Goal: Task Accomplishment & Management: Complete application form

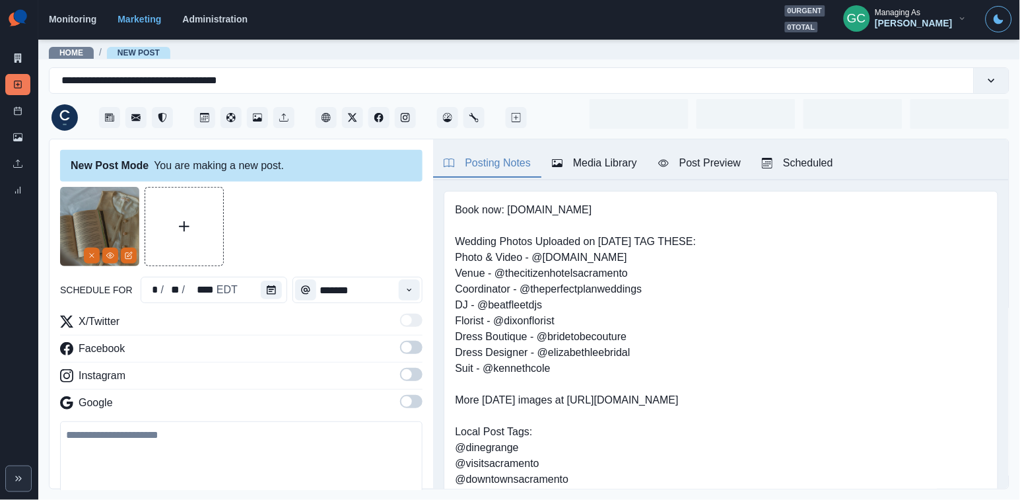
type input "********"
click at [828, 160] on div "Scheduled 6" at bounding box center [805, 163] width 86 height 16
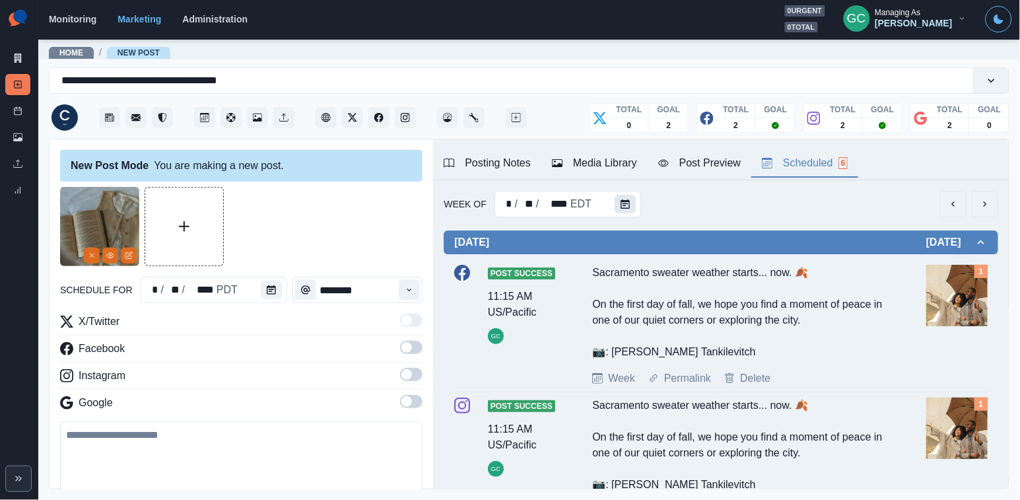
click at [631, 201] on button "Calendar" at bounding box center [625, 204] width 21 height 18
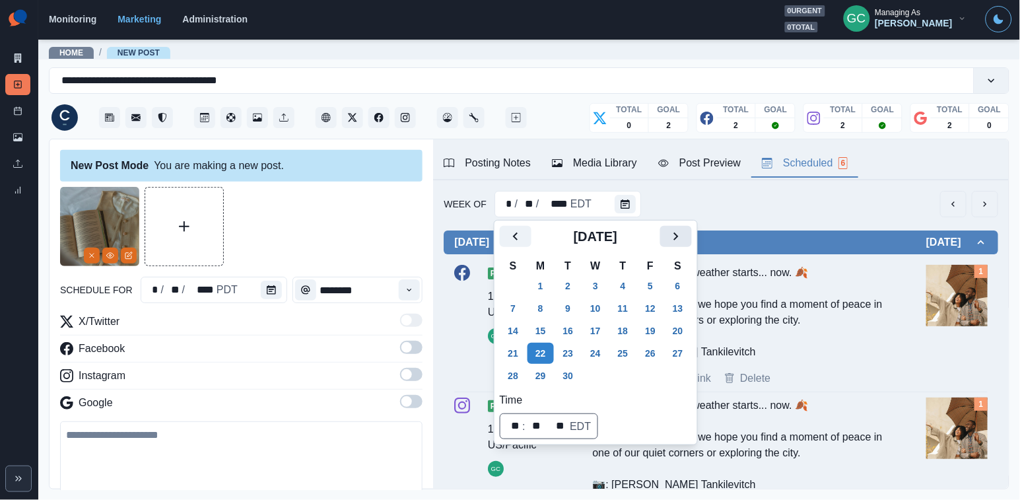
click at [684, 237] on icon "Next" at bounding box center [676, 236] width 16 height 16
click at [605, 372] on button "29" at bounding box center [595, 375] width 26 height 21
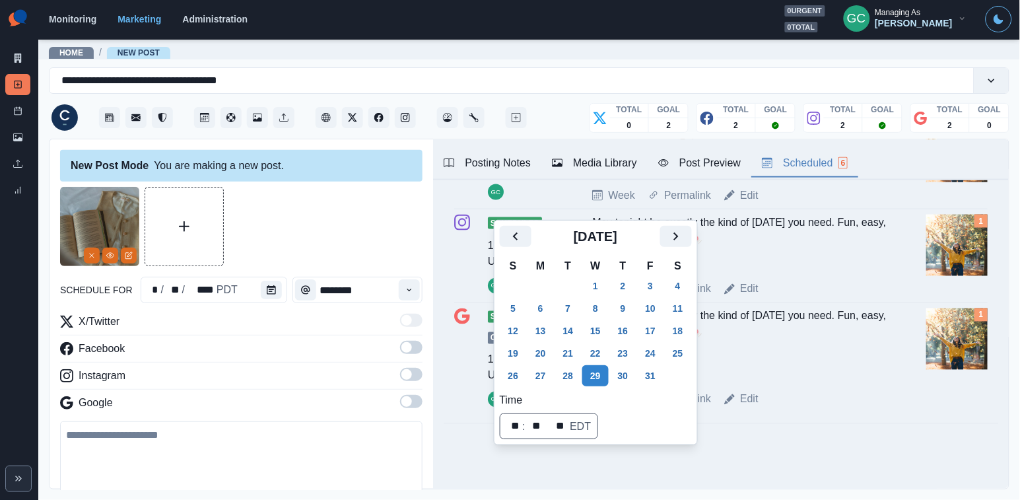
scroll to position [491, 0]
click at [675, 243] on button "Next" at bounding box center [676, 236] width 32 height 21
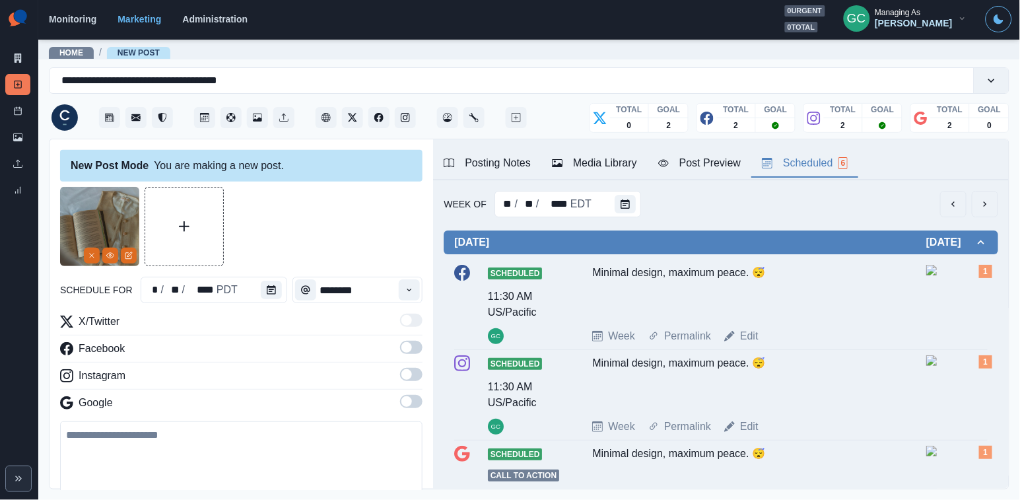
scroll to position [-1, 0]
click at [626, 206] on icon "Calendar" at bounding box center [625, 203] width 9 height 9
click at [621, 205] on icon "Calendar" at bounding box center [625, 203] width 9 height 9
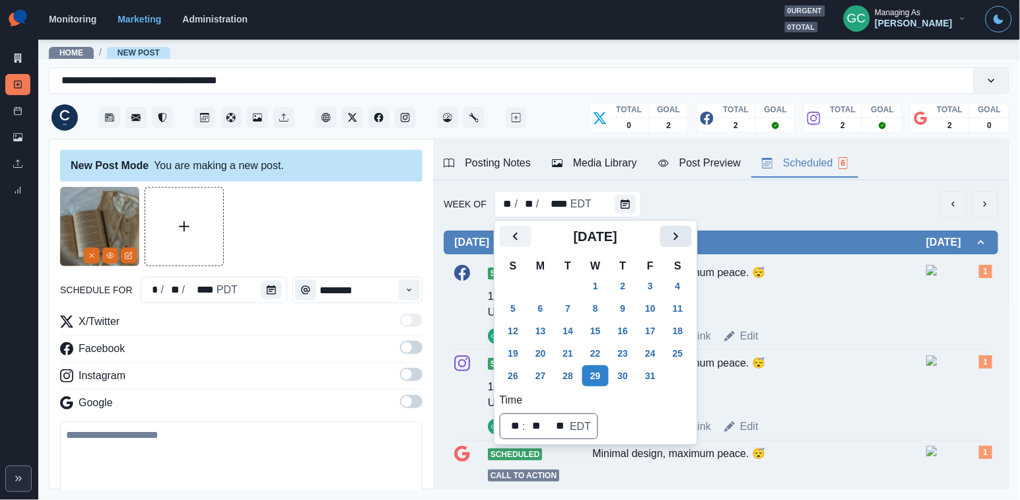
click at [684, 240] on icon "Next" at bounding box center [676, 236] width 16 height 16
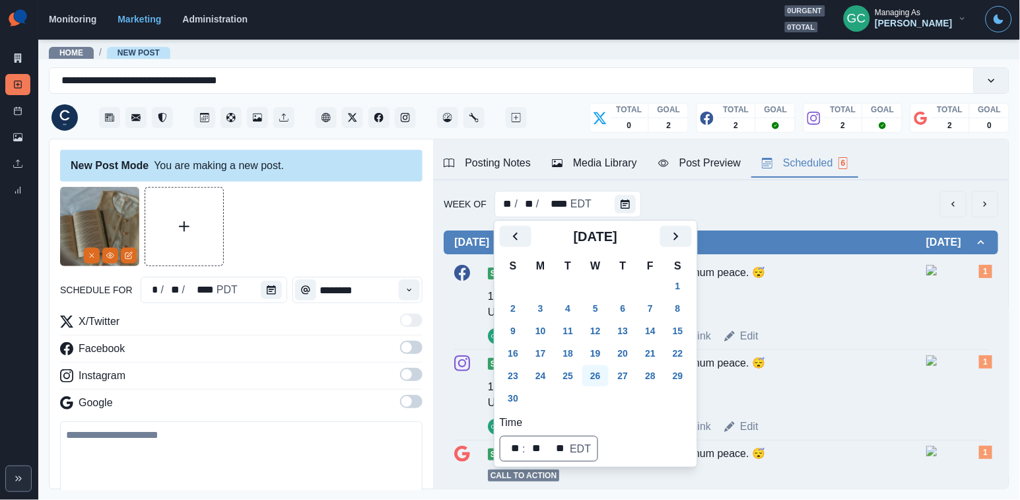
click at [601, 378] on button "26" at bounding box center [595, 375] width 26 height 21
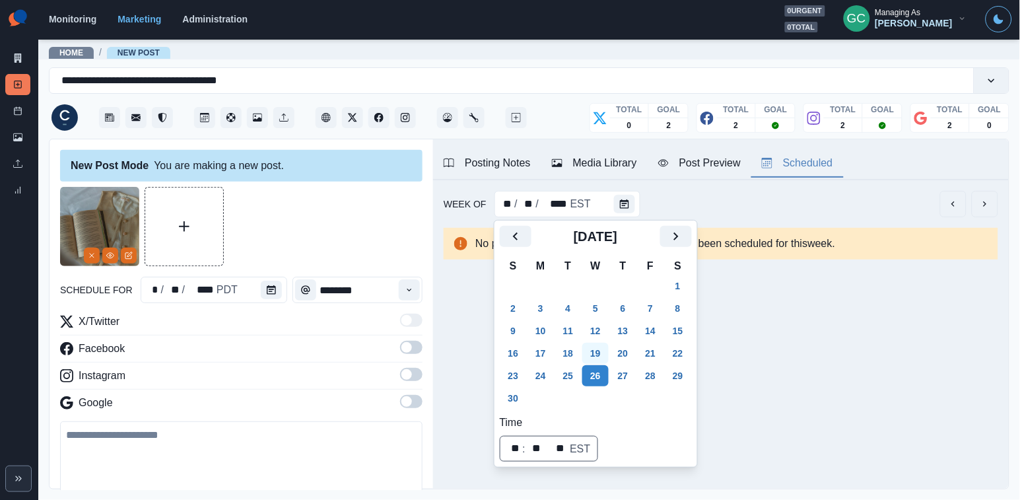
click at [600, 353] on button "19" at bounding box center [595, 353] width 26 height 21
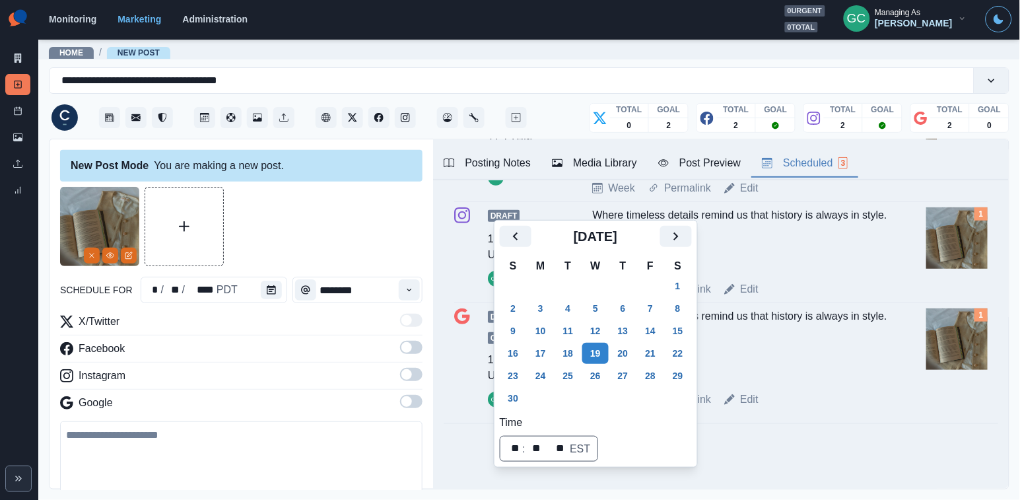
scroll to position [166, 0]
click at [500, 162] on div "Posting Notes" at bounding box center [487, 163] width 87 height 16
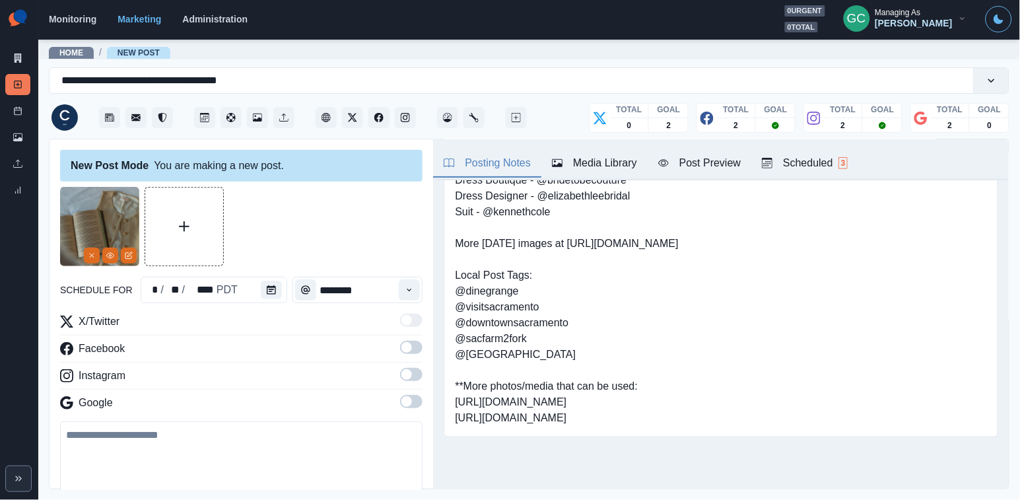
click at [833, 165] on div "Scheduled 3" at bounding box center [805, 163] width 86 height 16
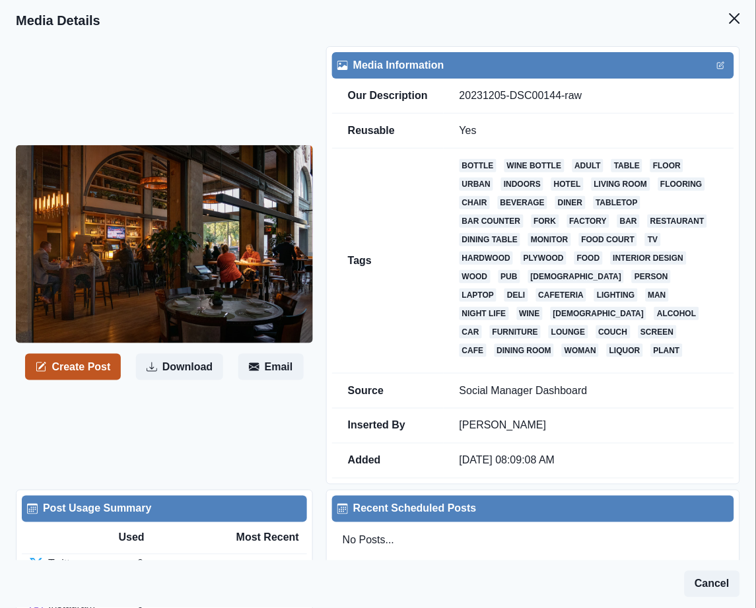
click at [56, 376] on button "Create Post" at bounding box center [73, 367] width 96 height 26
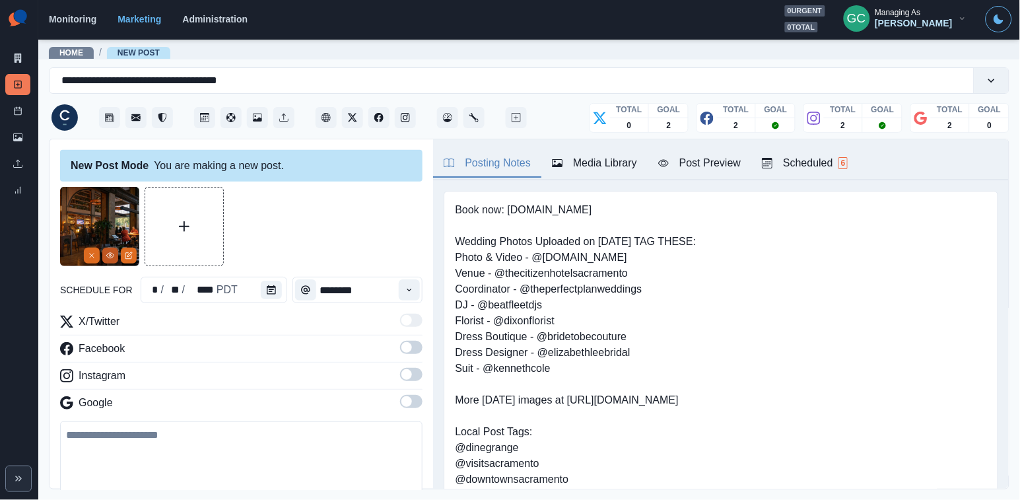
click at [108, 257] on icon "View Media" at bounding box center [110, 256] width 8 height 8
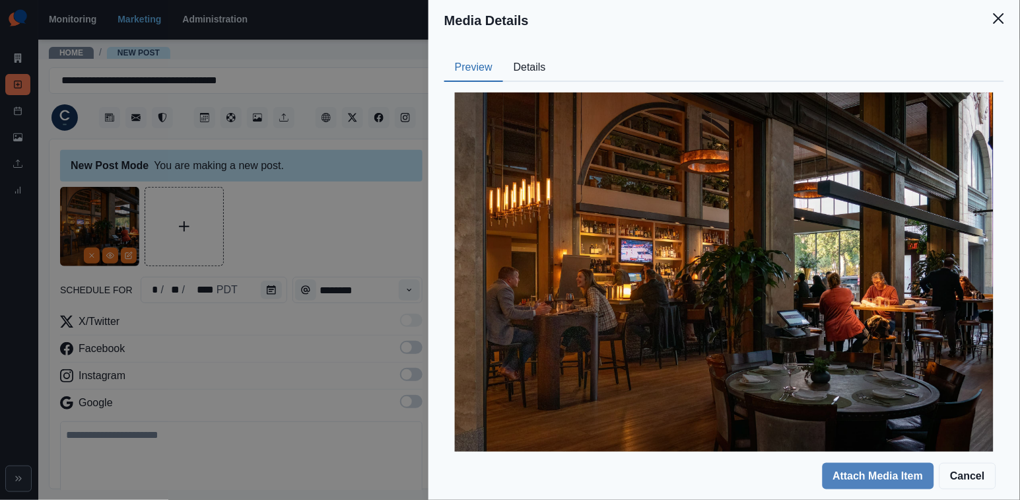
click at [407, 405] on div "Media Details Preview Details Our Description 20231205-DSC00144-raw Reusable Ye…" at bounding box center [510, 250] width 1020 height 500
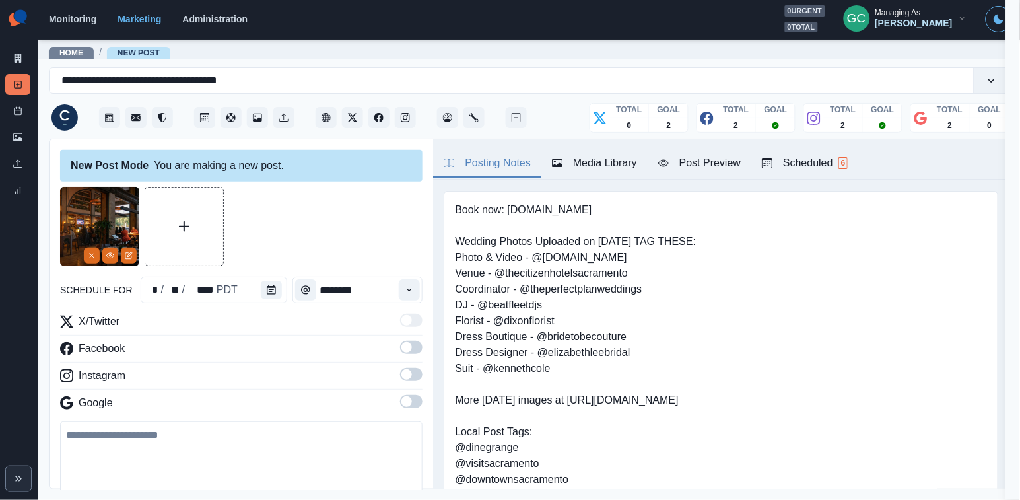
click at [407, 404] on span at bounding box center [406, 401] width 11 height 11
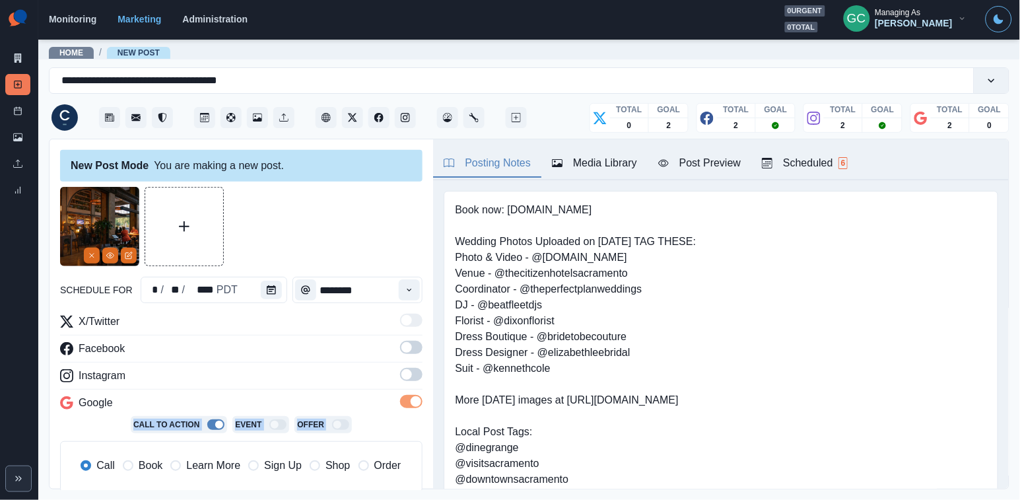
click at [407, 368] on span at bounding box center [411, 374] width 22 height 13
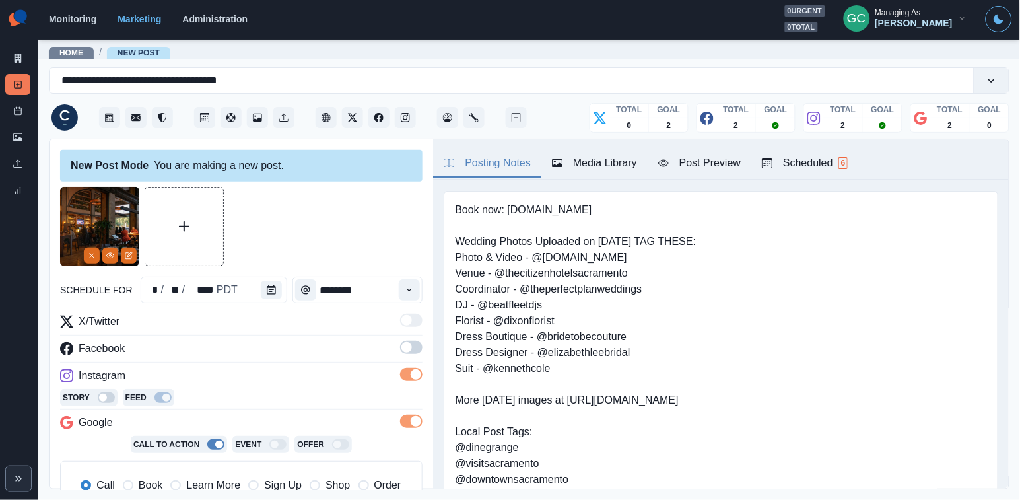
click at [407, 340] on div "X/Twitter Facebook Instagram Story Feed Google Call To Action Event Offer Call …" at bounding box center [241, 418] width 362 height 209
click at [407, 348] on span at bounding box center [406, 347] width 11 height 11
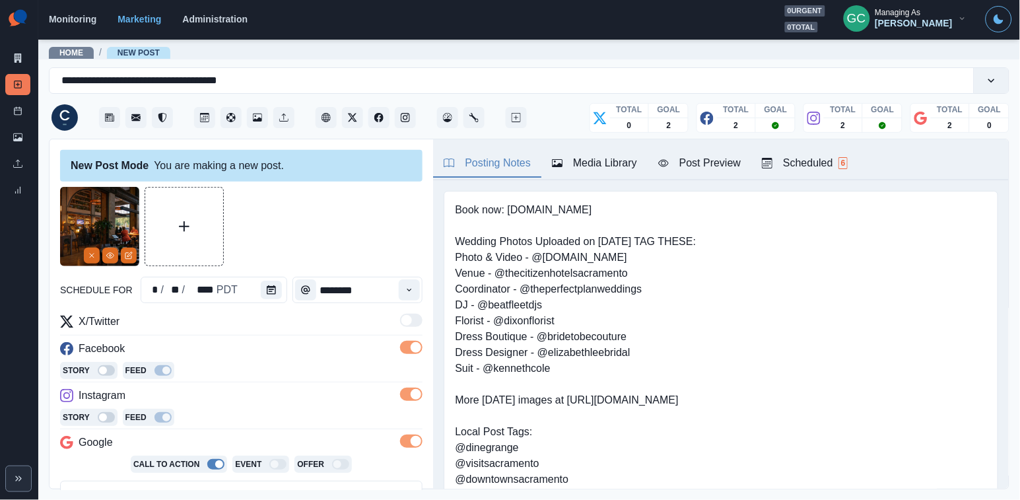
click at [755, 168] on div "Scheduled 6" at bounding box center [805, 163] width 86 height 16
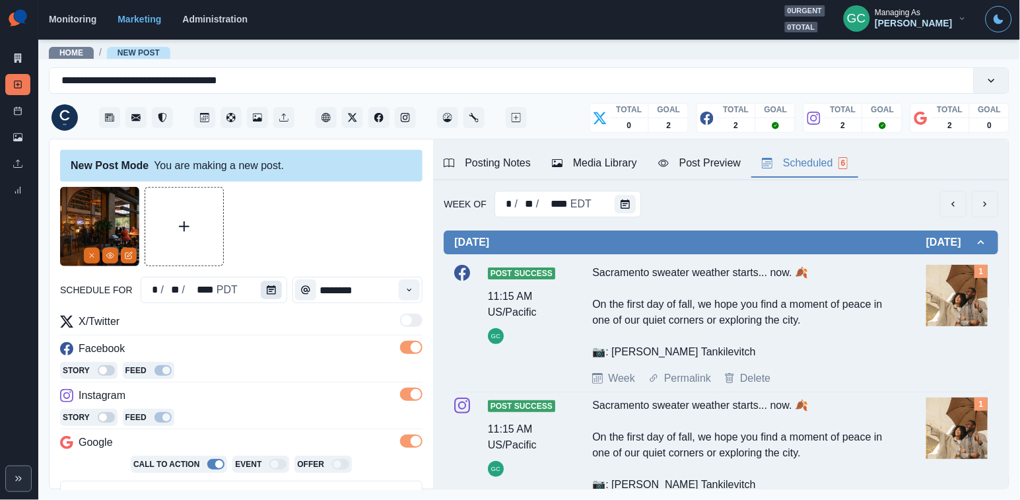
click at [279, 289] on button "Calendar" at bounding box center [271, 290] width 21 height 18
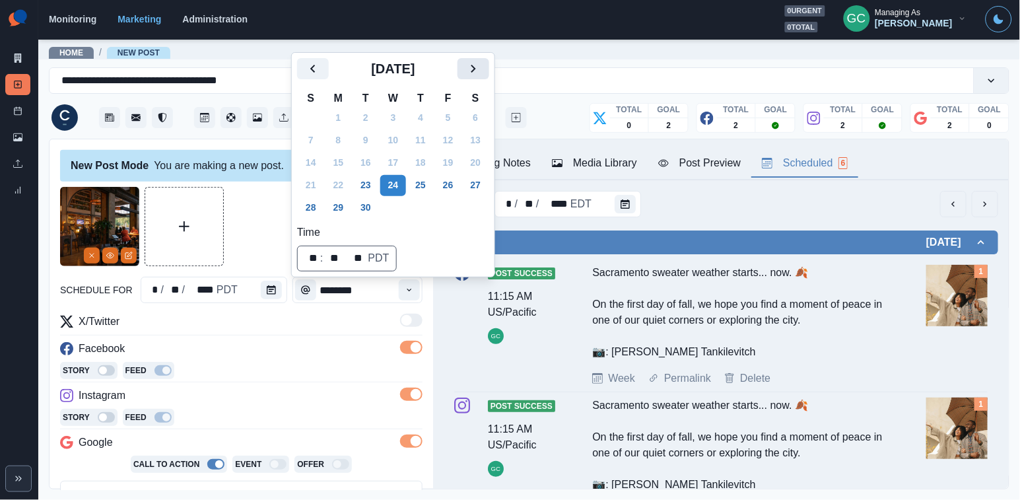
click at [480, 69] on icon "Next" at bounding box center [473, 69] width 16 height 16
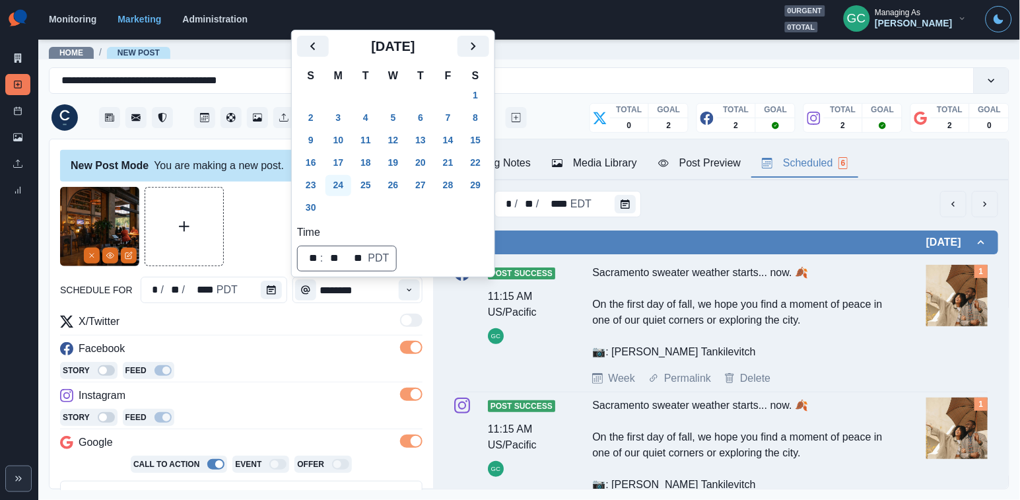
click at [349, 184] on button "24" at bounding box center [339, 185] width 26 height 21
click at [407, 293] on icon "Time" at bounding box center [409, 289] width 9 height 9
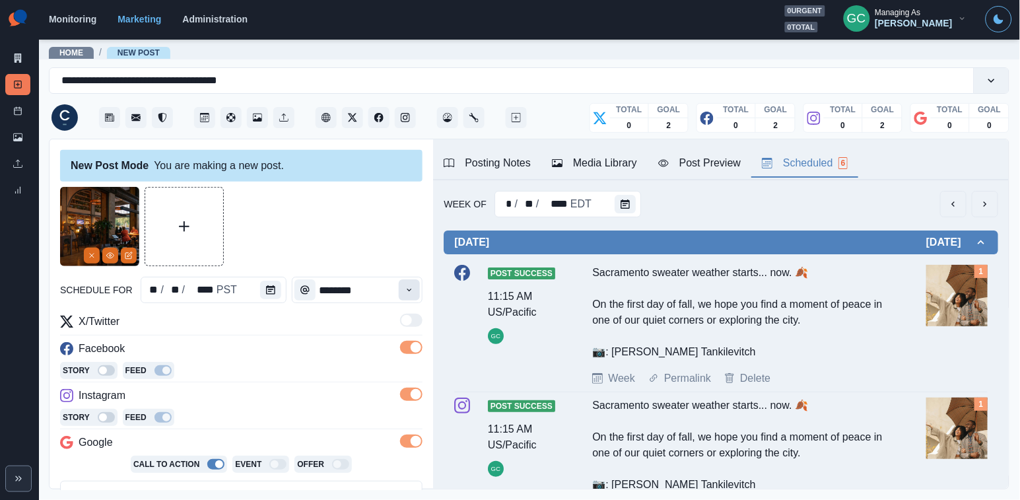
click at [407, 293] on icon "Time" at bounding box center [409, 289] width 9 height 9
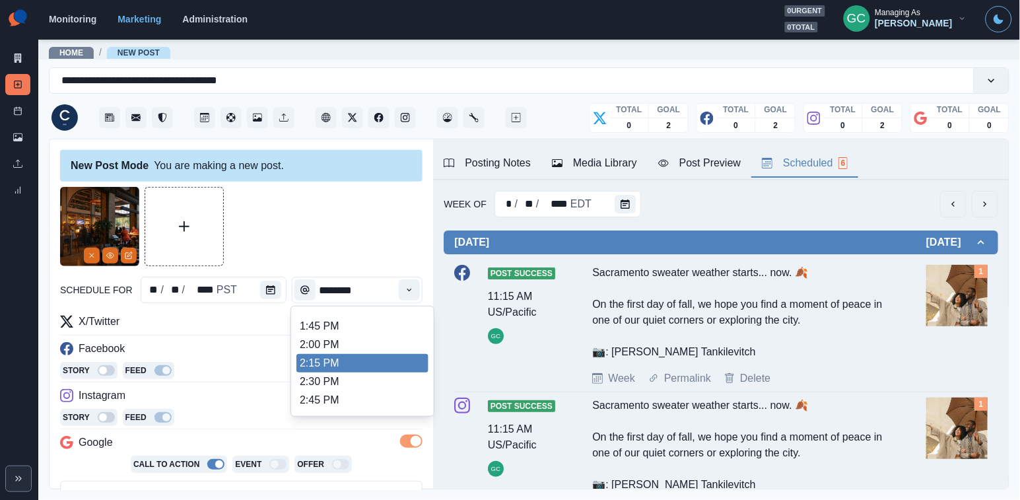
click at [370, 364] on li "2:15 PM" at bounding box center [362, 363] width 132 height 18
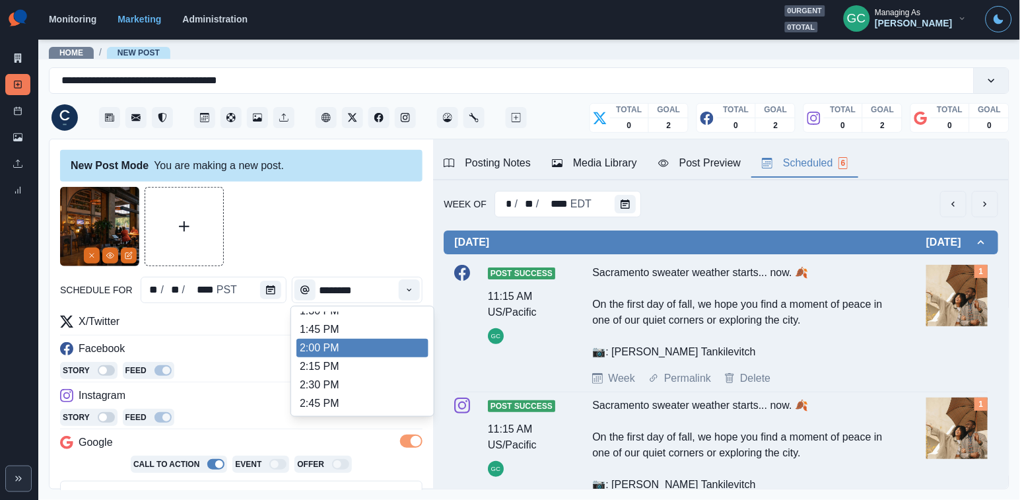
click at [362, 355] on li "2:00 PM" at bounding box center [362, 348] width 132 height 18
type input "*******"
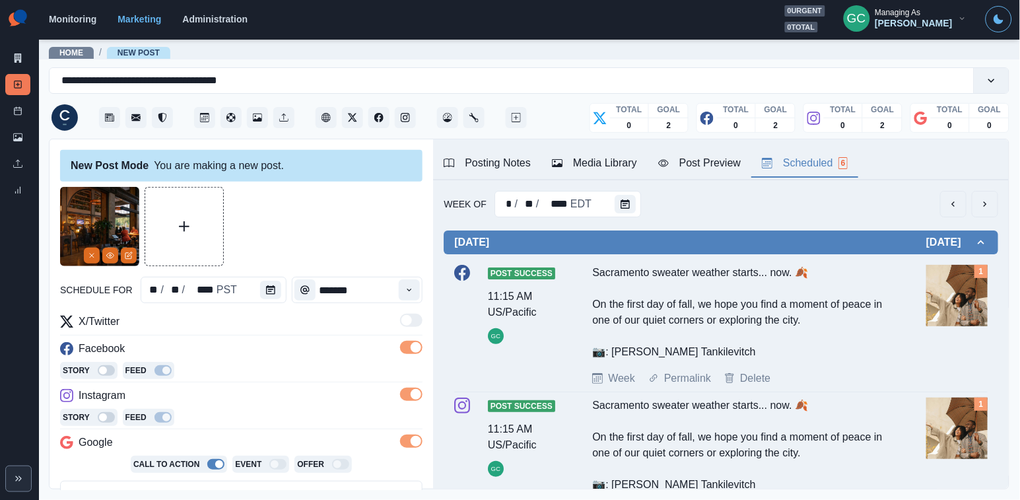
click at [500, 168] on div "Posting Notes" at bounding box center [487, 163] width 87 height 16
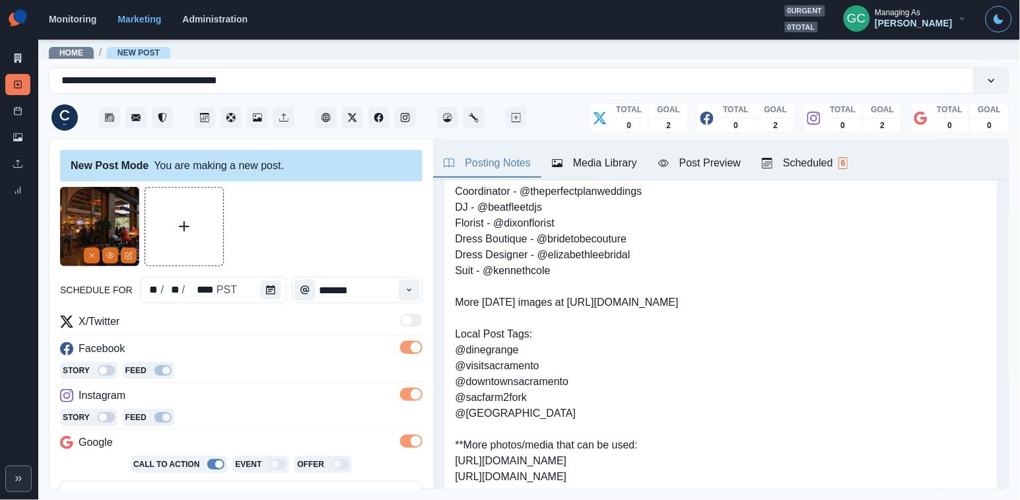
scroll to position [106, 0]
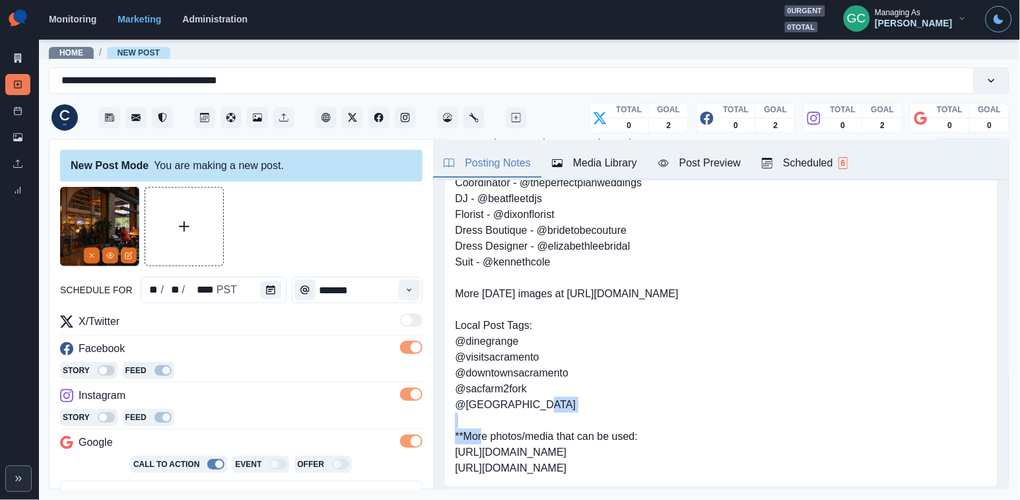
drag, startPoint x: 531, startPoint y: 341, endPoint x: 450, endPoint y: 345, distance: 80.7
click at [450, 345] on div "Book now: [DOMAIN_NAME] Wedding Photos Uploaded on [DATE] TAG THESE: Photo & Vi…" at bounding box center [721, 286] width 555 height 403
copy pre "@dinegrange"
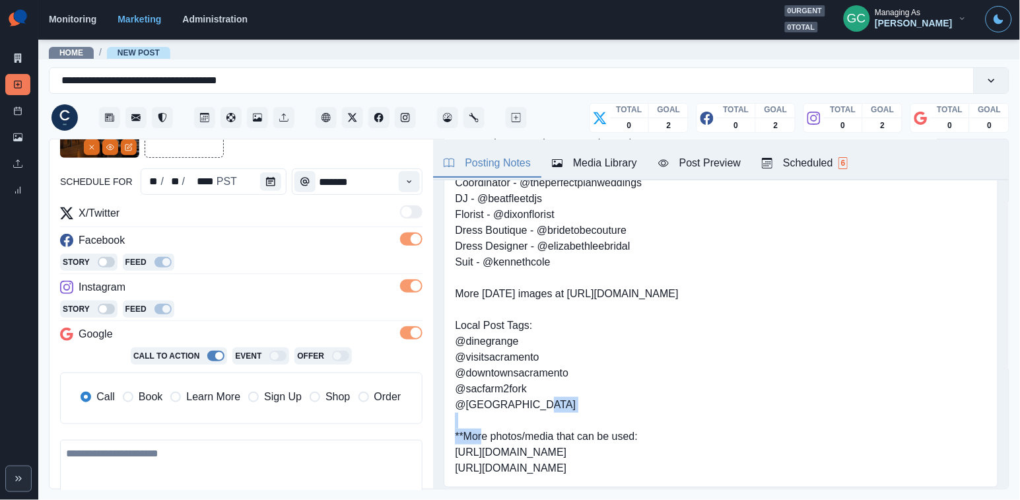
scroll to position [135, 0]
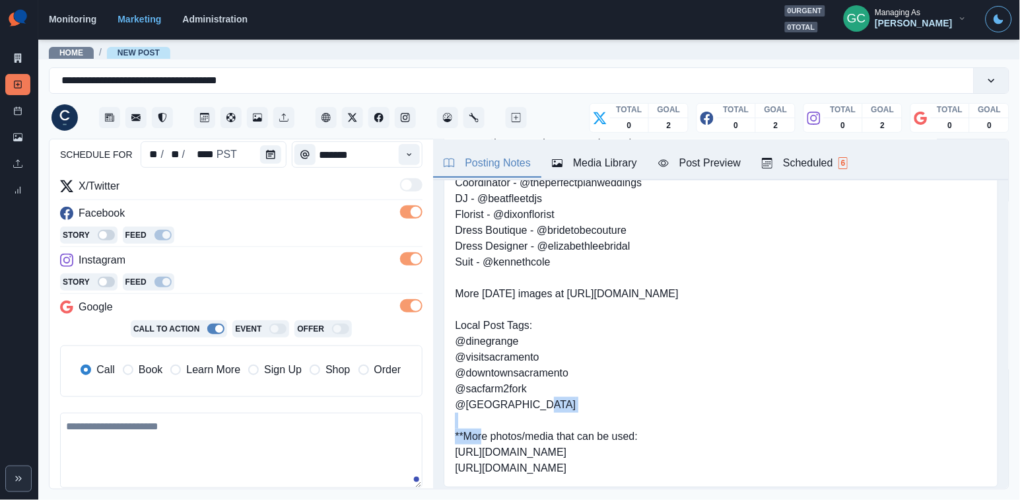
click at [201, 442] on textarea at bounding box center [241, 450] width 362 height 75
paste textarea "**********"
click at [195, 373] on span "Learn More" at bounding box center [213, 370] width 54 height 16
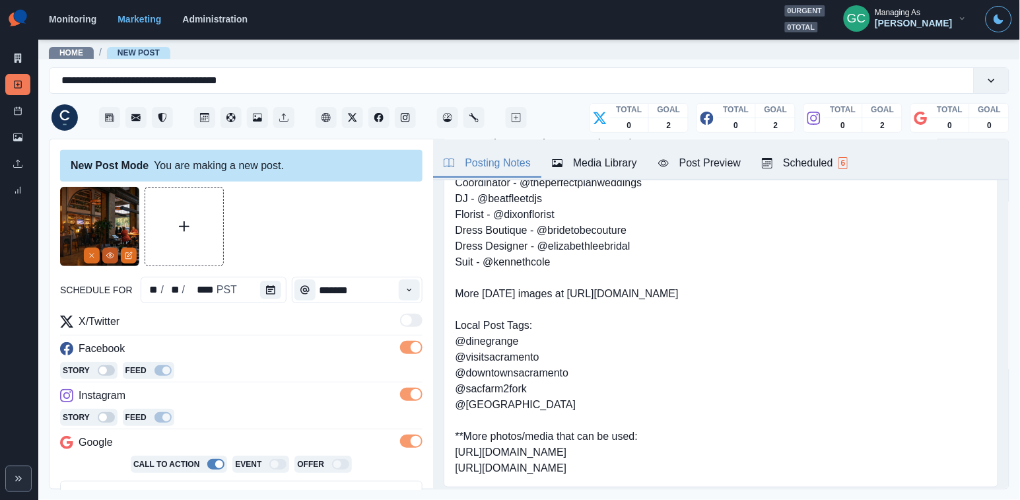
scroll to position [0, 0]
type textarea "**********"
click at [107, 258] on icon "View Media" at bounding box center [110, 256] width 8 height 8
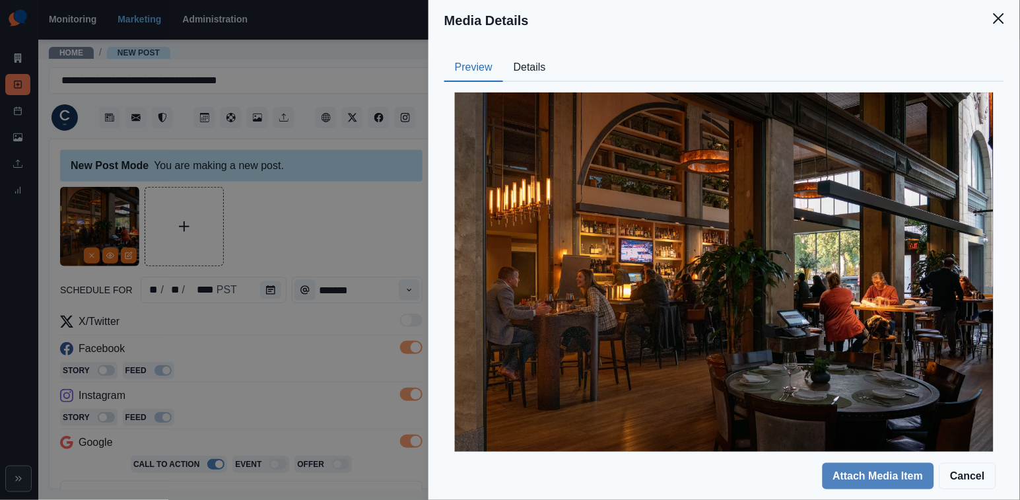
click at [325, 391] on div "Media Details Preview Details Our Description 20231205-DSC00144-raw Reusable Ye…" at bounding box center [510, 250] width 1020 height 500
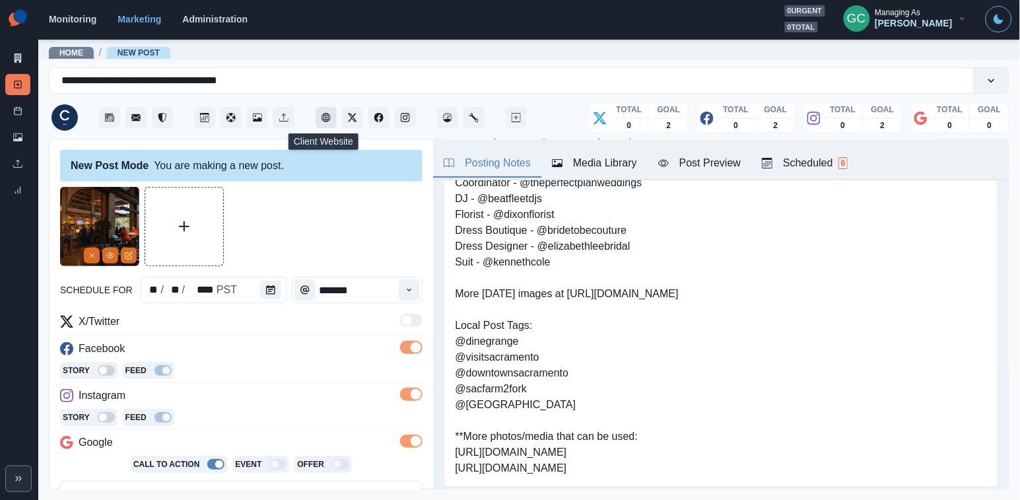
click at [325, 121] on icon "Client Website" at bounding box center [326, 117] width 9 height 9
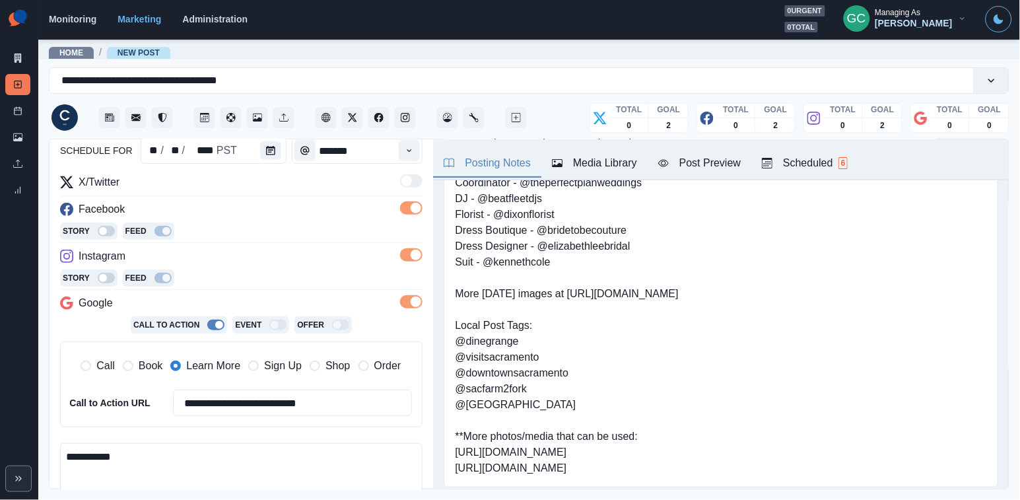
scroll to position [200, 0]
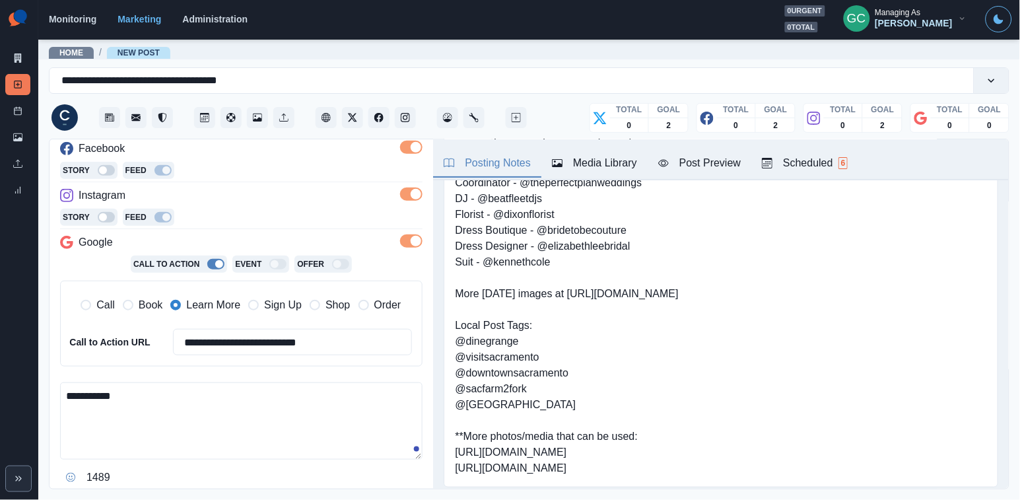
drag, startPoint x: 151, startPoint y: 412, endPoint x: 8, endPoint y: 373, distance: 147.8
click at [8, 373] on div "**********" at bounding box center [510, 250] width 1020 height 500
paste textarea "**********"
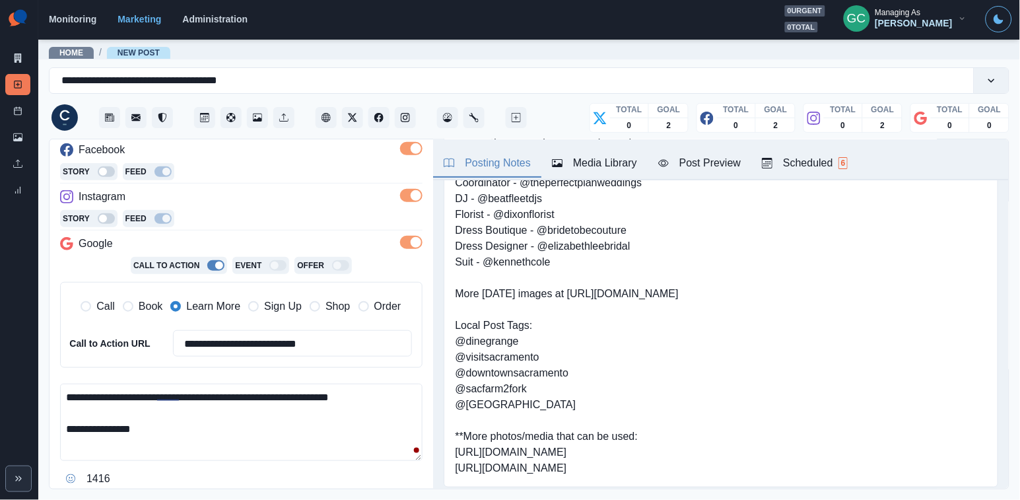
scroll to position [283, 0]
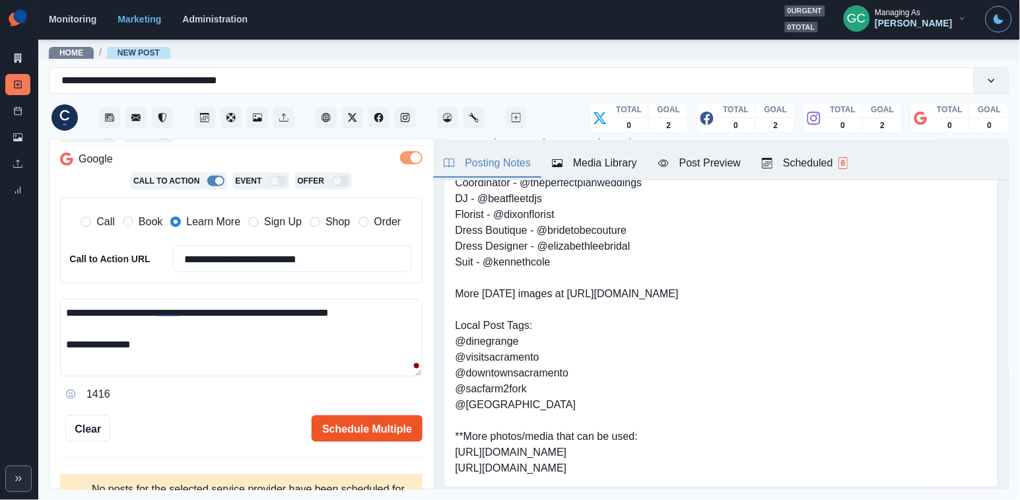
type textarea "**********"
click at [343, 428] on button "Schedule Multiple" at bounding box center [367, 428] width 111 height 26
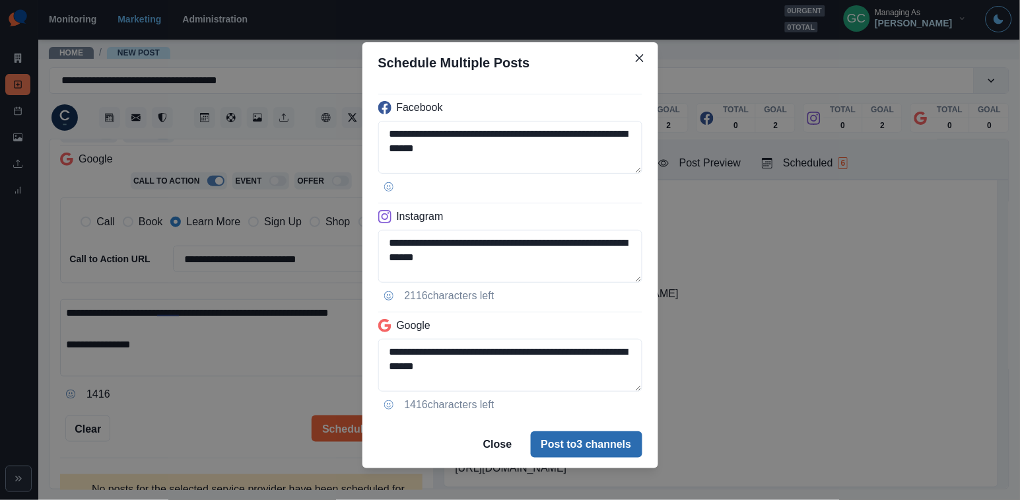
click at [563, 440] on button "Post to 3 channels" at bounding box center [587, 444] width 112 height 26
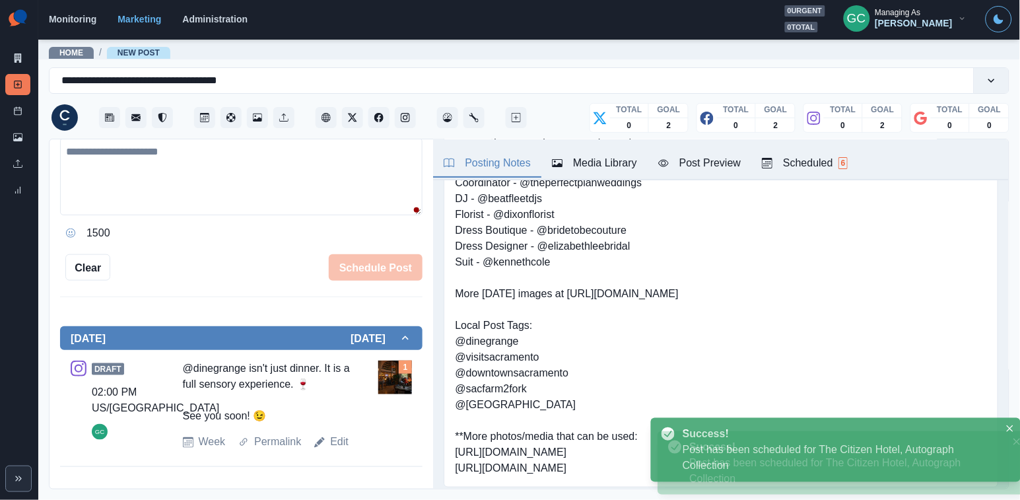
scroll to position [120, 0]
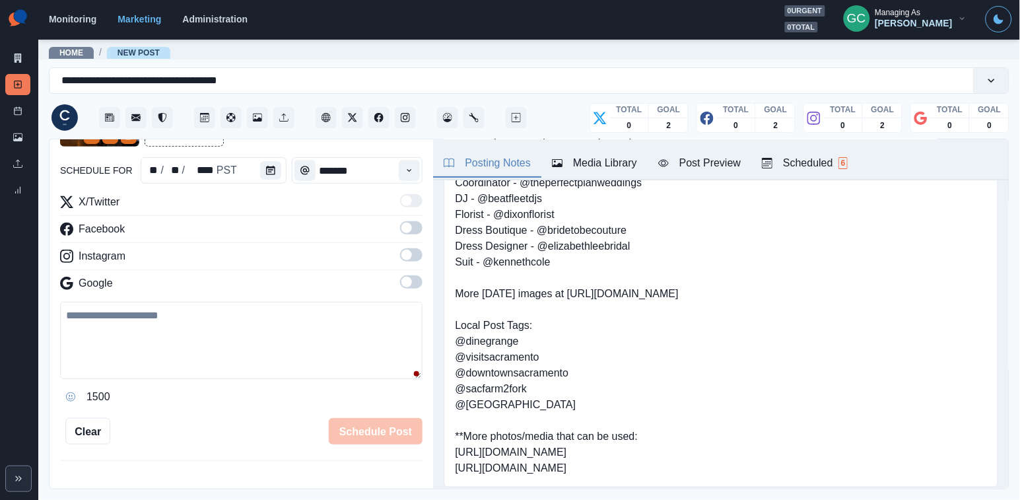
drag, startPoint x: 409, startPoint y: 272, endPoint x: 307, endPoint y: 252, distance: 103.7
click at [302, 256] on div "Instagram" at bounding box center [241, 258] width 362 height 21
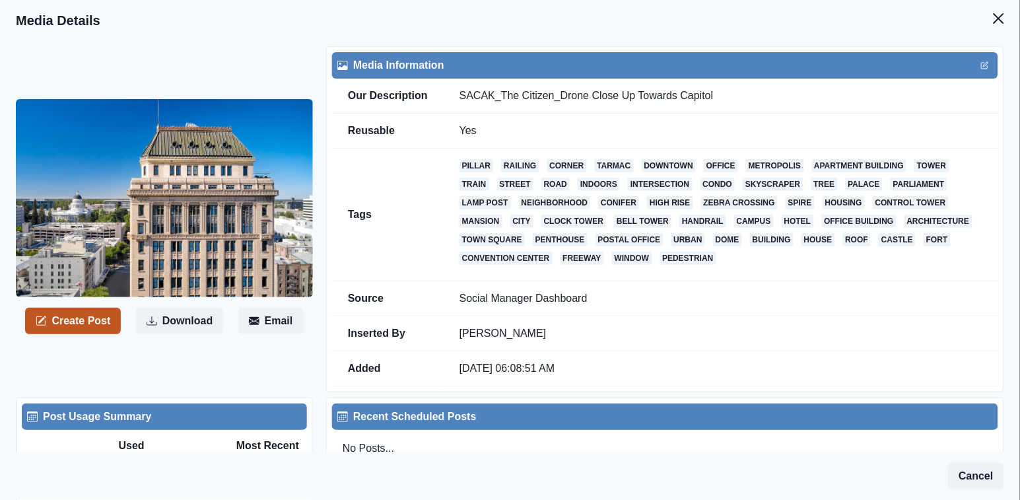
click at [86, 315] on button "Create Post" at bounding box center [73, 321] width 96 height 26
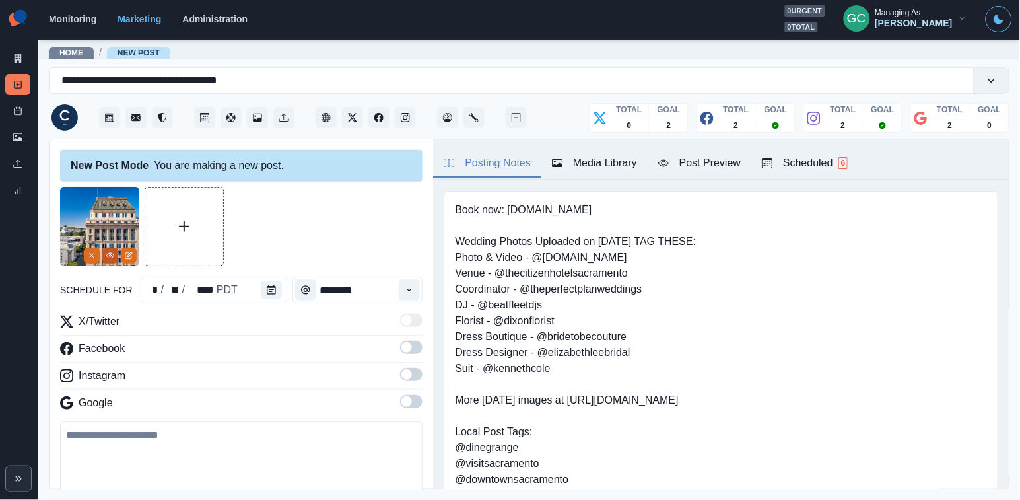
click at [115, 253] on button "View Media" at bounding box center [110, 256] width 16 height 16
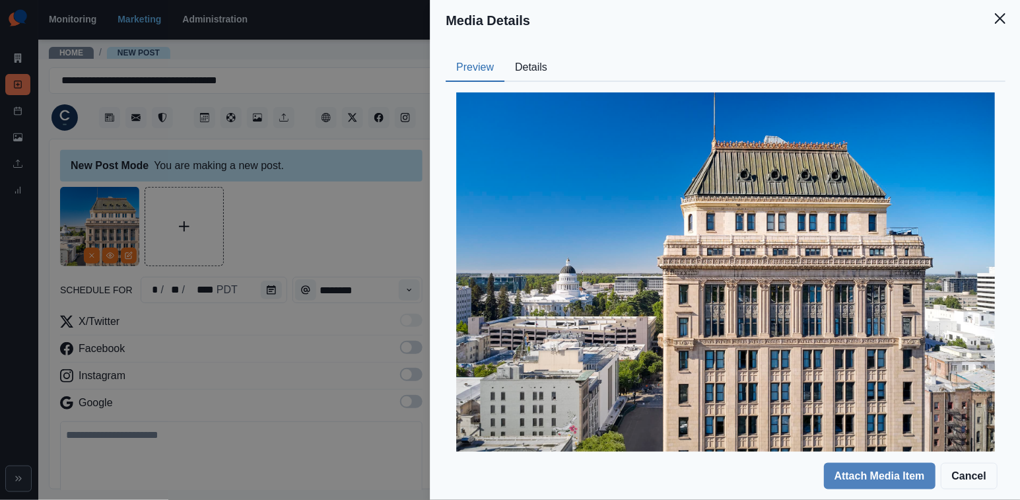
click at [539, 68] on button "Details" at bounding box center [530, 68] width 53 height 28
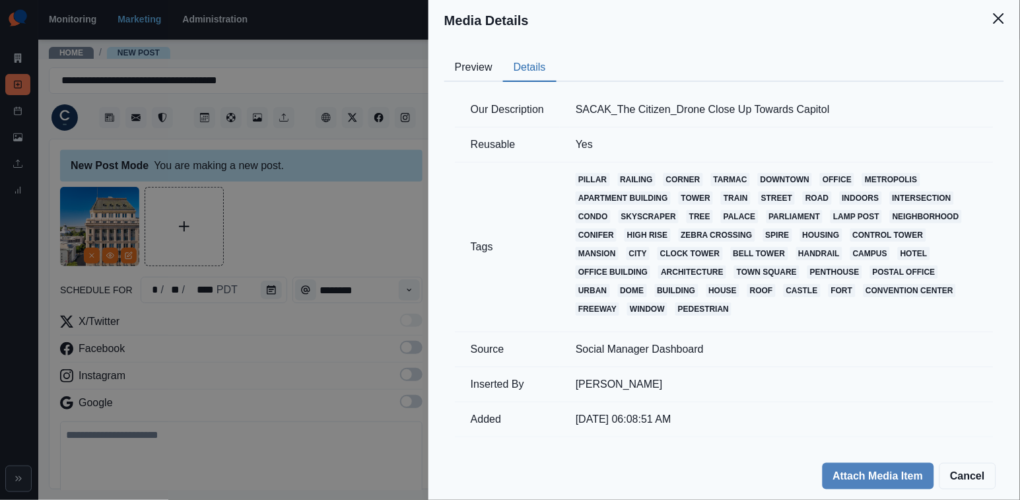
click at [327, 213] on div "Media Details Preview Details Our Description SACAK_The Citizen_Drone Close Up …" at bounding box center [510, 250] width 1020 height 500
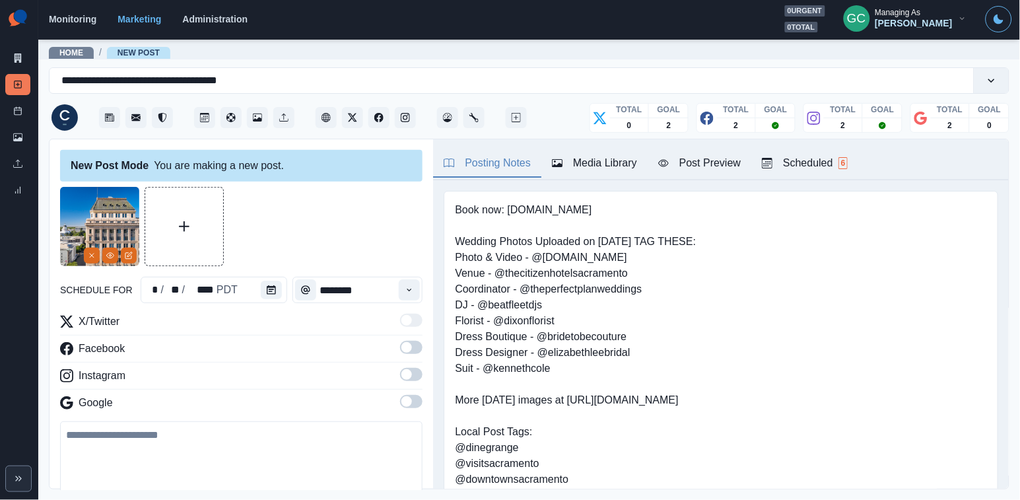
click at [755, 162] on span "6" at bounding box center [844, 163] width 10 height 12
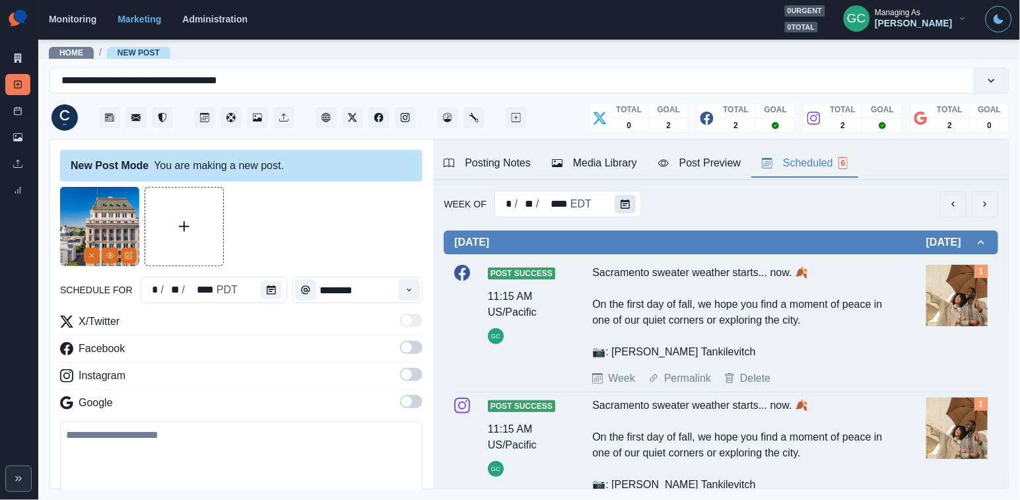
click at [631, 205] on button "Calendar" at bounding box center [625, 204] width 21 height 18
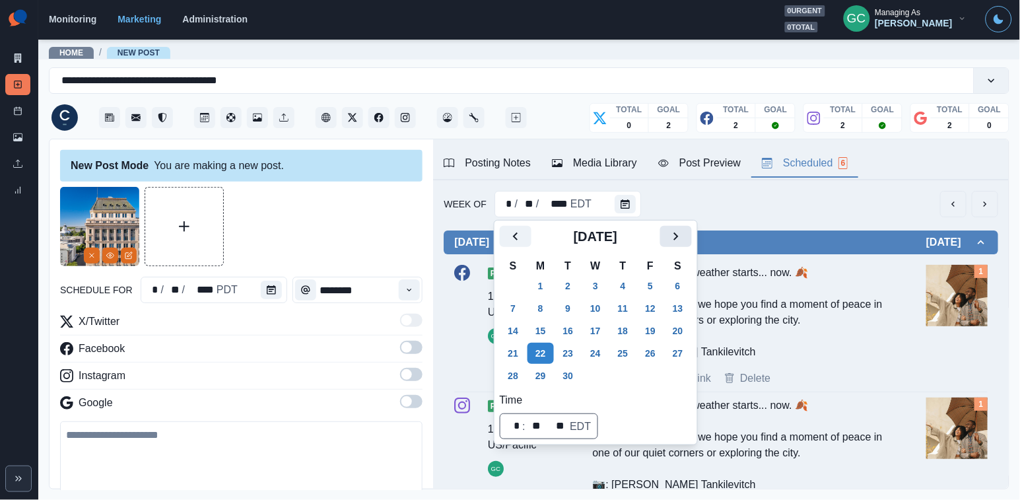
click at [684, 232] on icon "Next" at bounding box center [676, 236] width 16 height 16
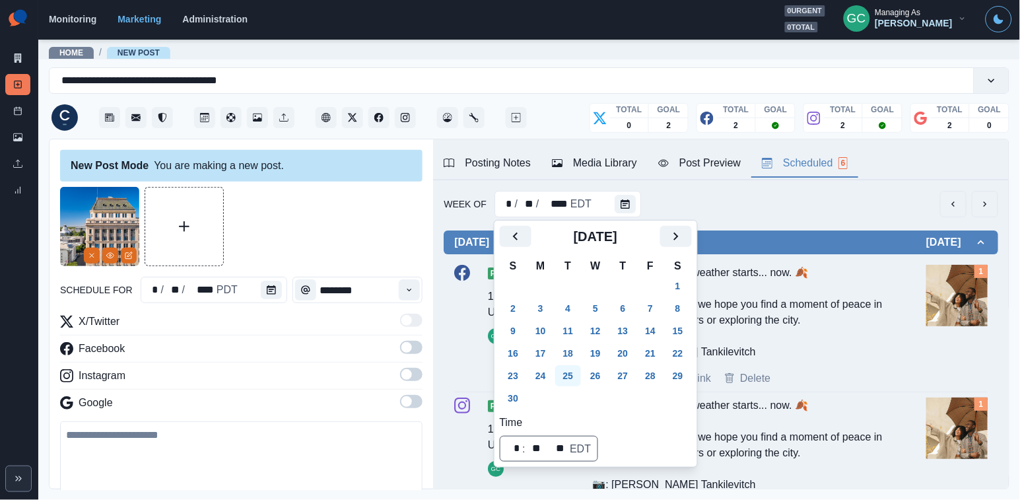
click at [572, 382] on button "25" at bounding box center [568, 375] width 26 height 21
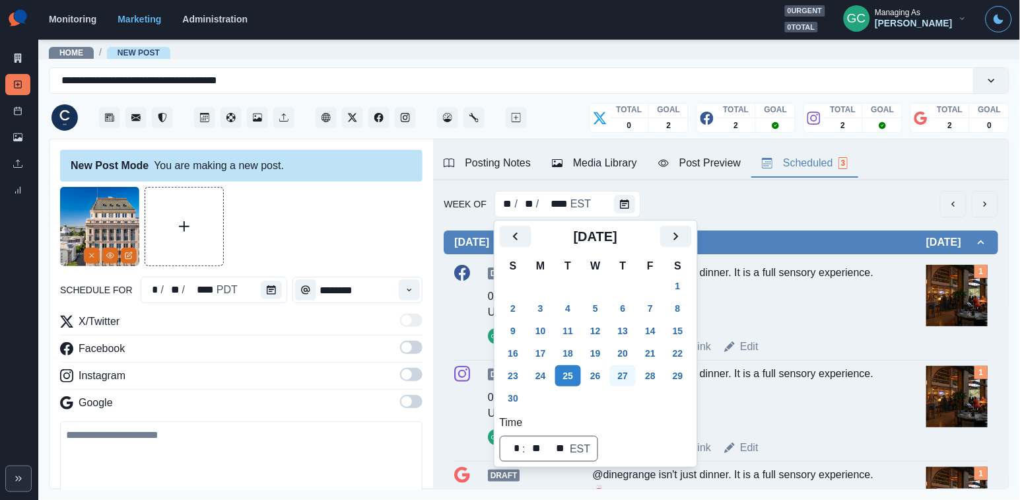
click at [635, 372] on button "27" at bounding box center [623, 375] width 26 height 21
click at [267, 292] on icon "Calendar" at bounding box center [271, 289] width 9 height 9
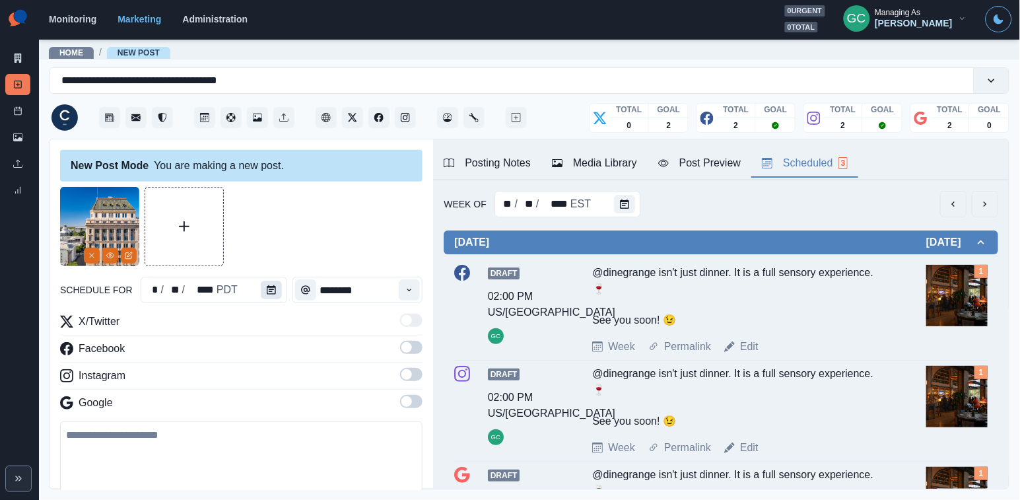
click at [267, 292] on icon "Calendar" at bounding box center [271, 289] width 9 height 9
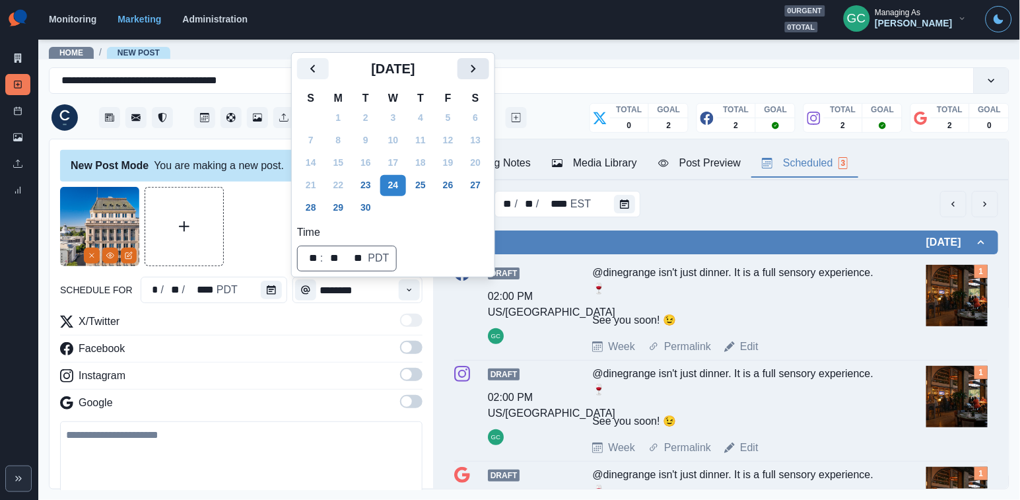
click at [489, 65] on button "Next" at bounding box center [474, 68] width 32 height 21
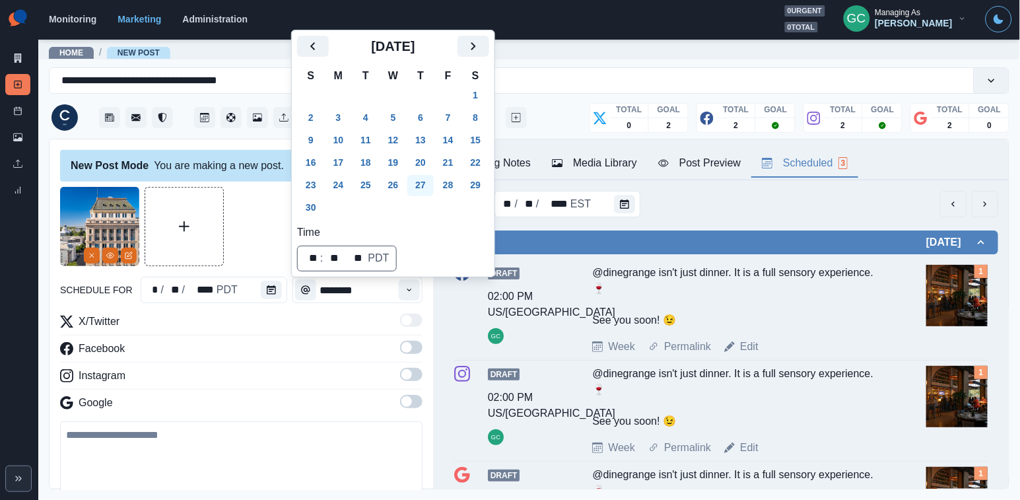
click at [420, 190] on button "27" at bounding box center [420, 185] width 26 height 21
click at [412, 389] on label at bounding box center [411, 378] width 22 height 21
click at [410, 389] on div at bounding box center [241, 389] width 362 height 0
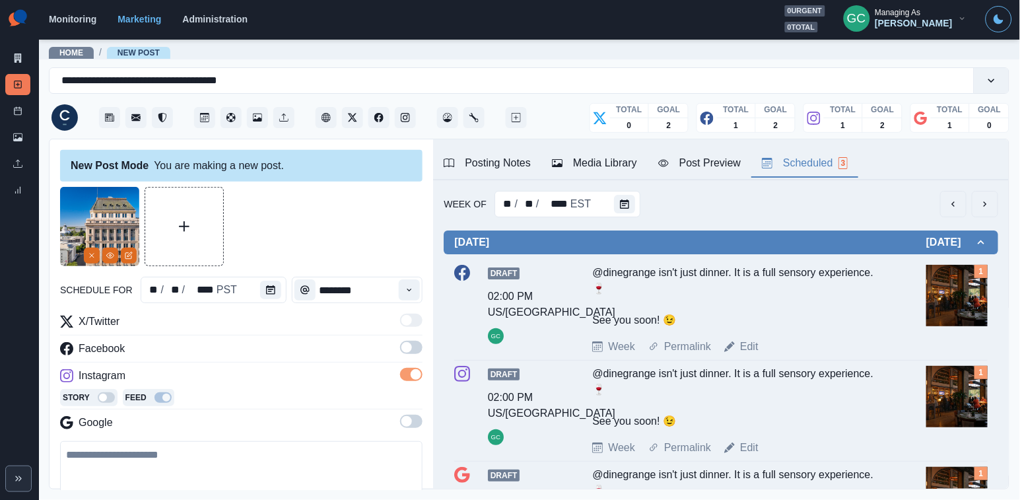
click at [411, 432] on label at bounding box center [411, 425] width 22 height 21
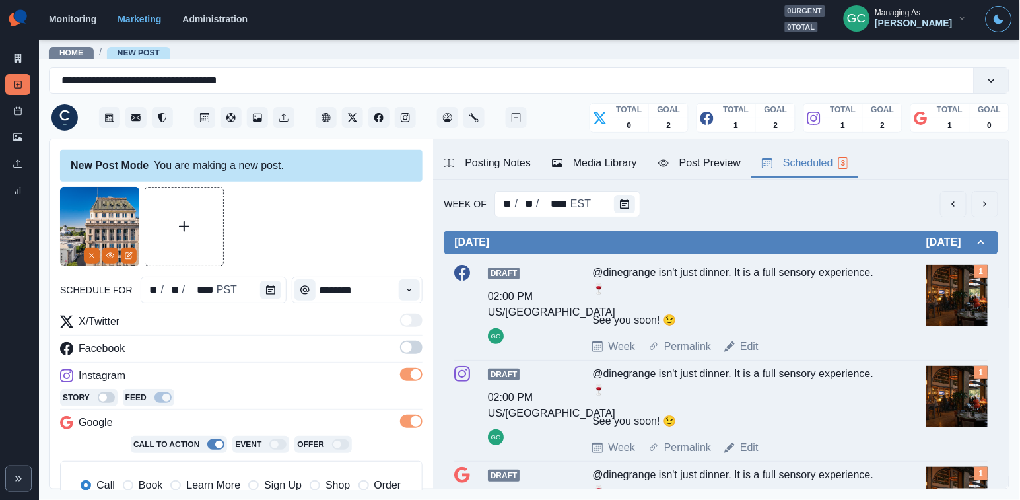
click at [417, 353] on span at bounding box center [411, 347] width 22 height 13
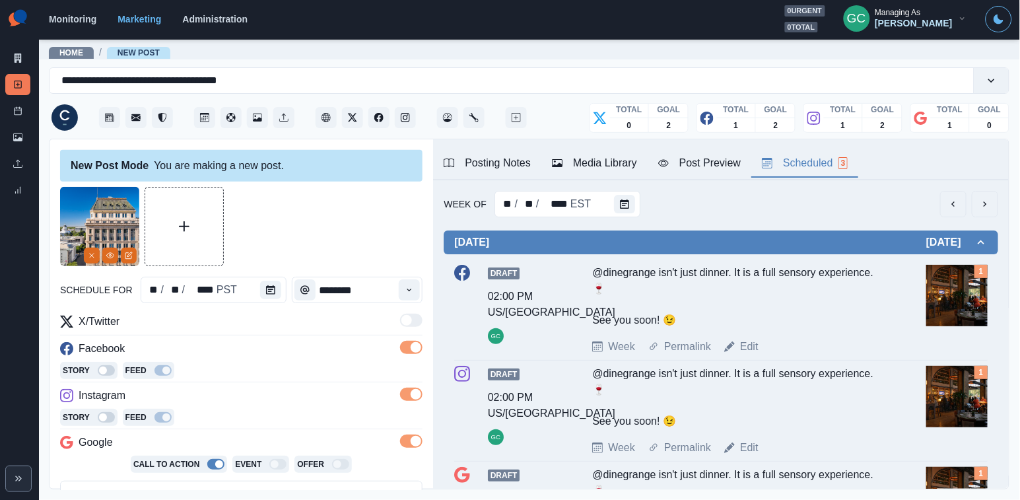
scroll to position [71, 0]
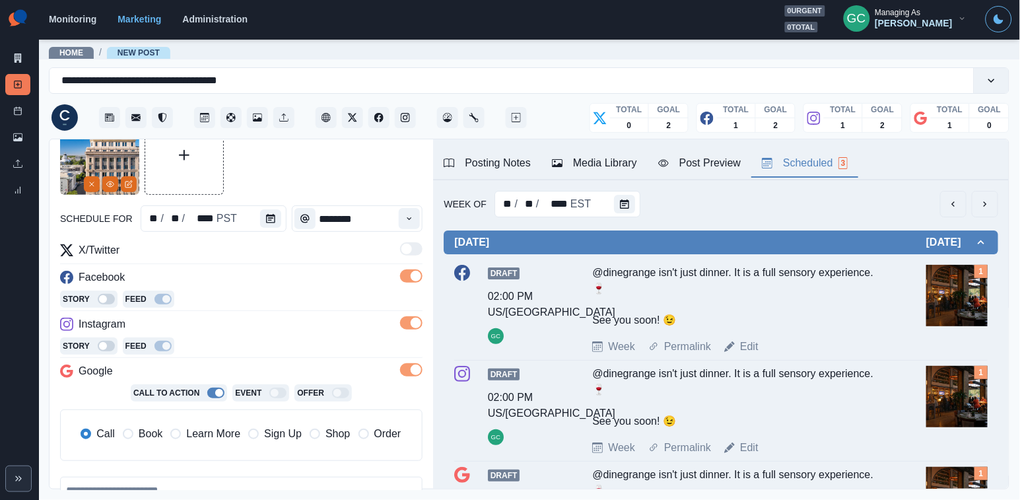
click at [217, 435] on span "Learn More" at bounding box center [213, 434] width 54 height 16
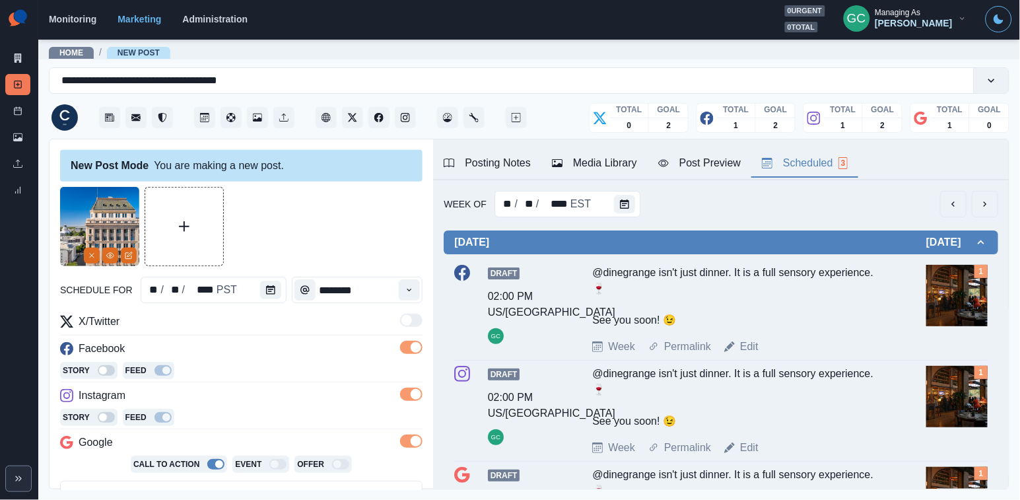
scroll to position [143, 0]
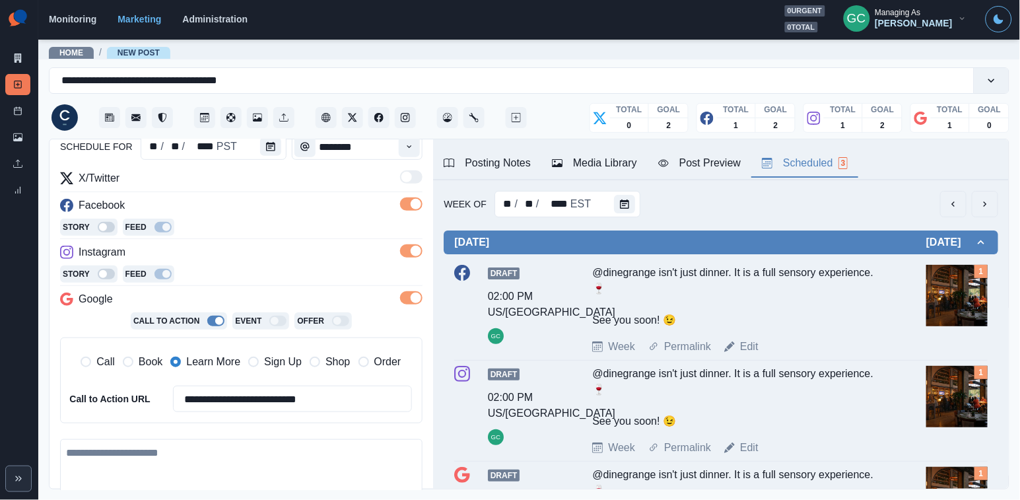
click at [197, 450] on textarea at bounding box center [241, 476] width 362 height 75
paste textarea "**********"
paste textarea "***"
click at [214, 450] on textarea "**********" at bounding box center [241, 477] width 362 height 77
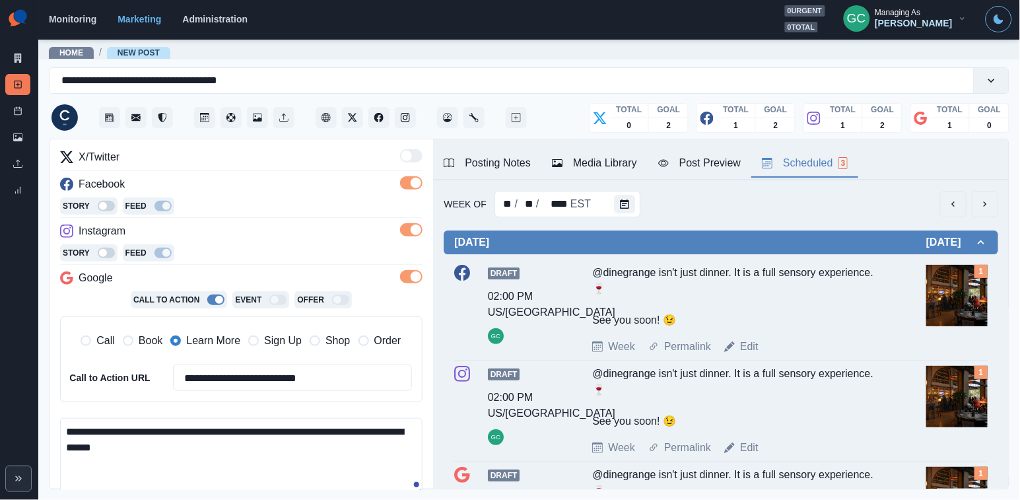
click at [340, 431] on textarea "**********" at bounding box center [241, 456] width 362 height 77
click at [413, 432] on textarea "**********" at bounding box center [241, 456] width 362 height 77
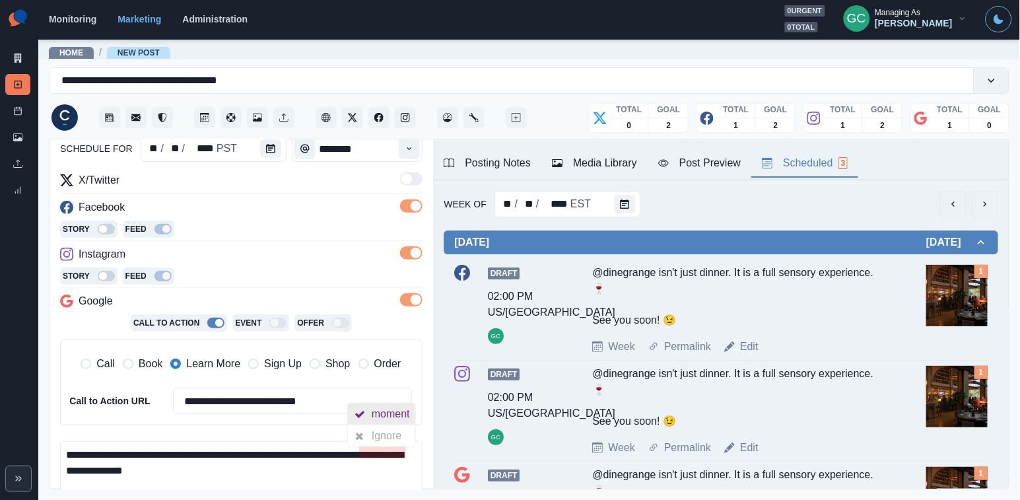
click at [390, 422] on div "moment" at bounding box center [394, 413] width 44 height 21
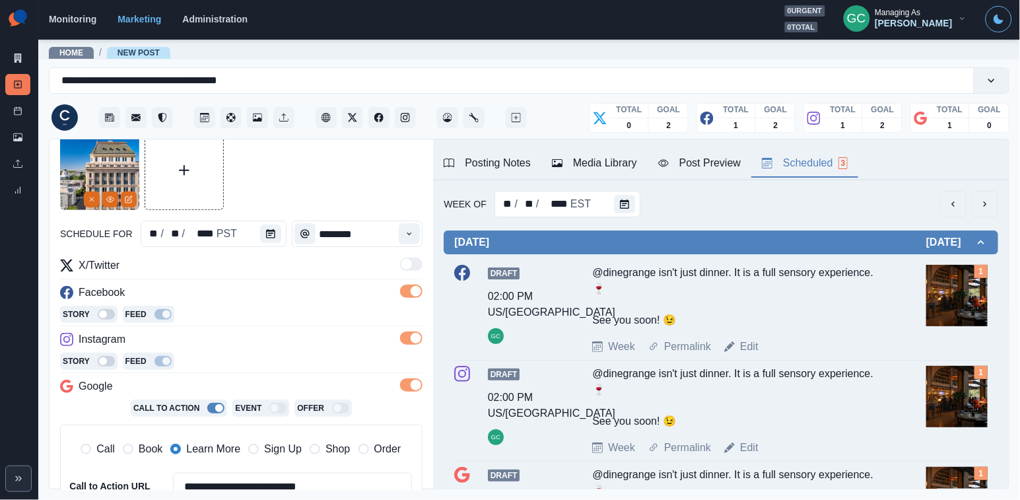
scroll to position [315, 0]
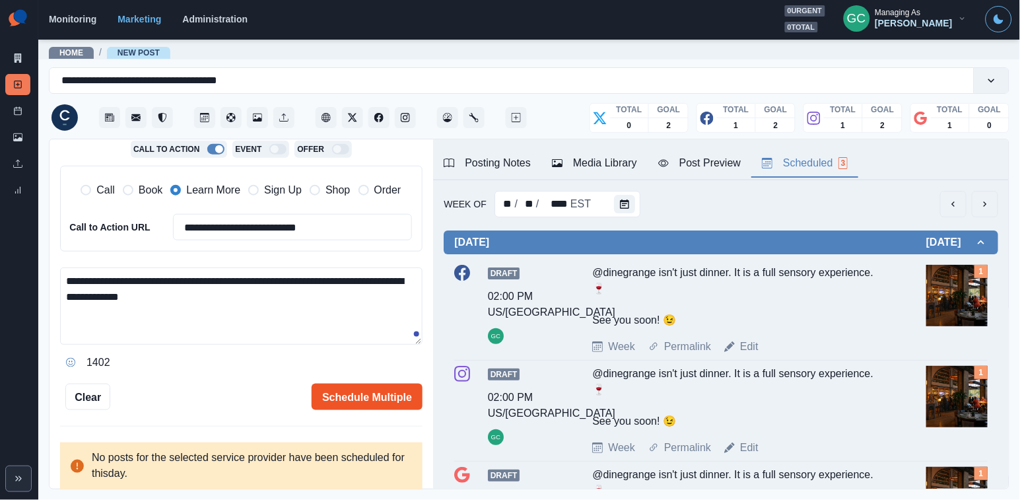
type textarea "**********"
click at [374, 390] on button "Schedule Multiple" at bounding box center [367, 397] width 111 height 26
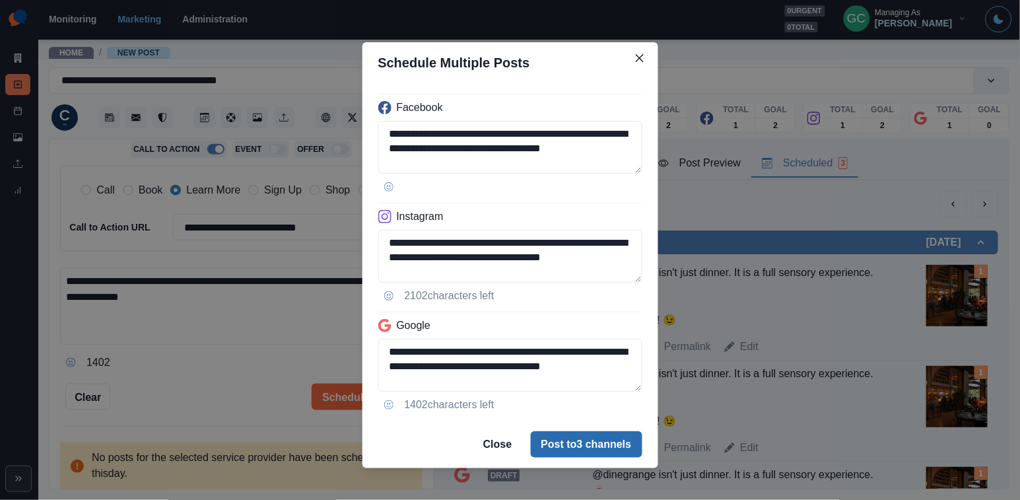
click at [564, 448] on button "Post to 3 channels" at bounding box center [587, 444] width 112 height 26
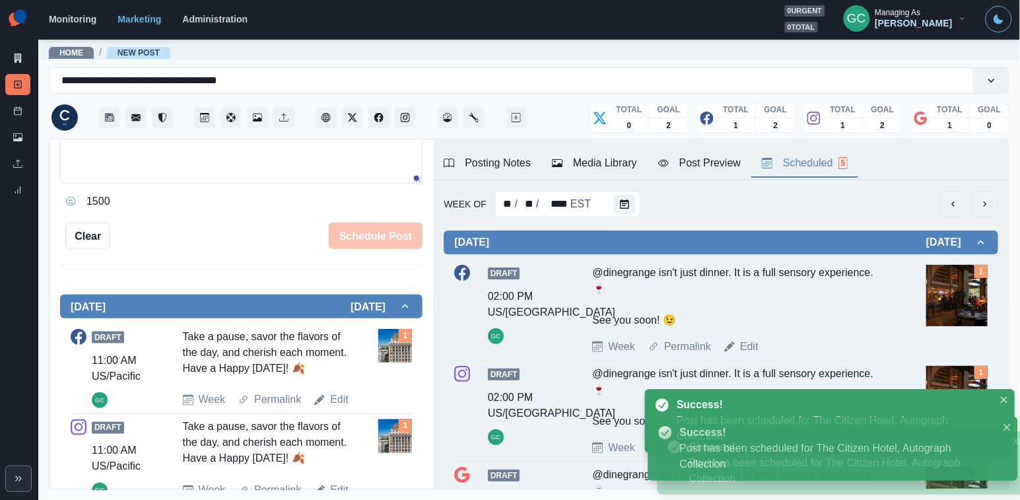
scroll to position [120, 0]
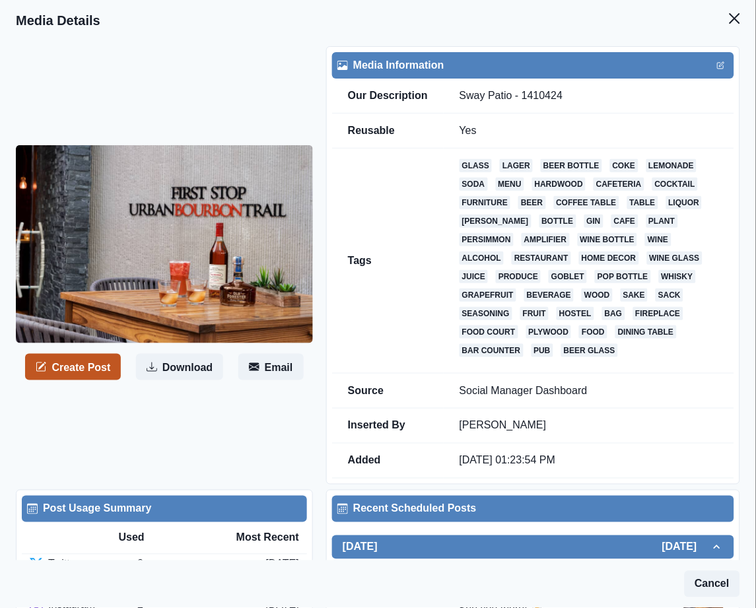
click at [83, 367] on button "Create Post" at bounding box center [73, 367] width 96 height 26
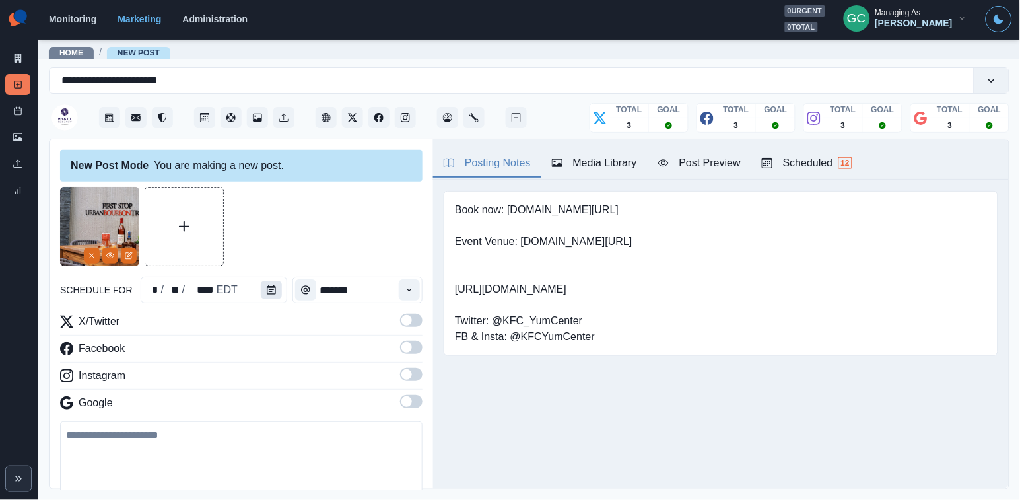
click at [269, 292] on icon "Calendar" at bounding box center [271, 289] width 9 height 9
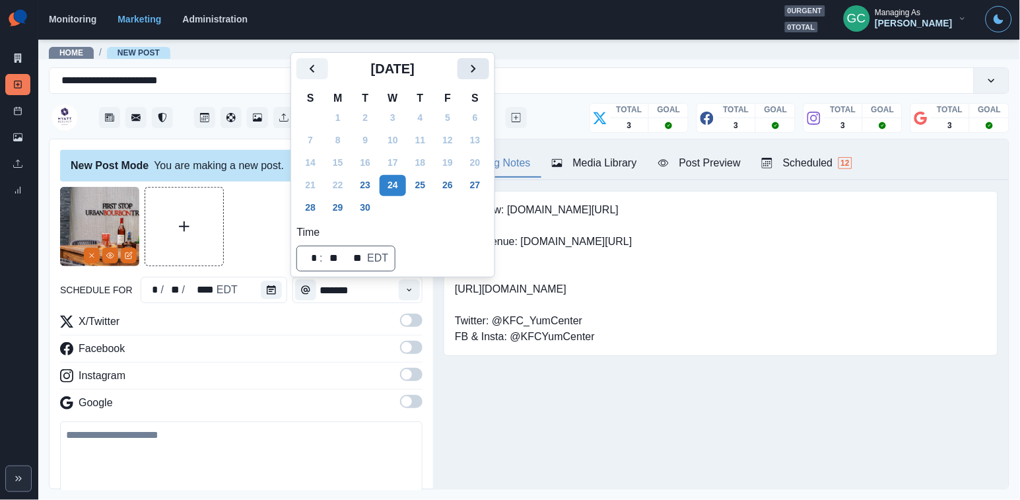
click at [481, 61] on icon "Next" at bounding box center [473, 69] width 16 height 16
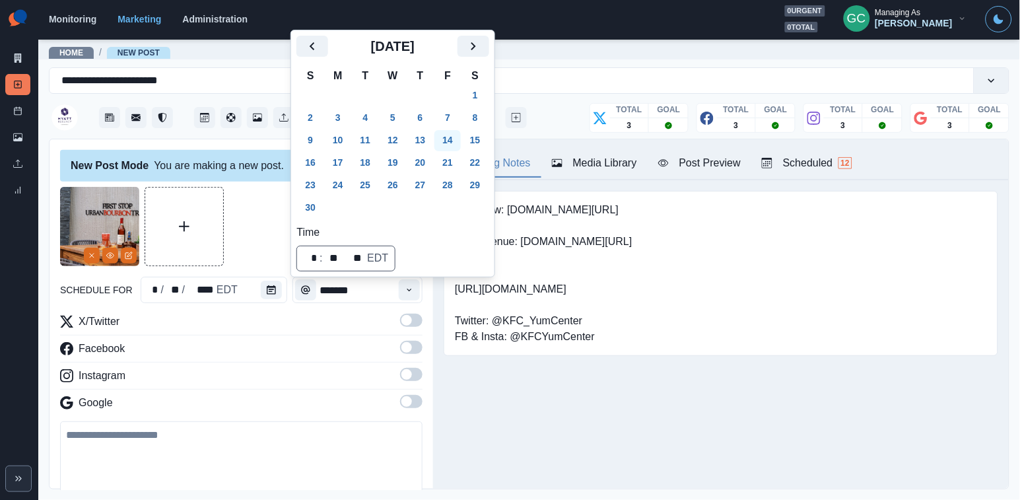
click at [460, 141] on button "14" at bounding box center [447, 140] width 26 height 21
click at [407, 291] on icon "Time" at bounding box center [409, 289] width 9 height 9
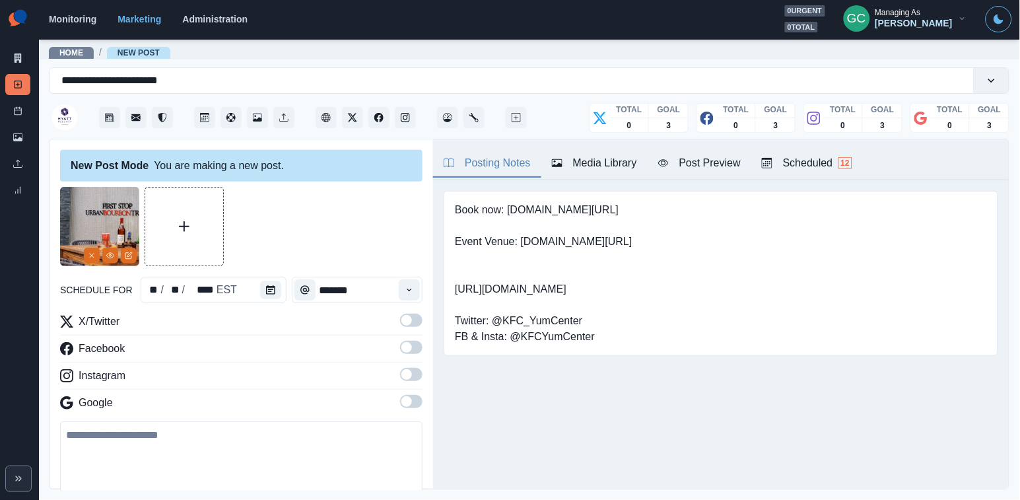
click at [407, 406] on span at bounding box center [406, 401] width 11 height 11
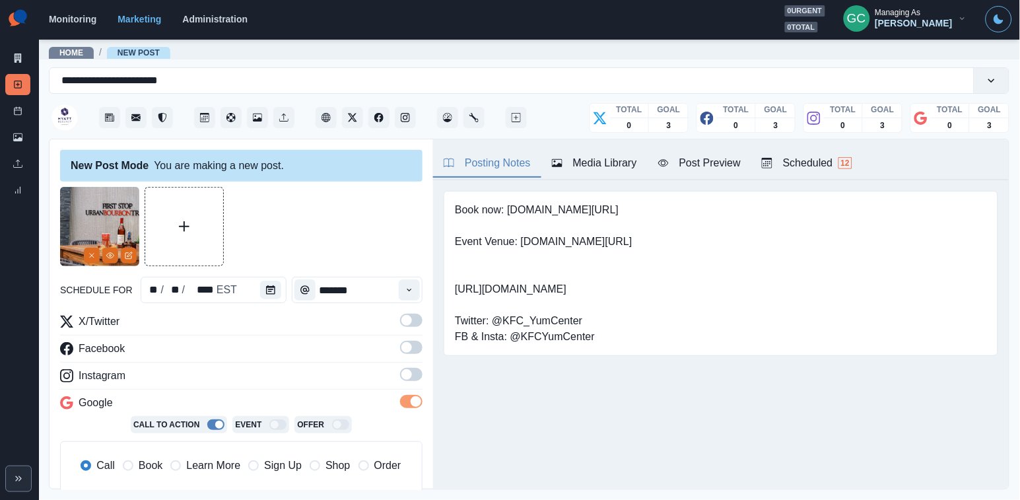
click at [410, 372] on span at bounding box center [406, 374] width 11 height 11
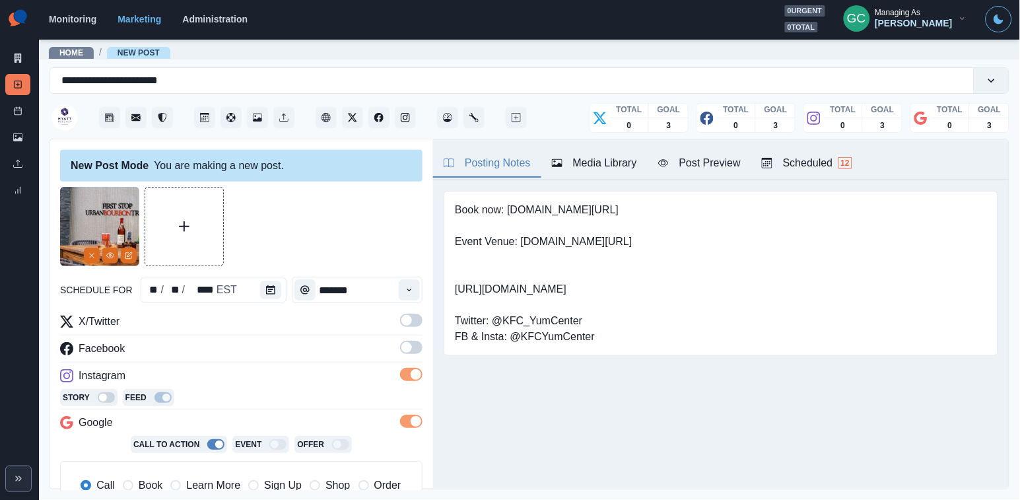
click at [411, 345] on span at bounding box center [406, 347] width 11 height 11
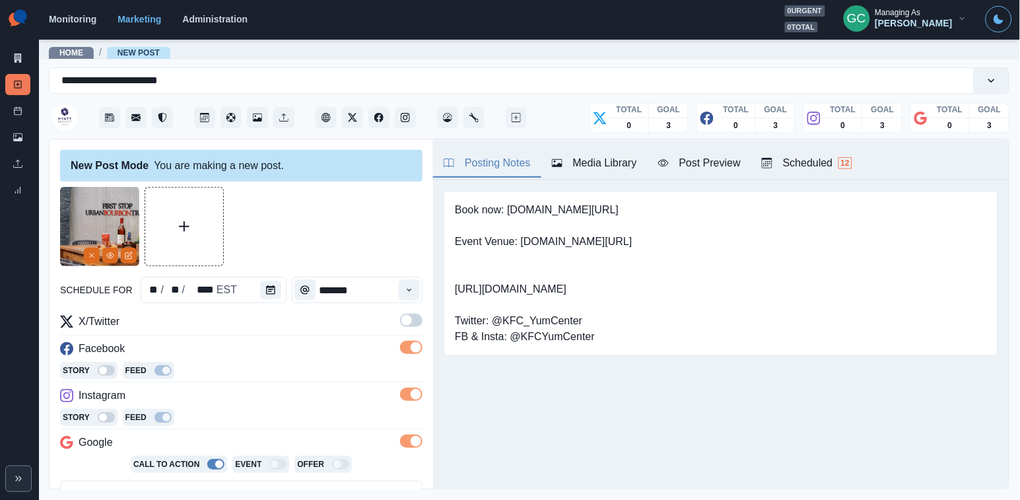
click at [412, 324] on span at bounding box center [411, 320] width 22 height 13
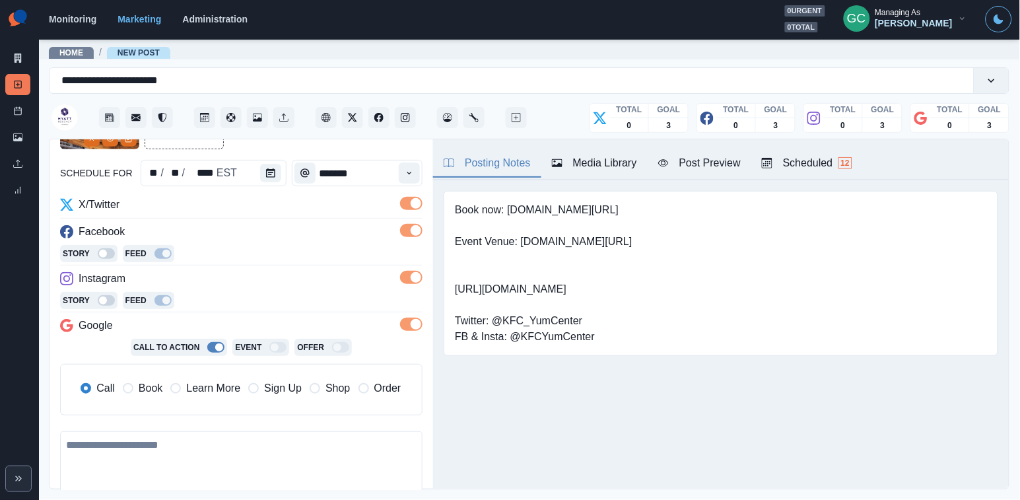
scroll to position [143, 0]
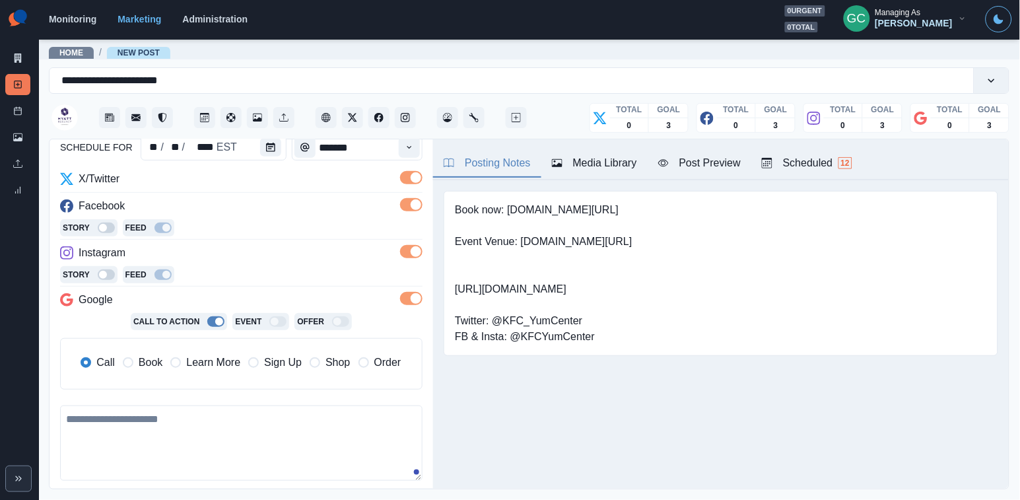
click at [226, 364] on span "Learn More" at bounding box center [213, 363] width 54 height 16
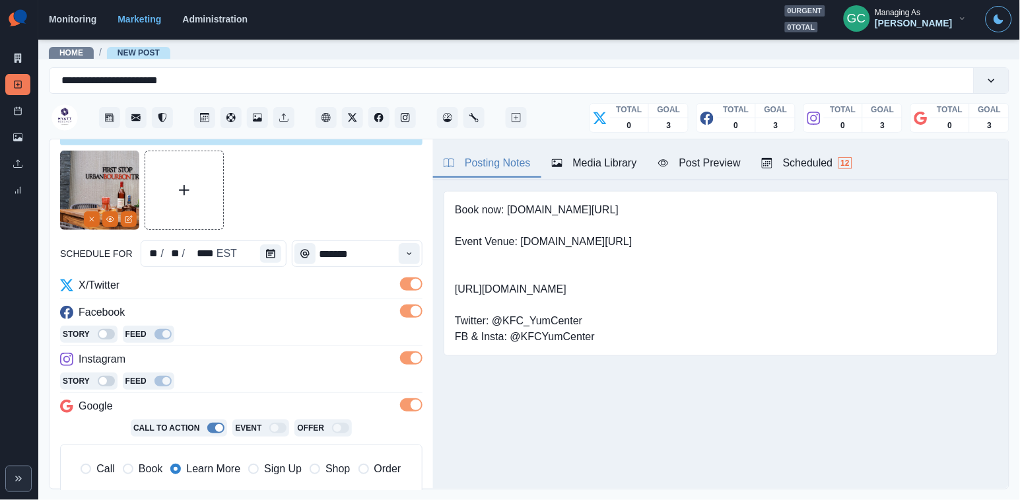
scroll to position [36, 0]
click at [322, 120] on icon "Client Website" at bounding box center [326, 117] width 9 height 9
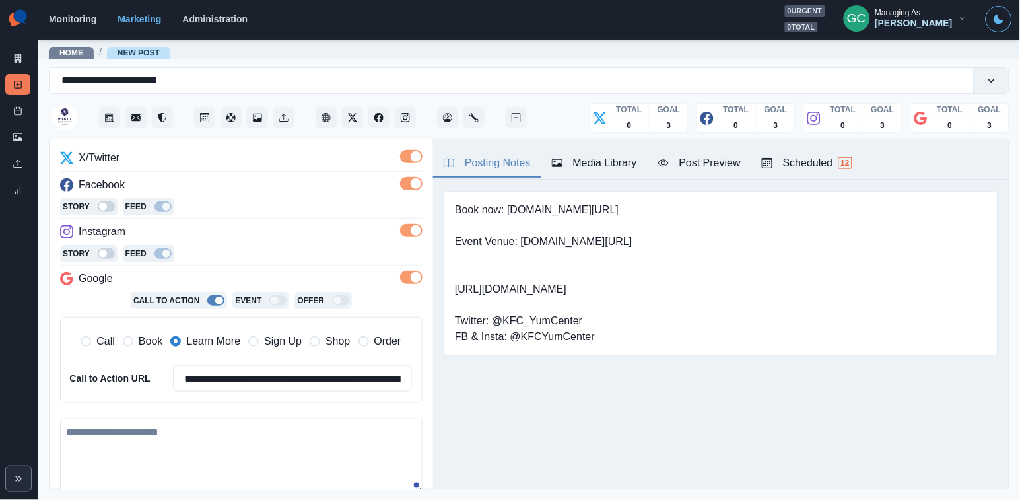
click at [155, 464] on textarea at bounding box center [241, 456] width 362 height 75
paste textarea "**********"
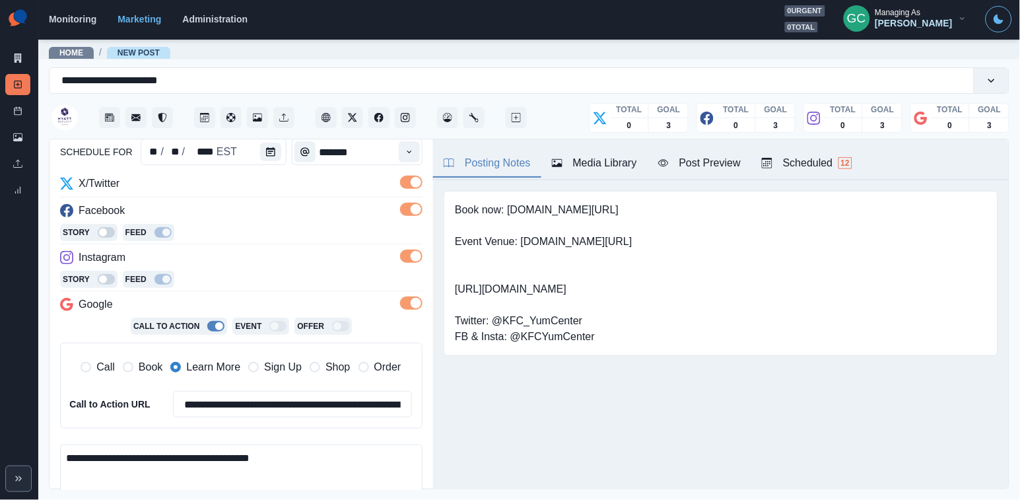
scroll to position [254, 0]
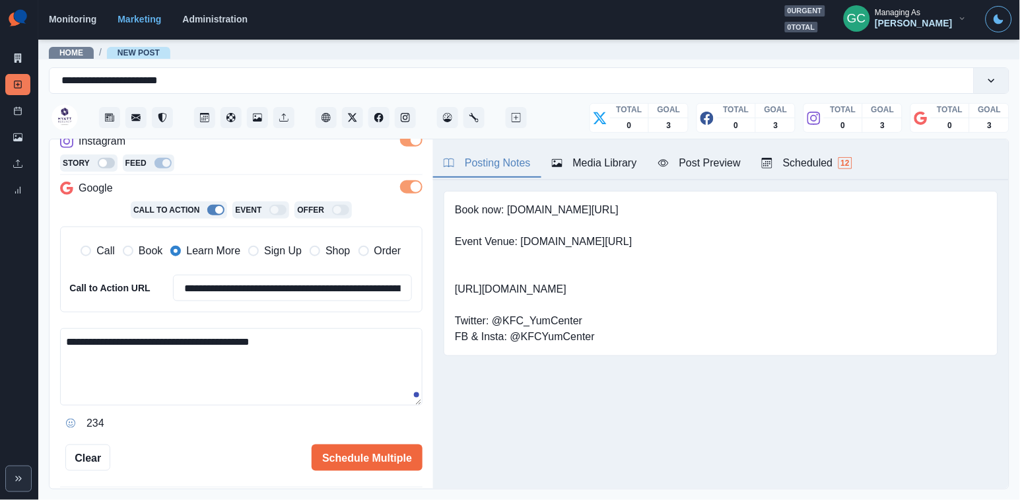
click at [217, 337] on textarea "**********" at bounding box center [241, 366] width 362 height 77
type textarea "**********"
click at [394, 456] on button "Schedule Multiple" at bounding box center [367, 457] width 111 height 26
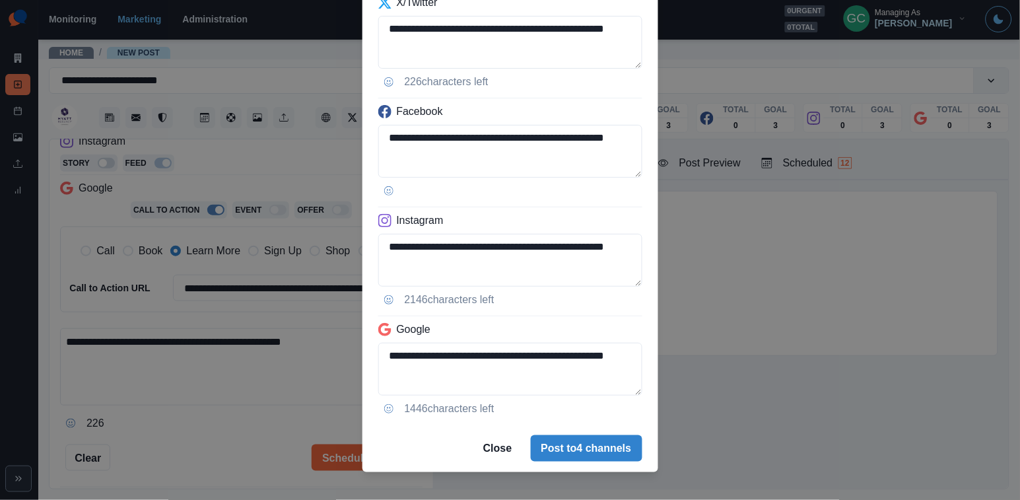
scroll to position [108, 0]
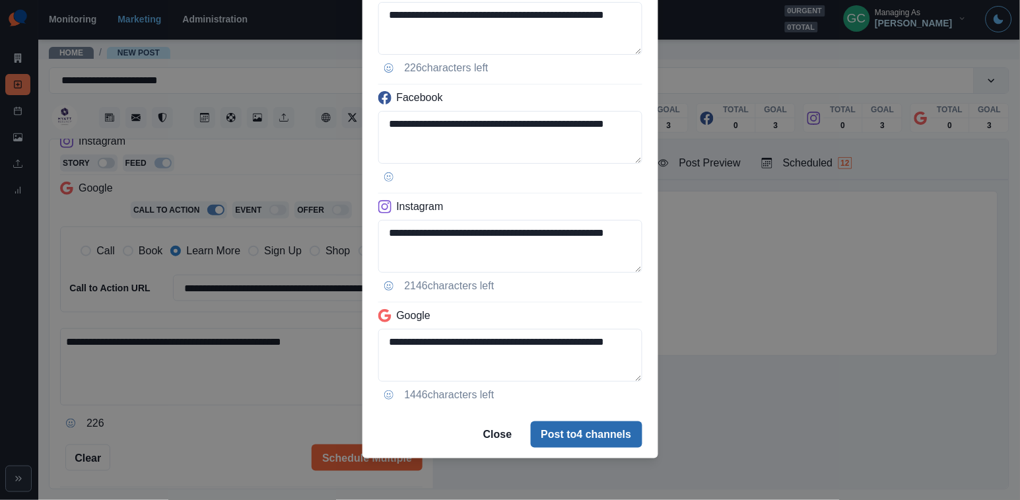
click at [547, 434] on button "Post to 4 channels" at bounding box center [587, 434] width 112 height 26
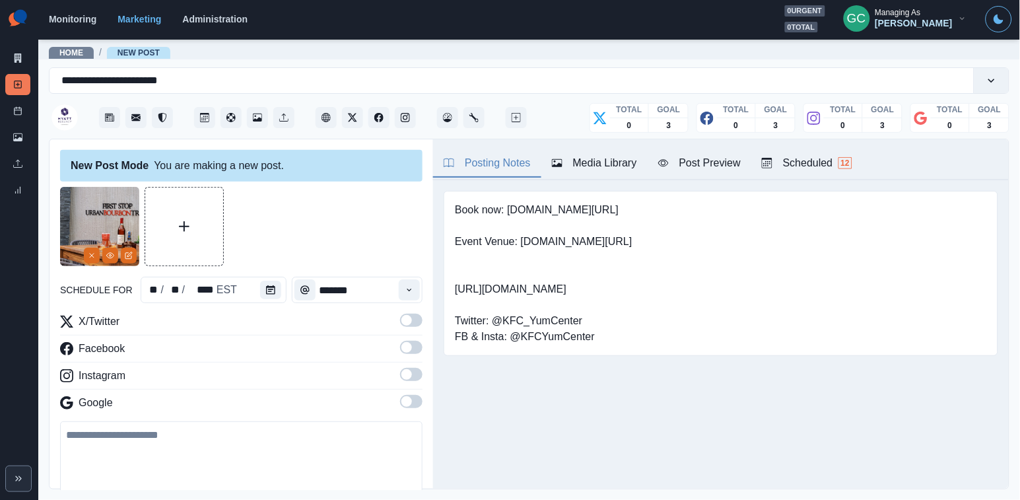
scroll to position [0, 0]
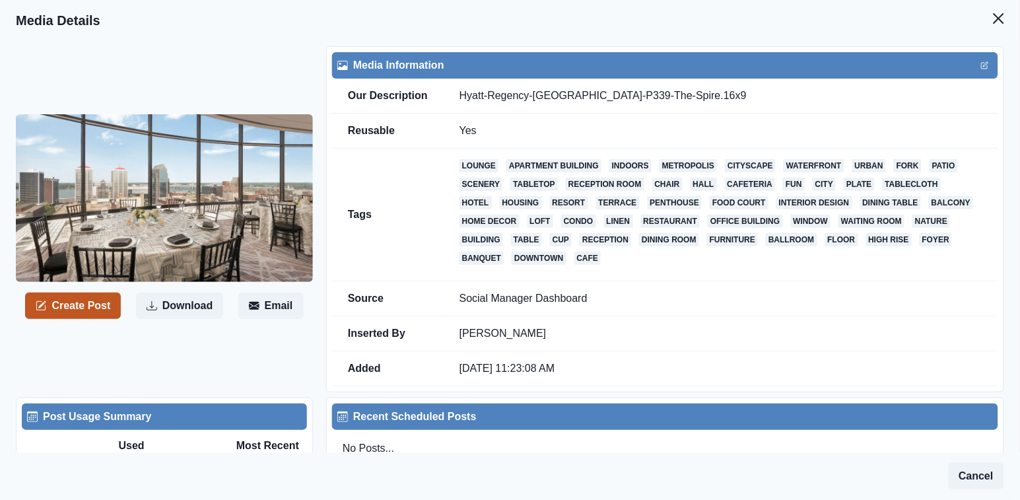
click at [81, 304] on button "Create Post" at bounding box center [73, 306] width 96 height 26
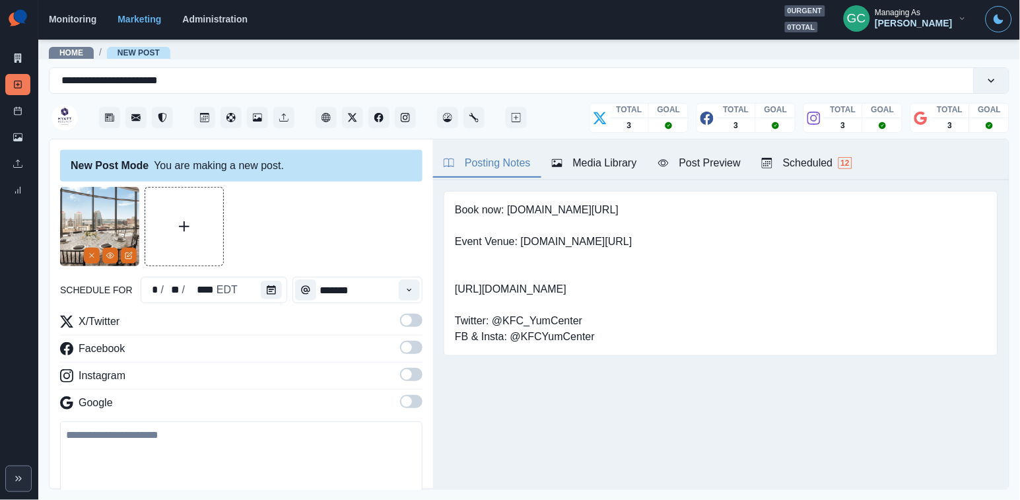
click at [755, 156] on div "Scheduled 12" at bounding box center [807, 163] width 90 height 16
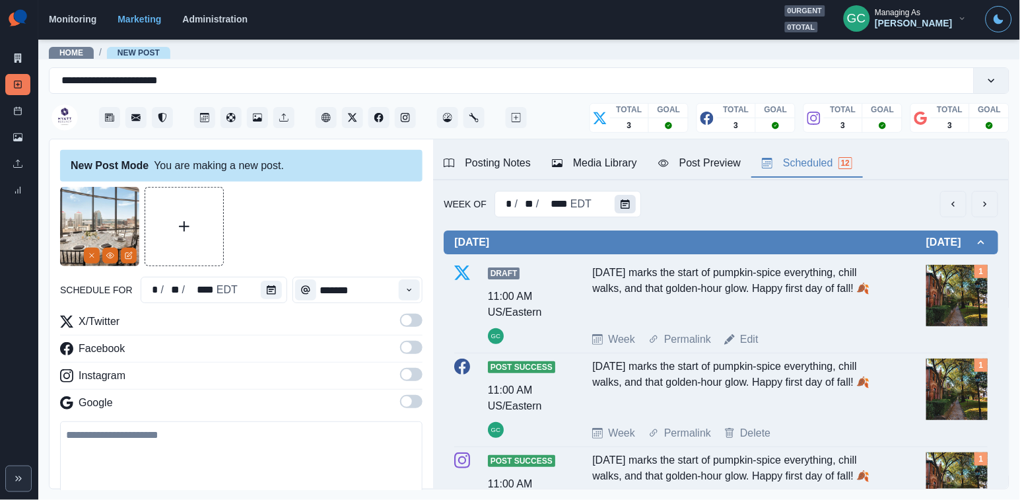
click at [615, 205] on button "Calendar" at bounding box center [625, 204] width 21 height 18
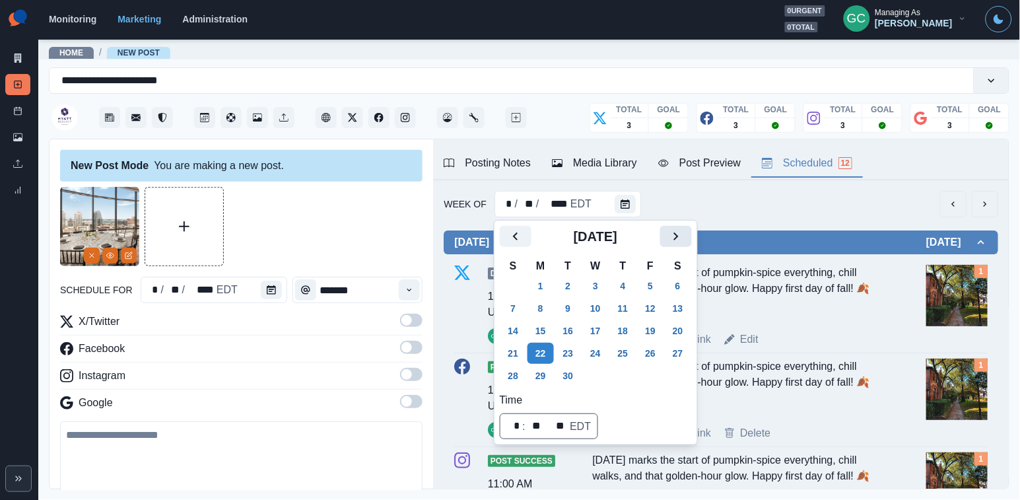
click at [679, 230] on icon "Next" at bounding box center [676, 236] width 16 height 16
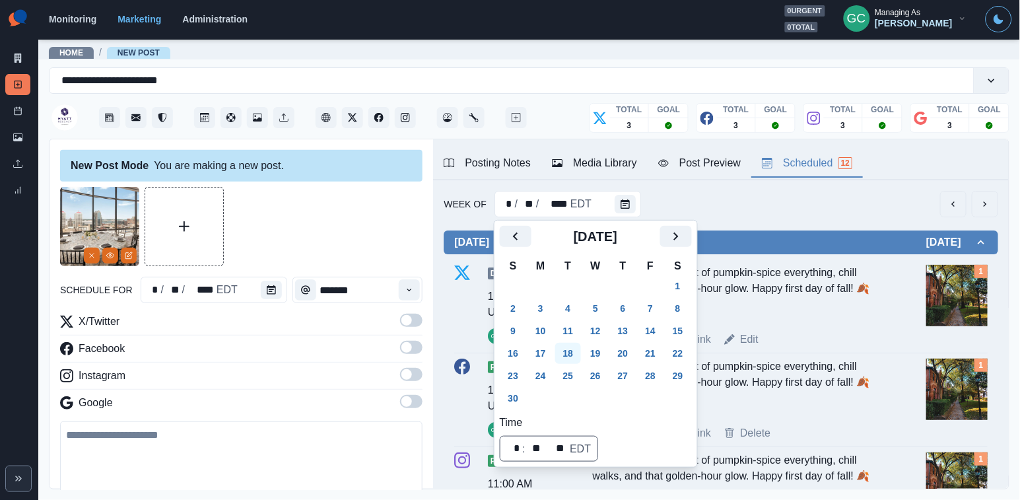
click at [579, 349] on button "18" at bounding box center [568, 353] width 26 height 21
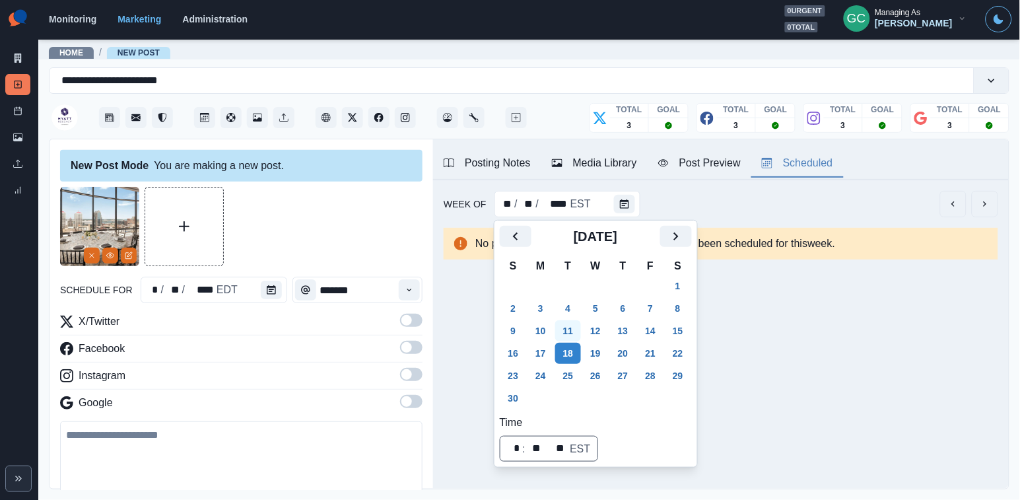
click at [565, 333] on button "11" at bounding box center [568, 330] width 26 height 21
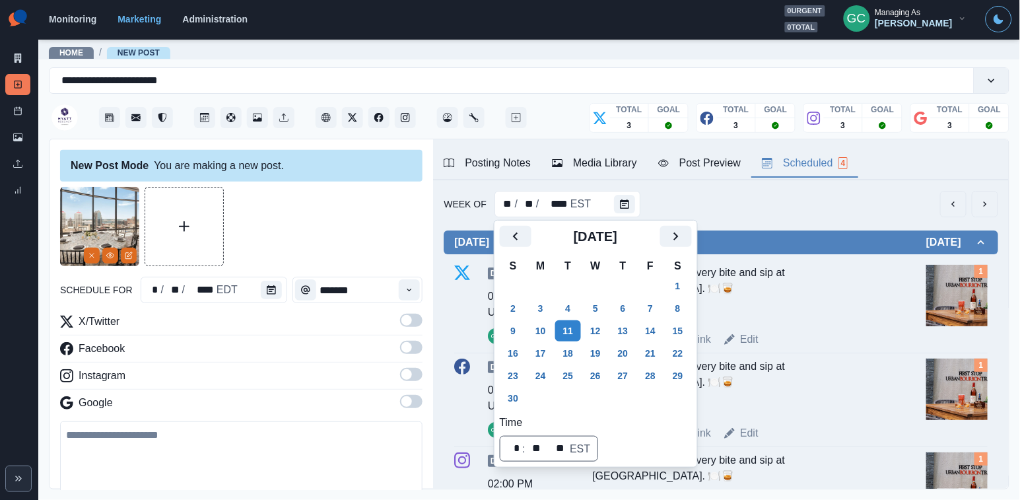
click at [270, 300] on div at bounding box center [274, 290] width 26 height 26
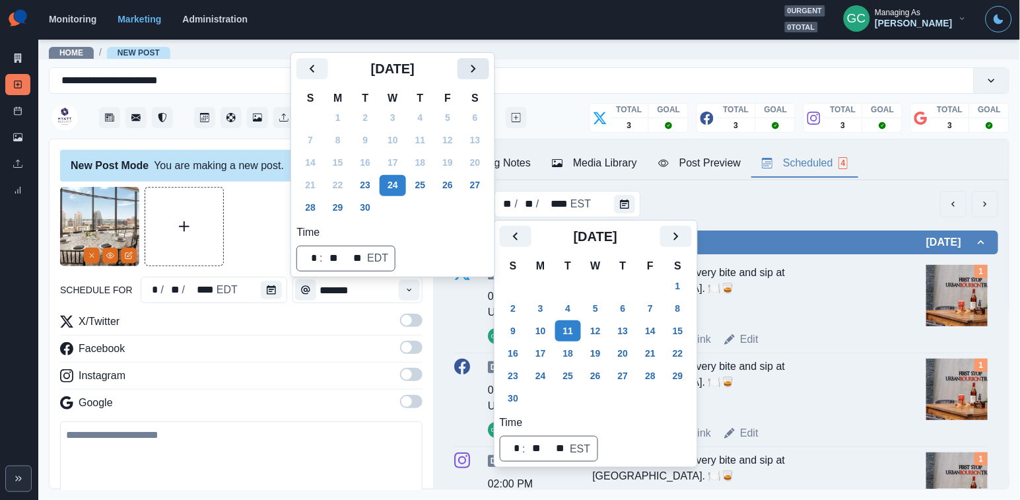
click at [481, 67] on icon "Next" at bounding box center [473, 69] width 16 height 16
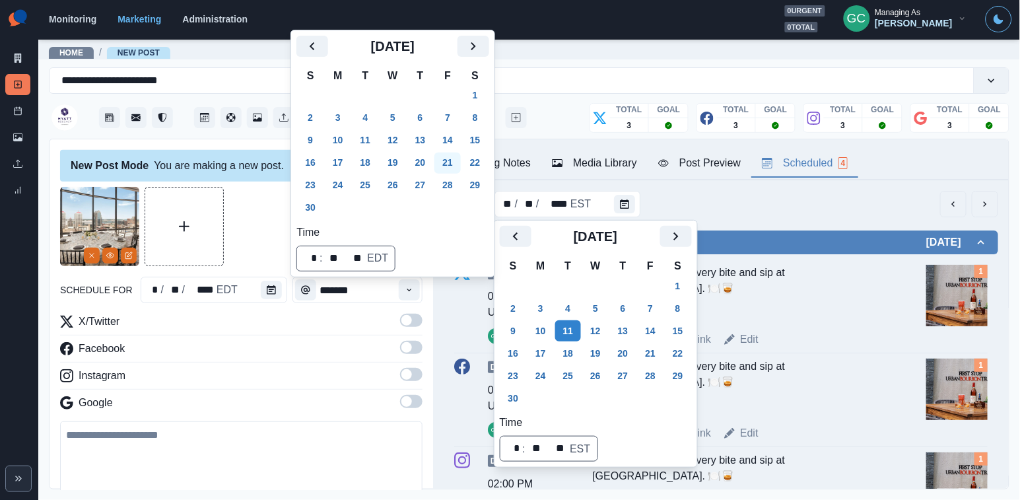
click at [461, 162] on button "21" at bounding box center [447, 163] width 26 height 21
click at [355, 364] on div "X/Twitter Facebook Instagram Google" at bounding box center [241, 365] width 362 height 102
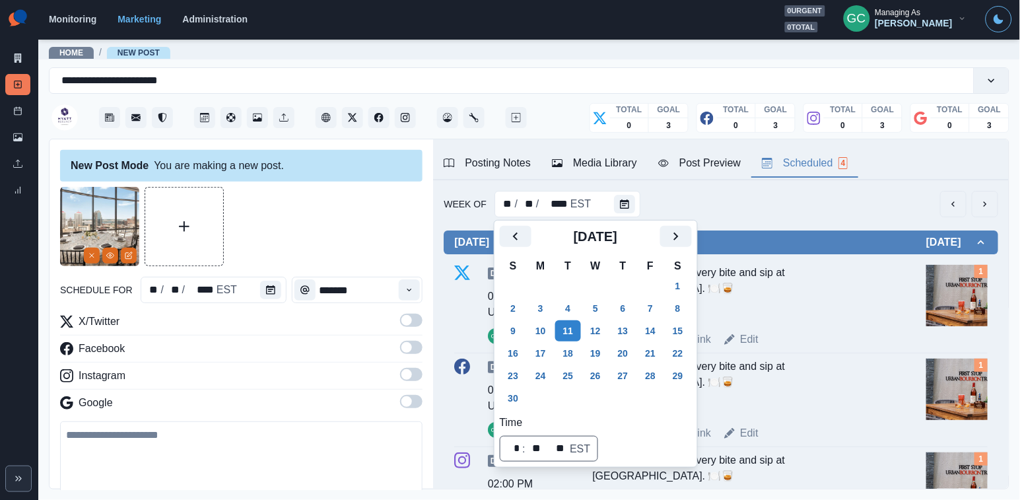
click at [419, 410] on label at bounding box center [411, 405] width 22 height 21
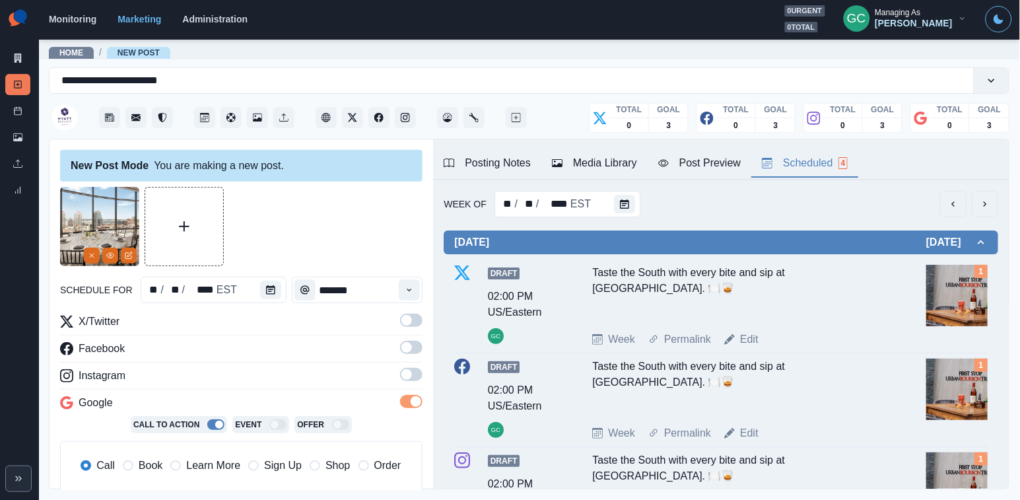
click at [411, 374] on span at bounding box center [406, 374] width 11 height 11
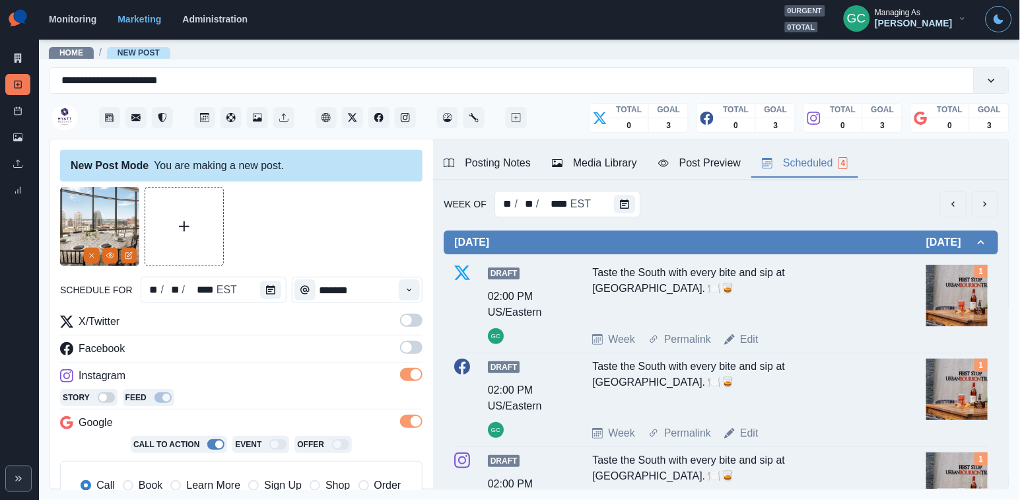
click at [411, 349] on span at bounding box center [406, 347] width 11 height 11
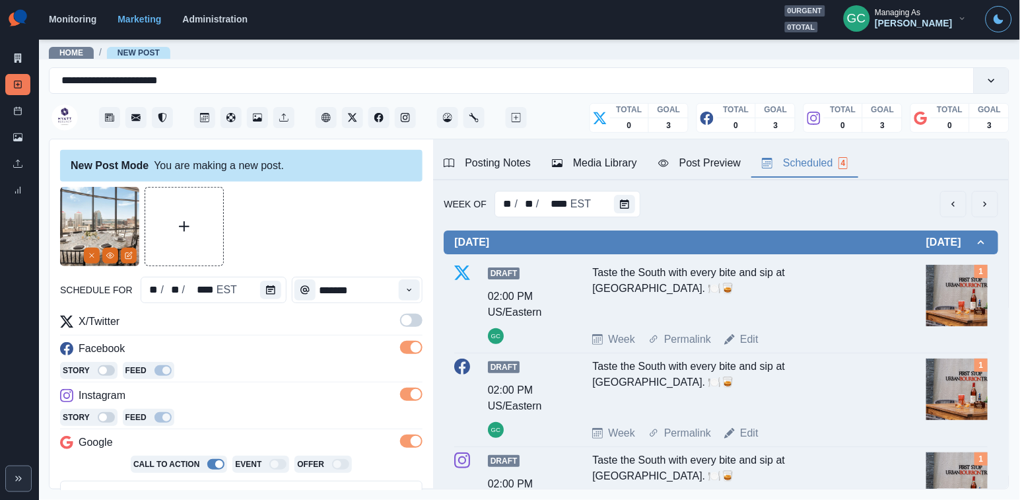
click at [411, 323] on span at bounding box center [406, 320] width 11 height 11
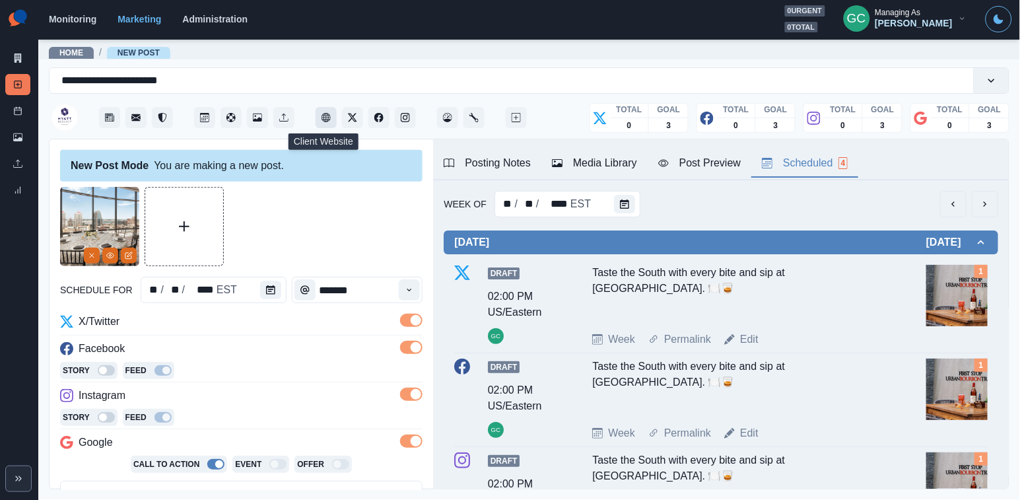
click at [320, 123] on button "Client Website" at bounding box center [326, 117] width 21 height 21
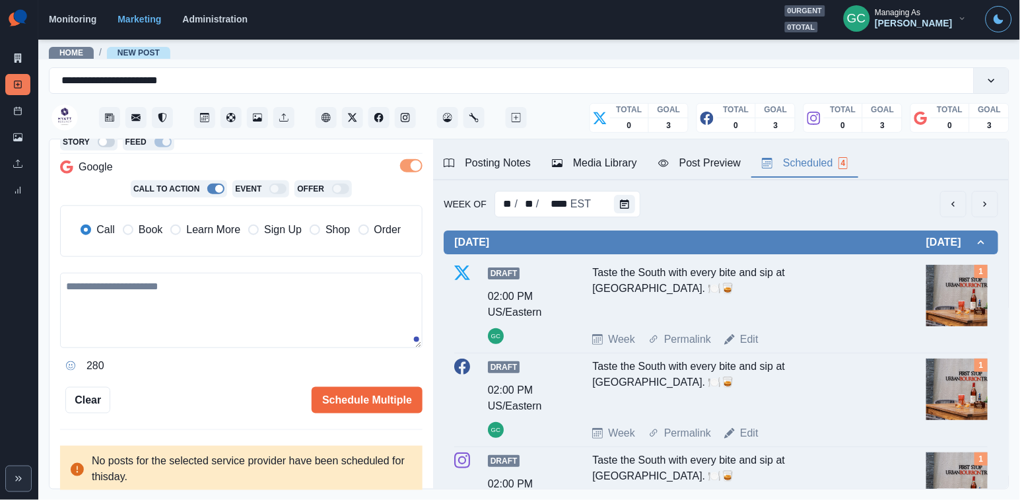
click at [235, 315] on textarea at bounding box center [241, 310] width 362 height 75
paste textarea "**********"
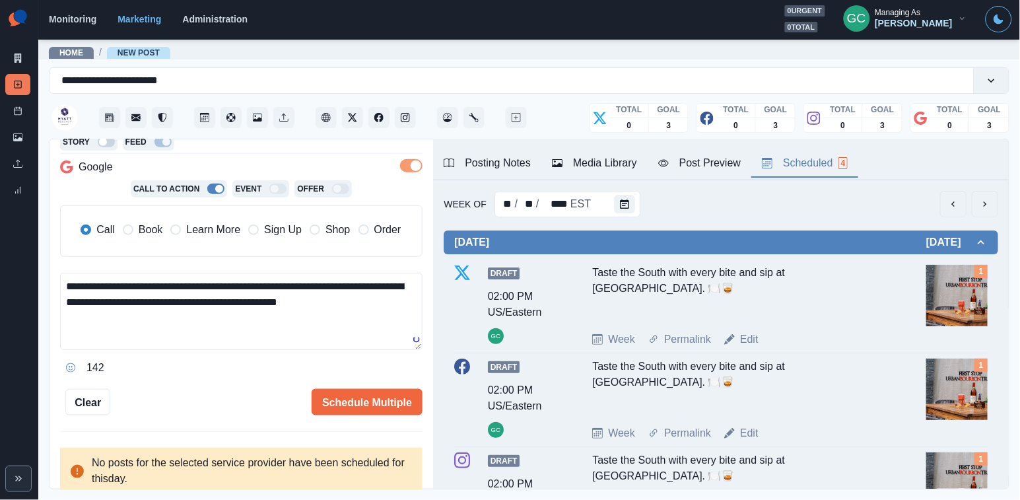
click at [200, 231] on span "Learn More" at bounding box center [213, 230] width 54 height 16
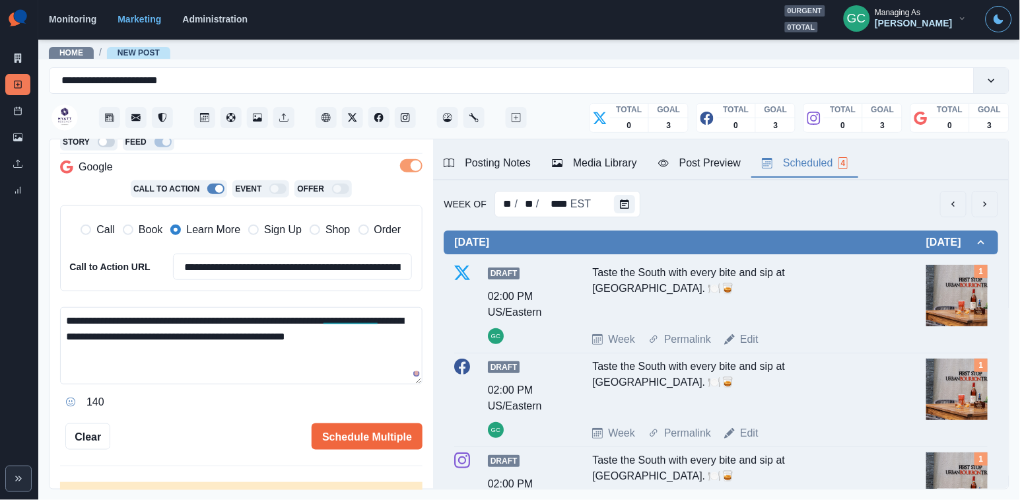
paste textarea "**********"
drag, startPoint x: 131, startPoint y: 348, endPoint x: 98, endPoint y: 349, distance: 33.7
click at [98, 349] on textarea "**********" at bounding box center [241, 345] width 362 height 77
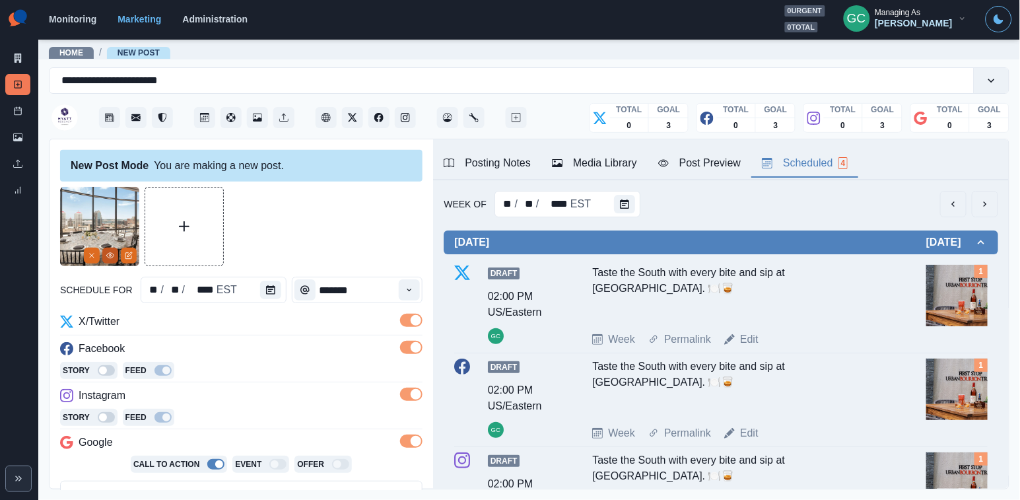
scroll to position [0, 0]
click at [115, 258] on button "View Media" at bounding box center [110, 256] width 16 height 16
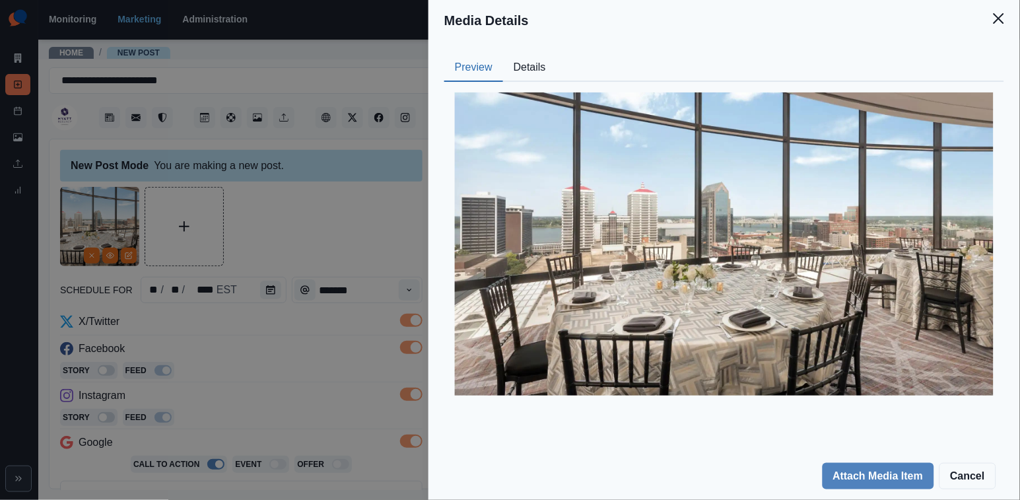
click at [278, 376] on div "Media Details Preview Details Our Description Hyatt-Regency-Louisville-P339-The…" at bounding box center [510, 250] width 1020 height 500
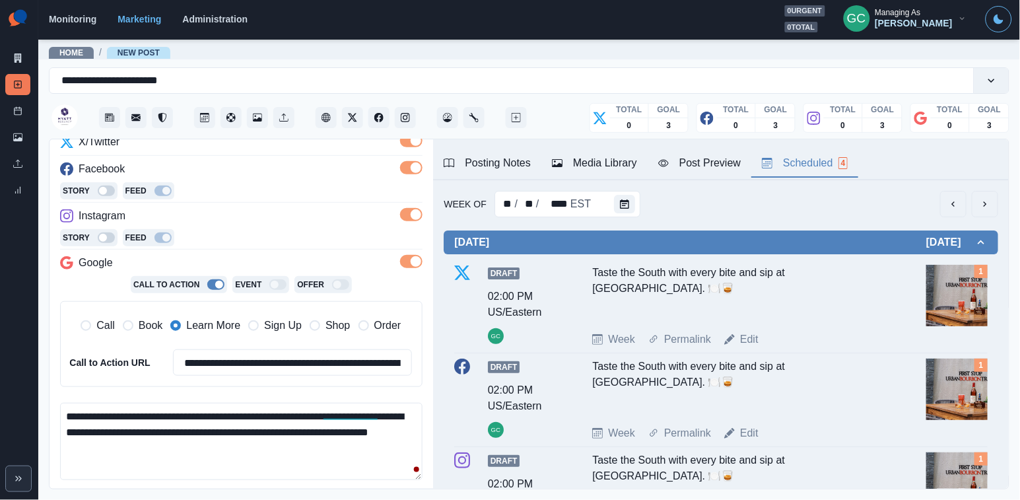
scroll to position [192, 0]
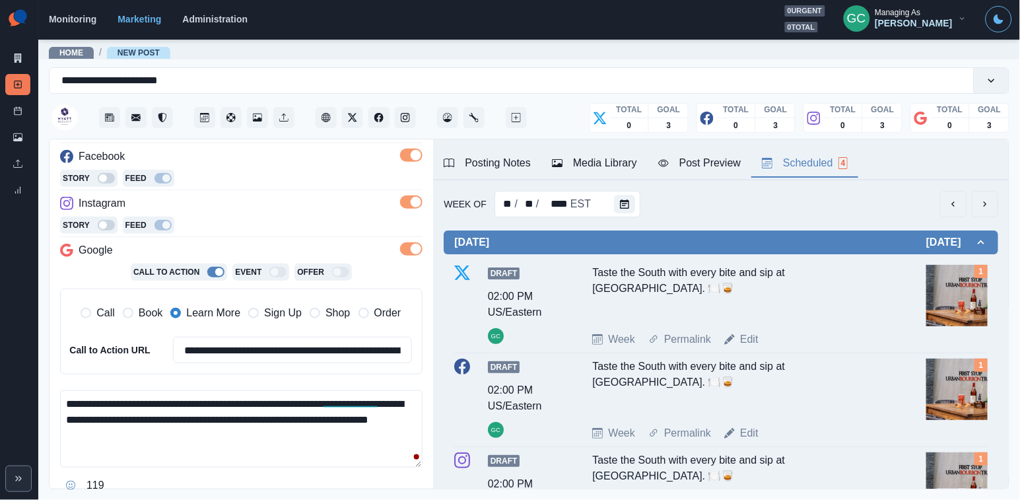
drag, startPoint x: 118, startPoint y: 414, endPoint x: 206, endPoint y: 412, distance: 88.5
click at [206, 412] on textarea "**********" at bounding box center [241, 428] width 362 height 77
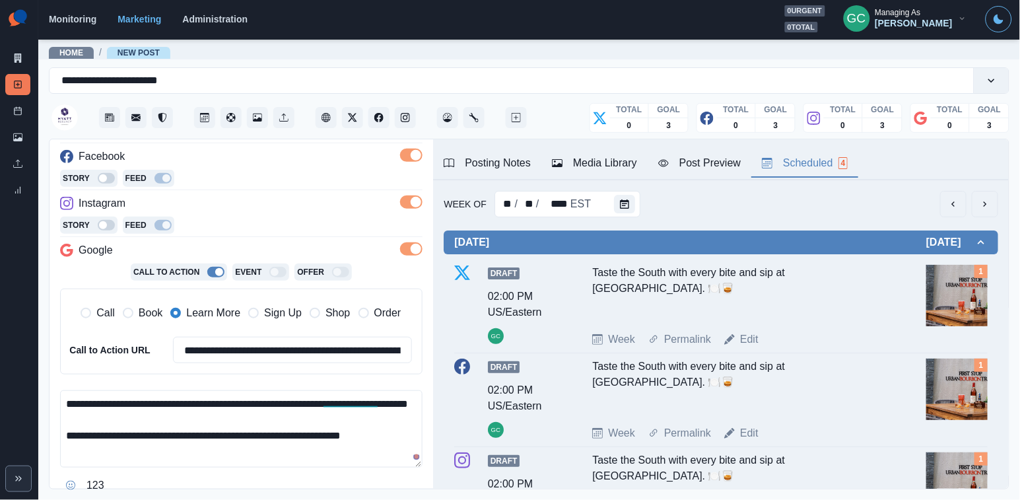
click at [236, 419] on textarea "**********" at bounding box center [241, 428] width 362 height 77
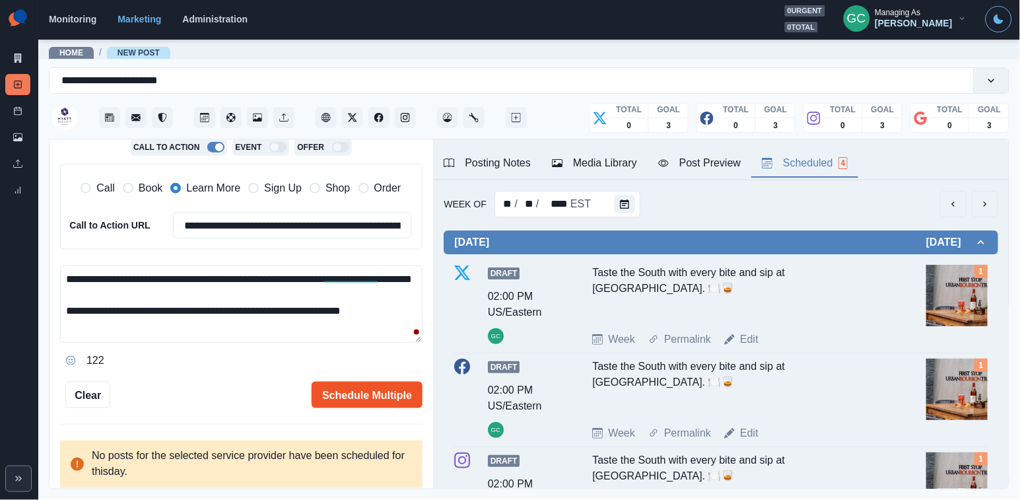
scroll to position [324, 0]
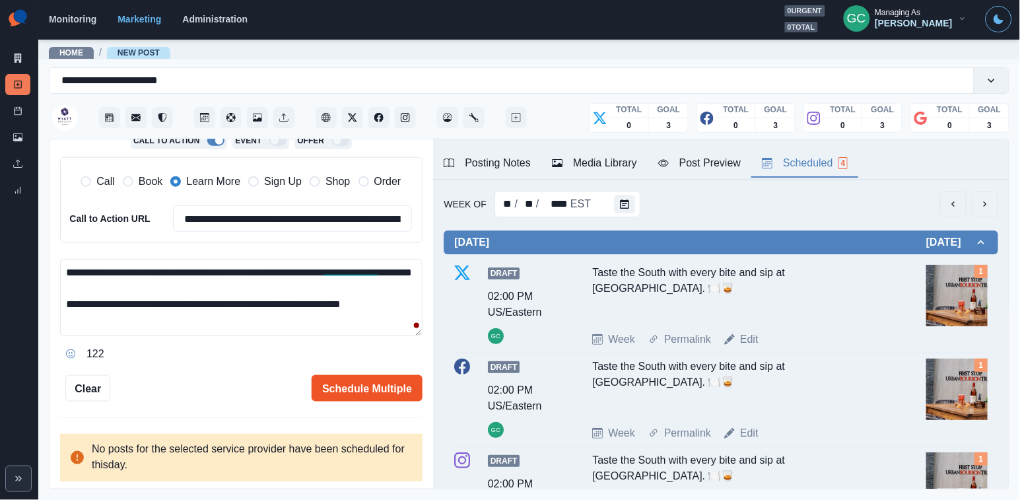
type textarea "**********"
click at [335, 389] on button "Schedule Multiple" at bounding box center [367, 388] width 111 height 26
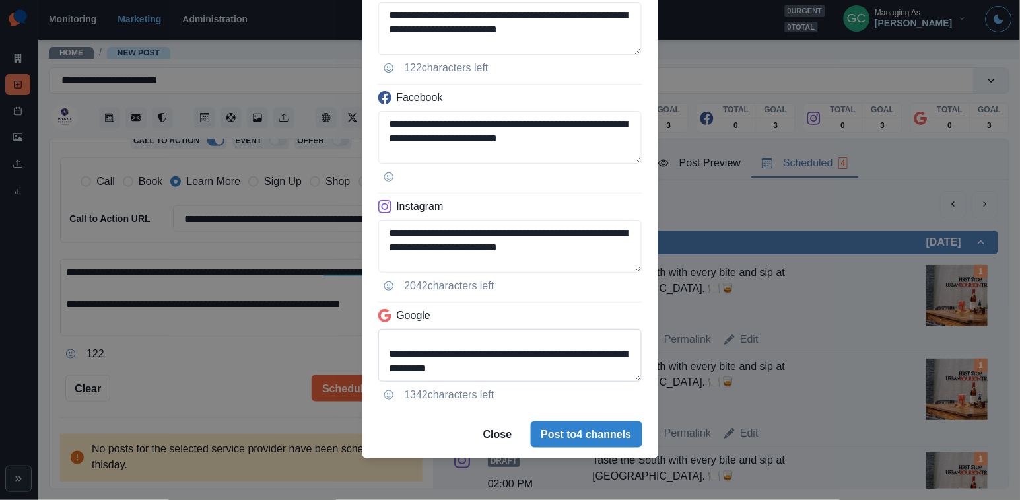
scroll to position [33, 0]
drag, startPoint x: 617, startPoint y: 351, endPoint x: 628, endPoint y: 448, distance: 97.7
click at [628, 448] on section "**********" at bounding box center [510, 197] width 296 height 524
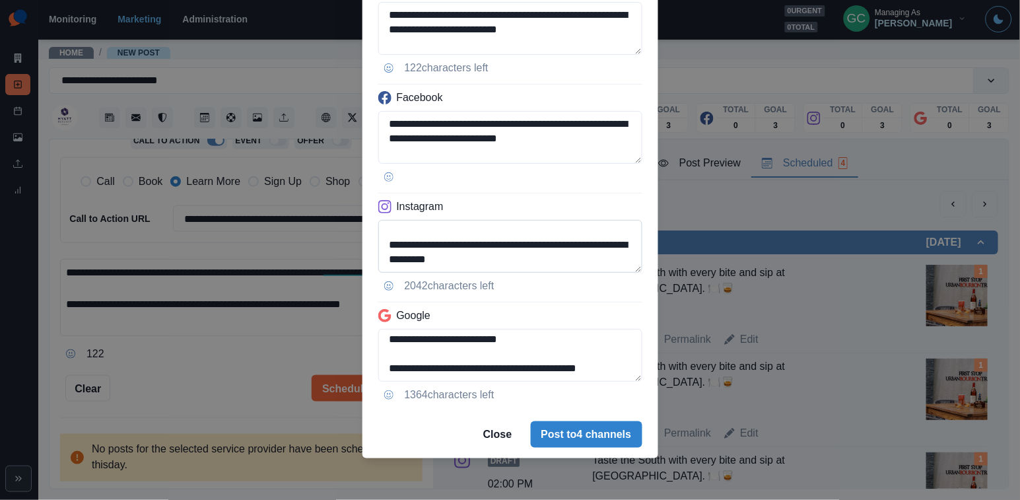
type textarea "**********"
drag, startPoint x: 619, startPoint y: 245, endPoint x: 619, endPoint y: 261, distance: 15.8
click at [619, 261] on textarea "**********" at bounding box center [510, 246] width 264 height 53
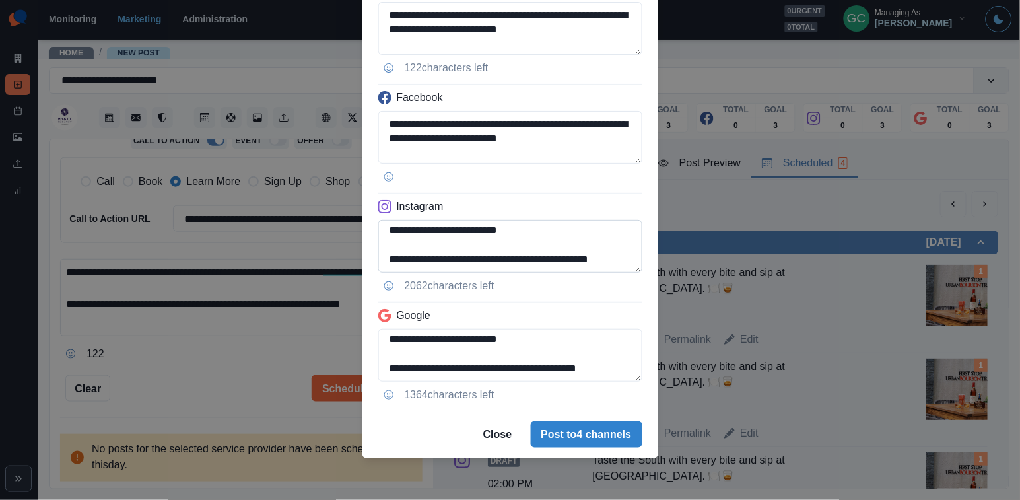
scroll to position [27, 0]
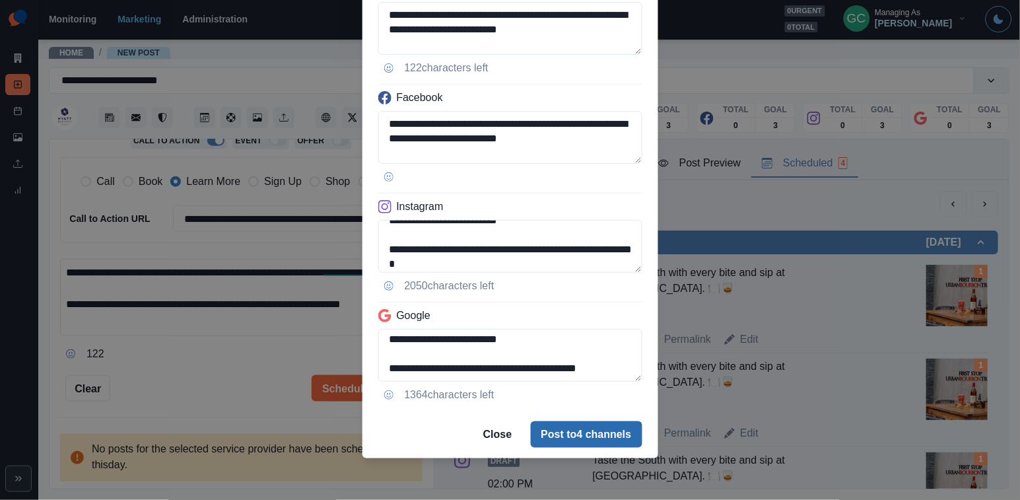
type textarea "**********"
click at [604, 429] on button "Post to 4 channels" at bounding box center [587, 434] width 112 height 26
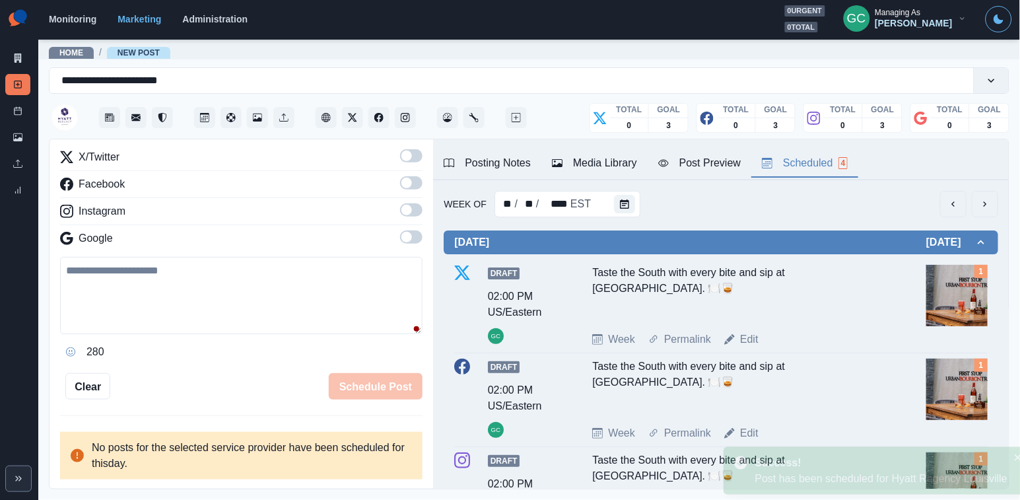
scroll to position [120, 0]
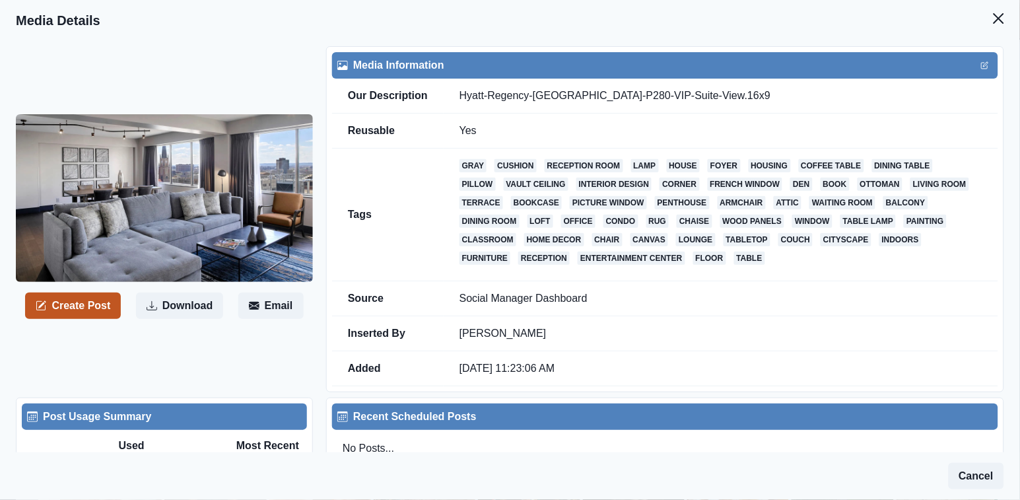
click at [93, 305] on button "Create Post" at bounding box center [73, 306] width 96 height 26
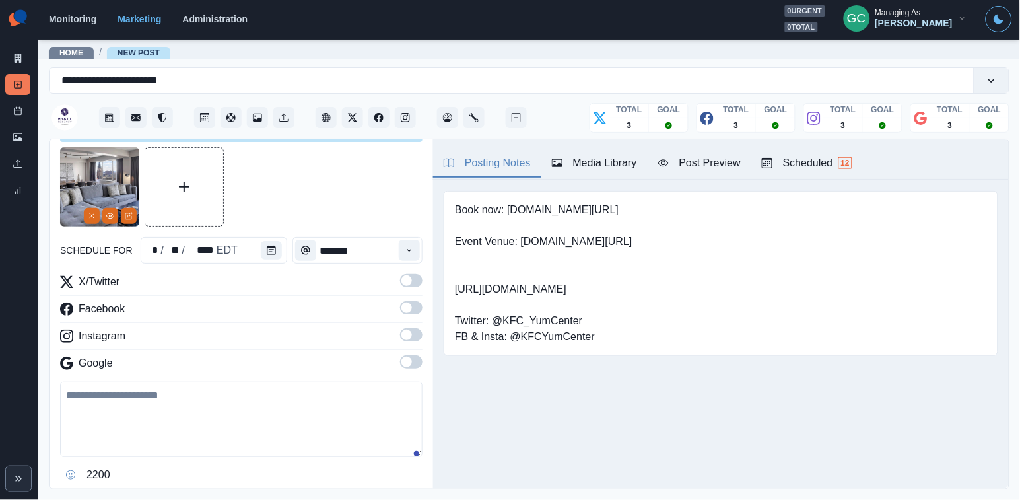
scroll to position [42, 0]
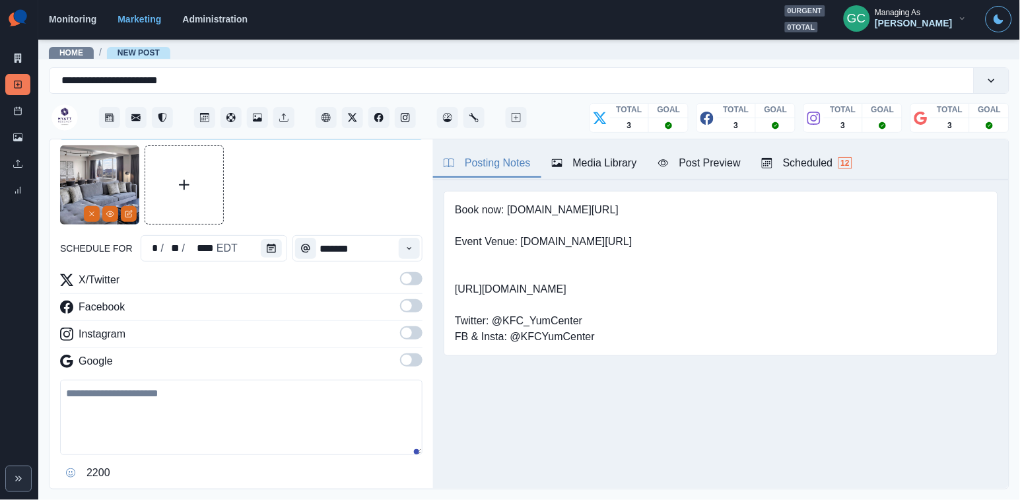
click at [173, 432] on textarea at bounding box center [241, 417] width 362 height 75
paste textarea "**********"
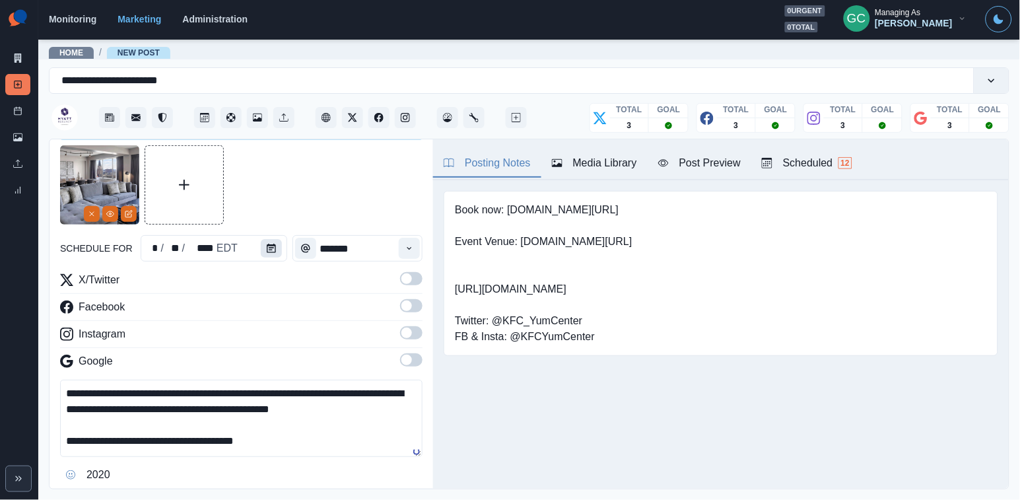
type textarea "**********"
click at [273, 244] on icon "Calendar" at bounding box center [271, 248] width 9 height 9
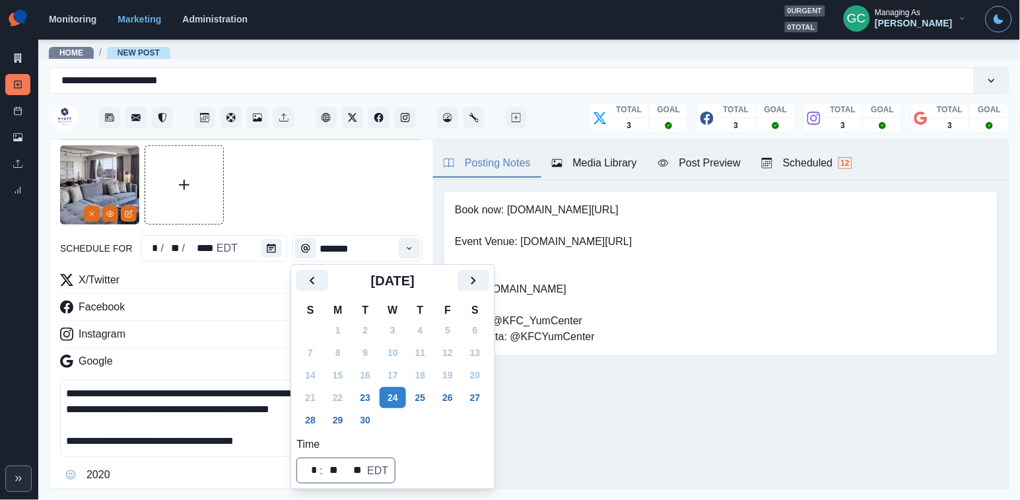
click at [487, 291] on div "[DATE]" at bounding box center [392, 286] width 192 height 32
click at [481, 280] on icon "Next" at bounding box center [473, 281] width 16 height 16
click at [364, 420] on button "25" at bounding box center [366, 419] width 26 height 21
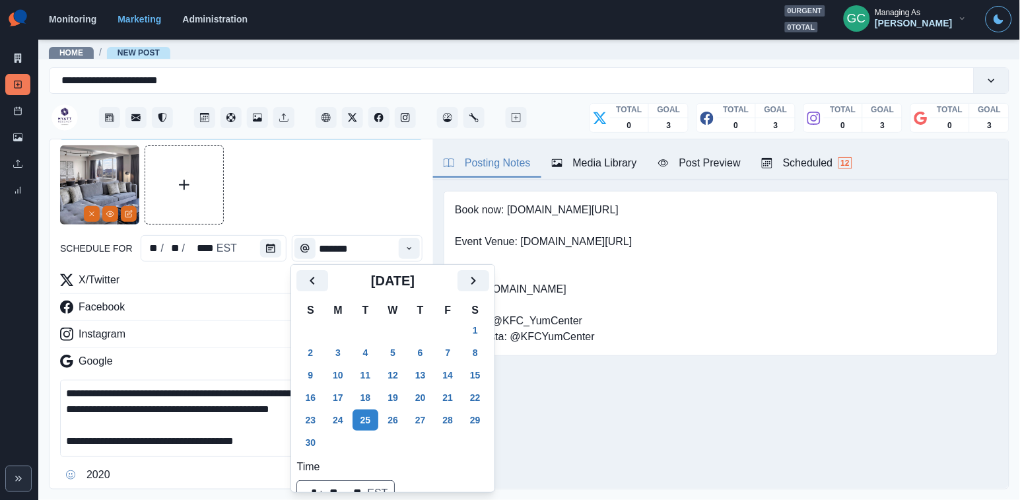
click at [232, 318] on div "Facebook" at bounding box center [241, 309] width 362 height 21
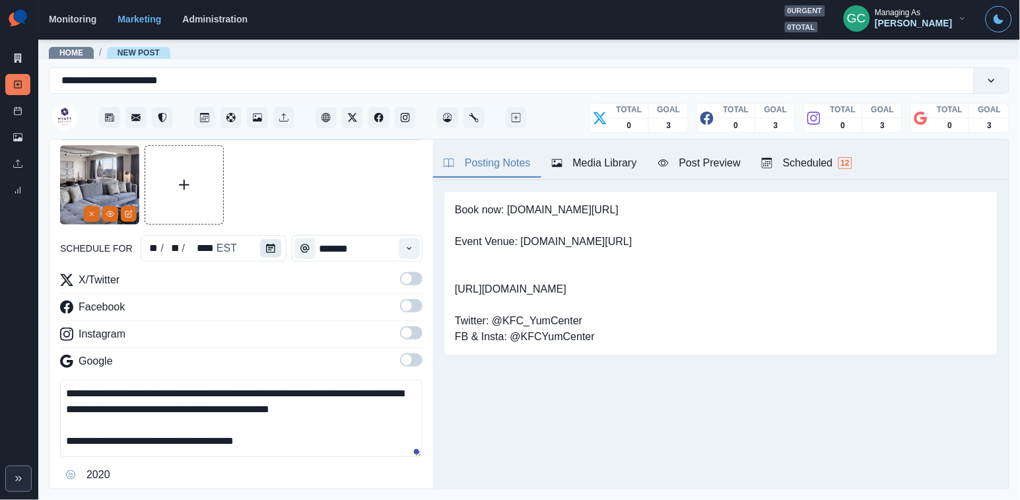
click at [261, 254] on button "Calendar" at bounding box center [270, 248] width 21 height 18
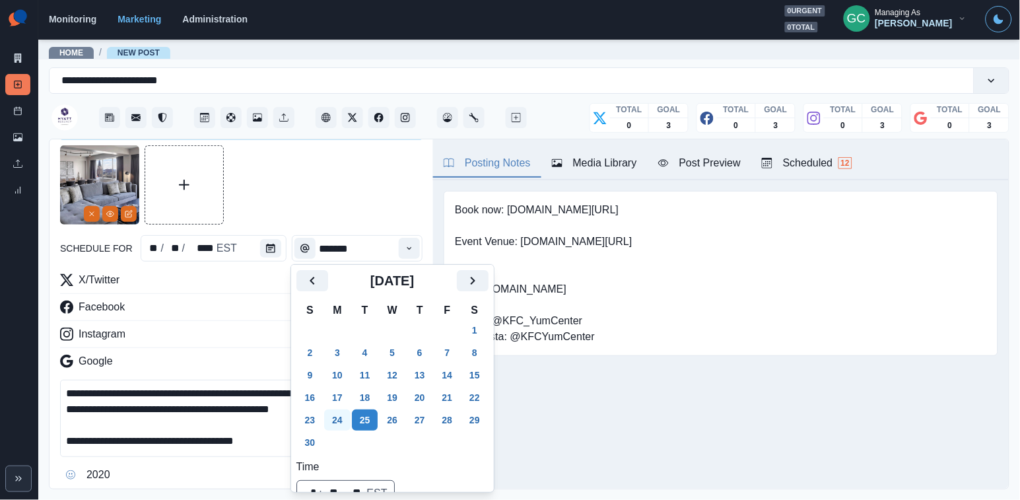
click at [341, 423] on button "24" at bounding box center [337, 419] width 26 height 21
click at [210, 313] on div "Facebook" at bounding box center [241, 309] width 362 height 21
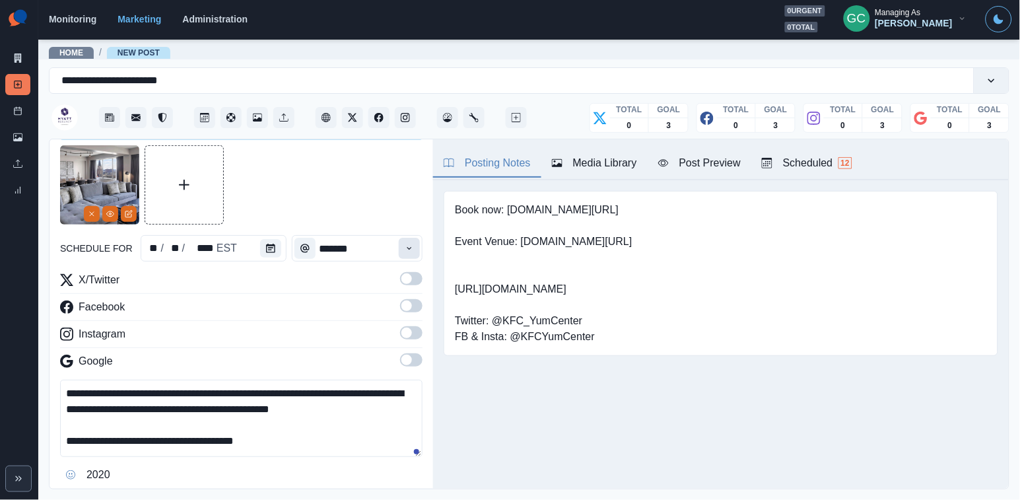
click at [406, 244] on icon "Time" at bounding box center [409, 248] width 9 height 9
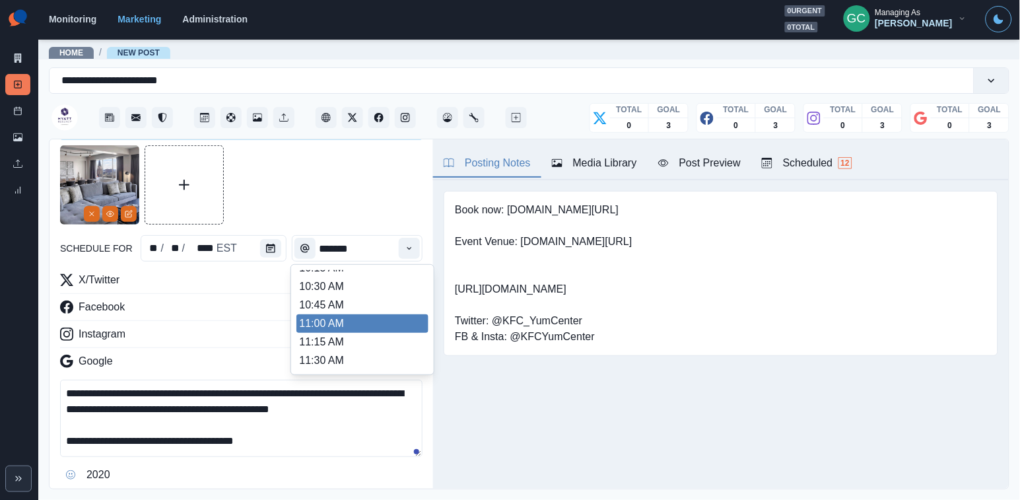
scroll to position [177, 0]
click at [380, 329] on li "11:00 AM" at bounding box center [362, 324] width 132 height 18
type input "********"
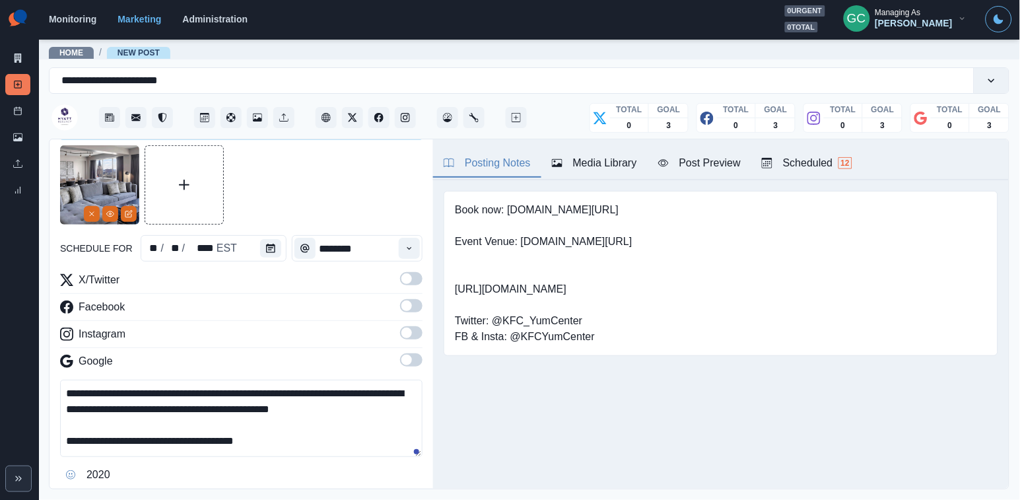
click at [421, 360] on span at bounding box center [411, 359] width 22 height 13
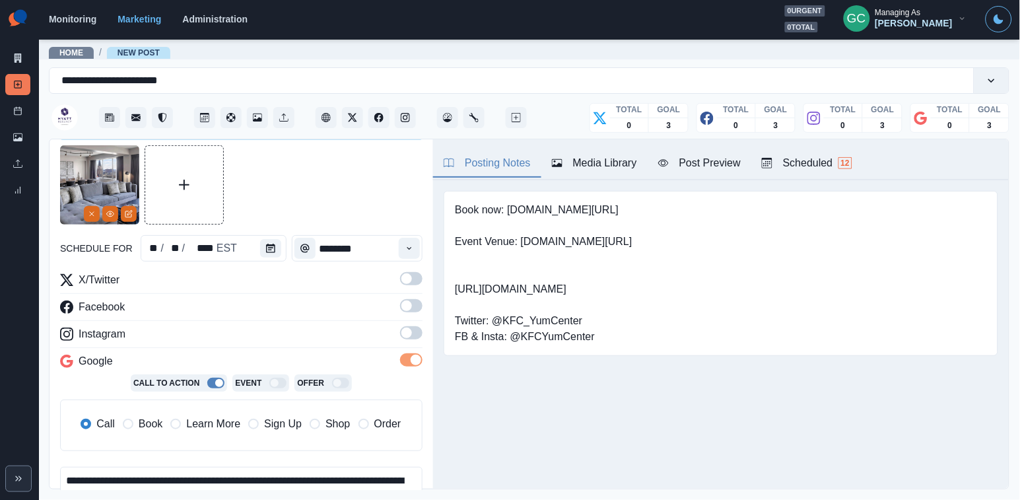
click at [417, 328] on span at bounding box center [411, 332] width 22 height 13
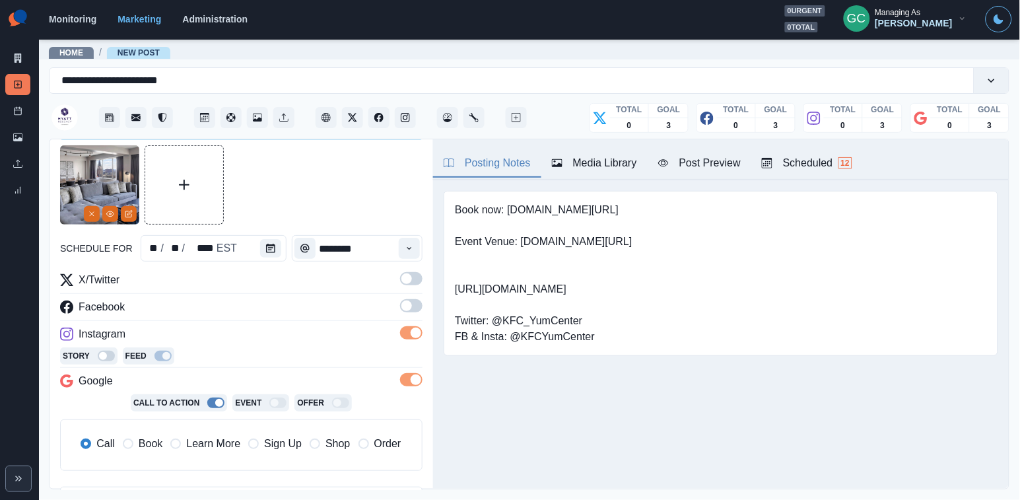
click at [407, 297] on div "X/Twitter Facebook Instagram Story Feed Google Call To Action Event Offer Call …" at bounding box center [241, 376] width 362 height 209
click at [406, 283] on span at bounding box center [406, 278] width 11 height 11
click at [407, 314] on label at bounding box center [411, 309] width 22 height 21
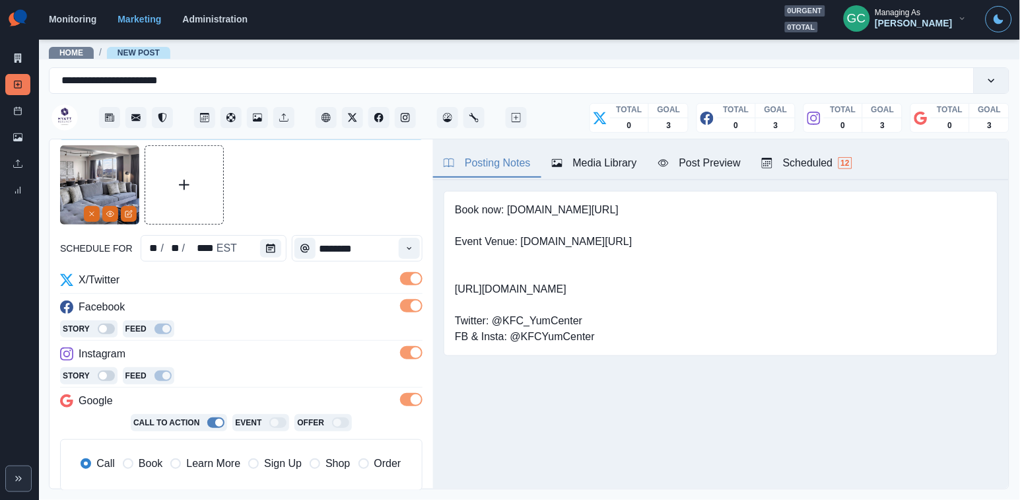
click at [216, 456] on div "Call Book Learn More Sign Up Shop Order" at bounding box center [240, 464] width 343 height 29
click at [215, 464] on span "Learn More" at bounding box center [213, 464] width 54 height 16
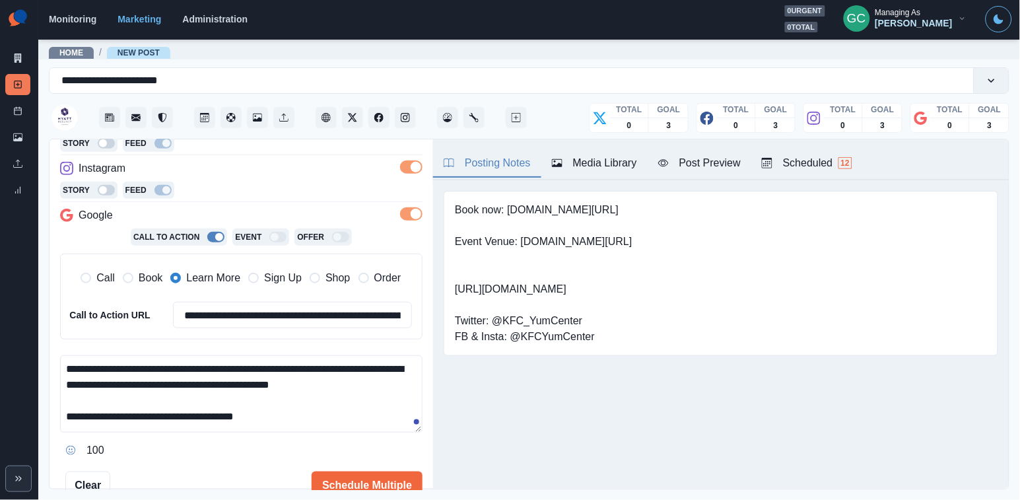
scroll to position [234, 0]
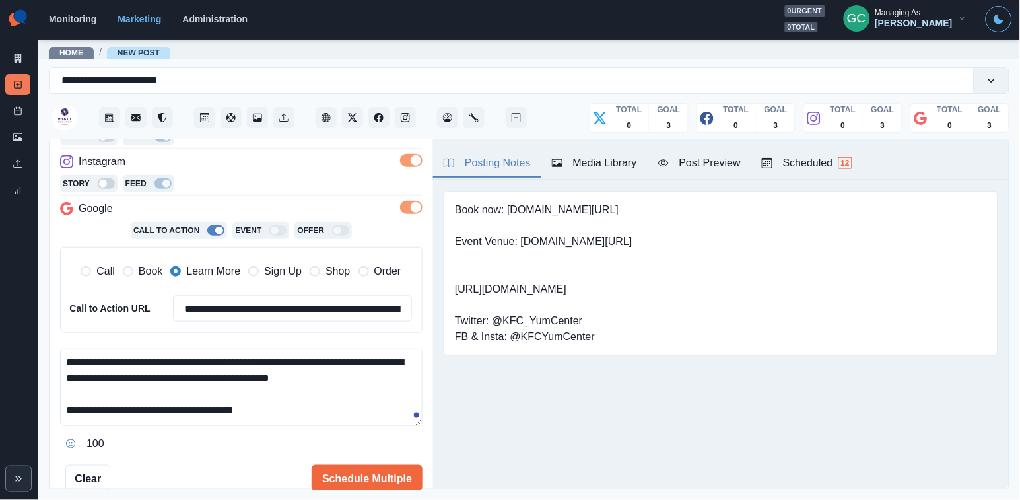
drag, startPoint x: 512, startPoint y: 211, endPoint x: 688, endPoint y: 211, distance: 176.3
click at [688, 211] on div "Book now: www.bit.ly/47I8lyU Event Venue: www.bit.ly/4atsOYP https://www.4thstl…" at bounding box center [721, 273] width 555 height 165
copy pre "www.bit.ly/47I8lyU"
click at [337, 419] on textarea "**********" at bounding box center [241, 387] width 362 height 77
paste textarea "**********"
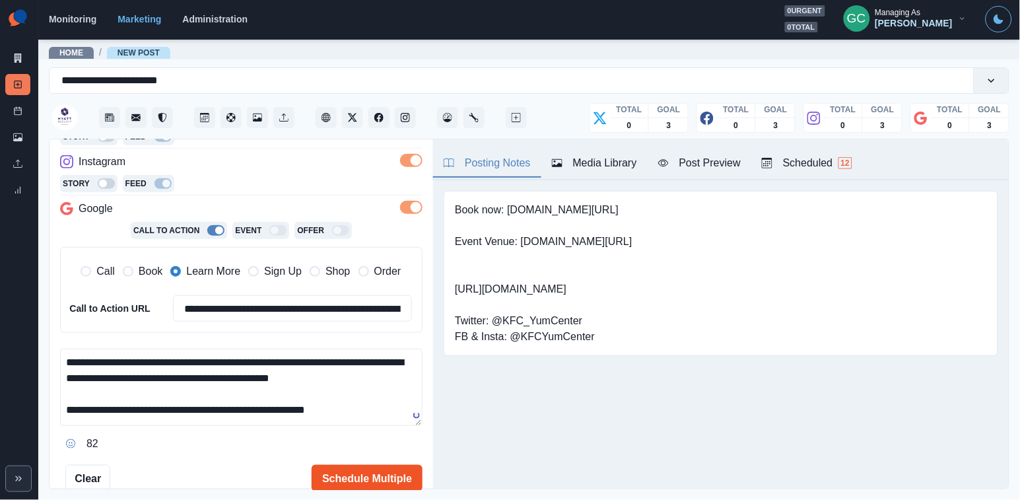
type textarea "**********"
click at [360, 467] on button "Schedule Multiple" at bounding box center [367, 478] width 111 height 26
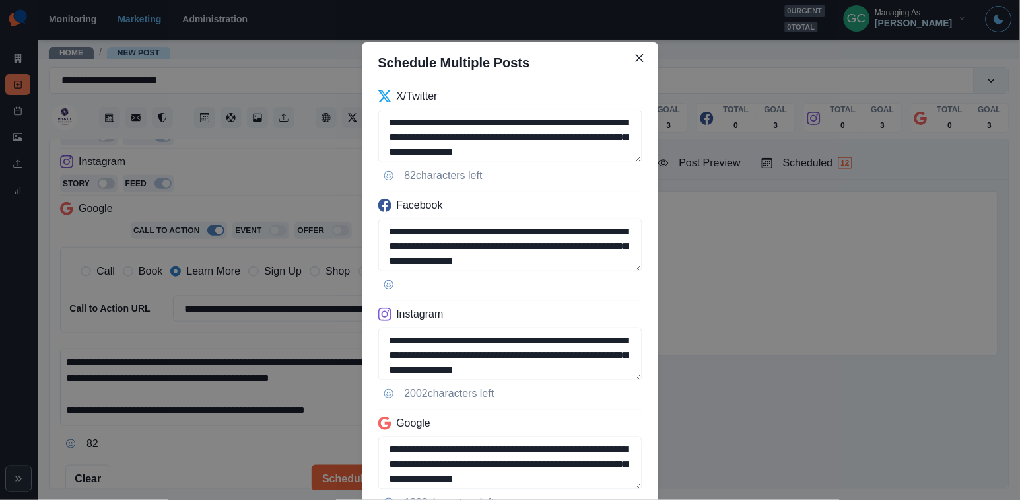
click at [239, 266] on div "**********" at bounding box center [510, 250] width 1020 height 500
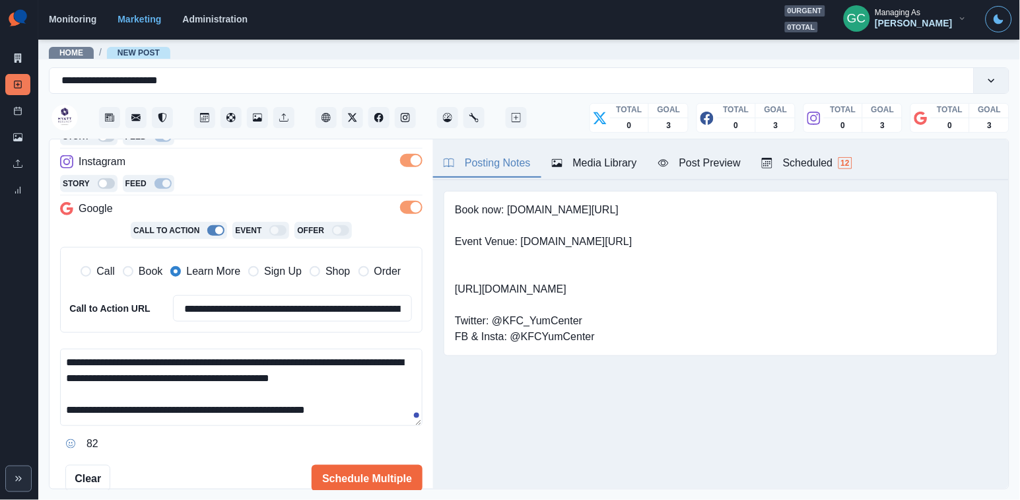
click at [139, 265] on span "Book" at bounding box center [151, 271] width 24 height 16
click at [376, 481] on button "Schedule Multiple" at bounding box center [367, 478] width 111 height 26
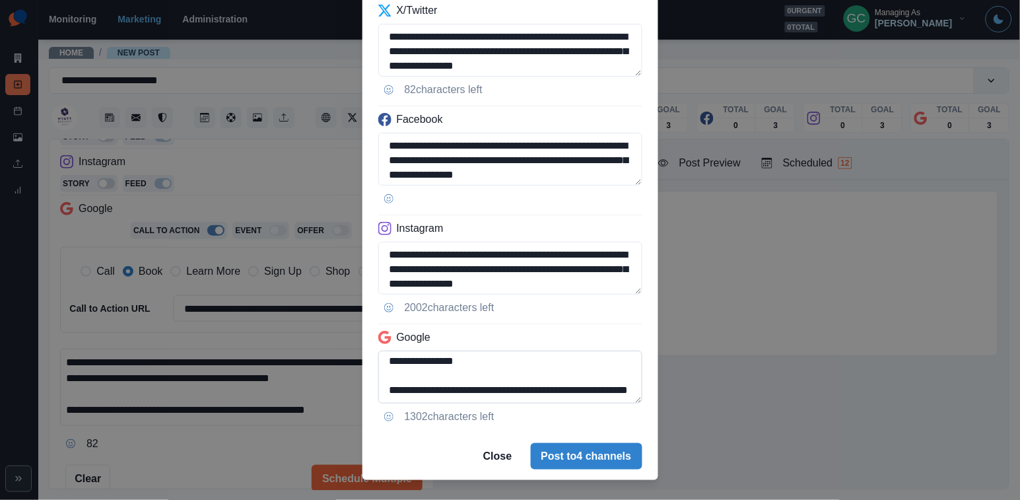
scroll to position [48, 0]
drag, startPoint x: 591, startPoint y: 382, endPoint x: 591, endPoint y: 401, distance: 19.1
click at [591, 392] on textarea "**********" at bounding box center [510, 377] width 264 height 53
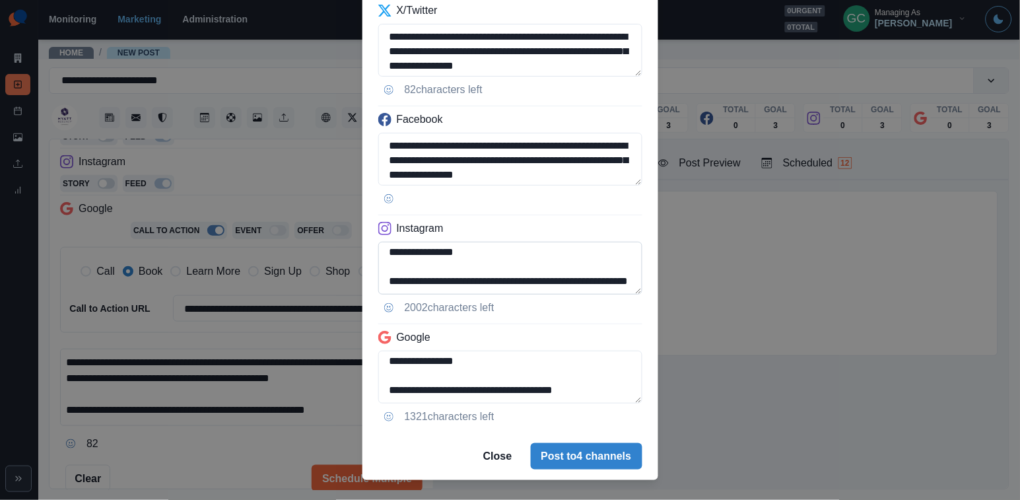
type textarea "**********"
drag, startPoint x: 591, startPoint y: 267, endPoint x: 591, endPoint y: 289, distance: 21.8
click at [591, 282] on textarea "**********" at bounding box center [510, 268] width 264 height 53
click at [442, 287] on textarea "**********" at bounding box center [510, 268] width 264 height 53
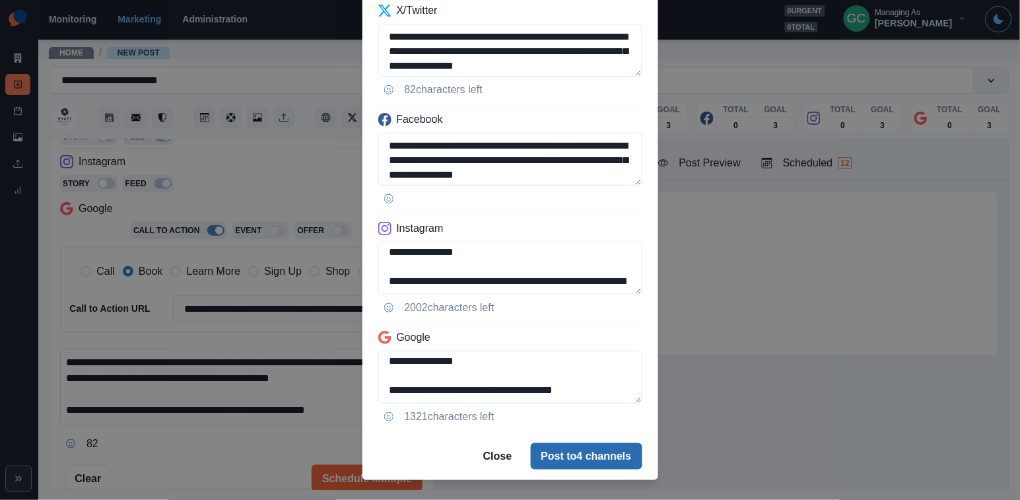
type textarea "**********"
click at [575, 457] on button "Post to 4 channels" at bounding box center [587, 456] width 112 height 26
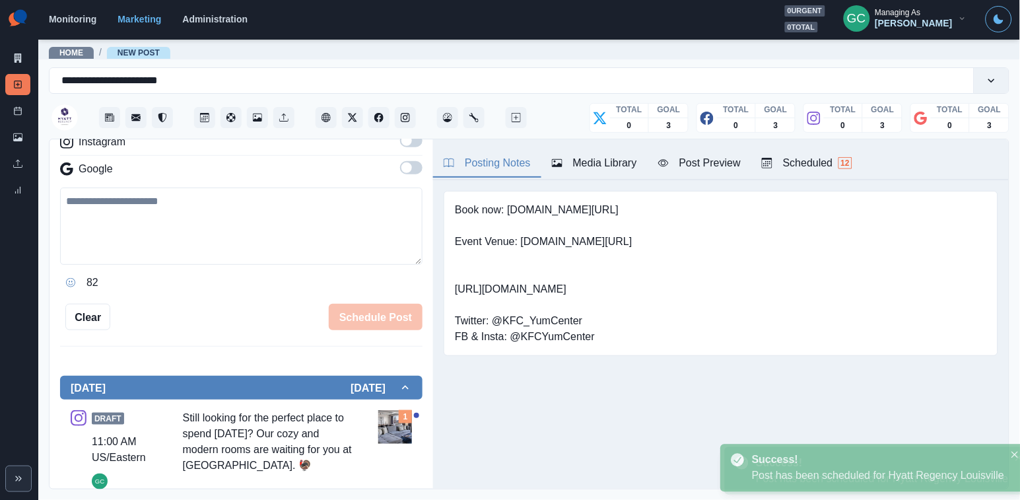
scroll to position [172, 0]
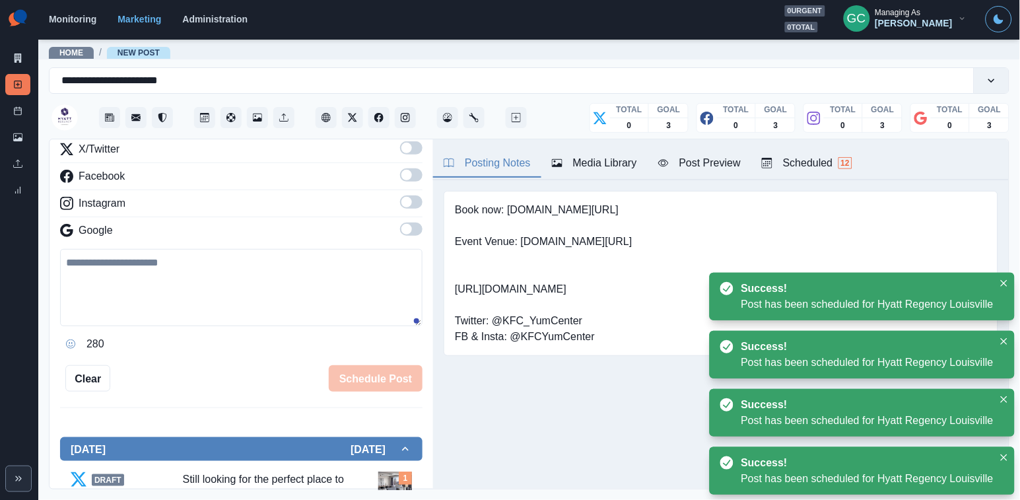
click at [755, 170] on div "Scheduled 12" at bounding box center [807, 163] width 90 height 16
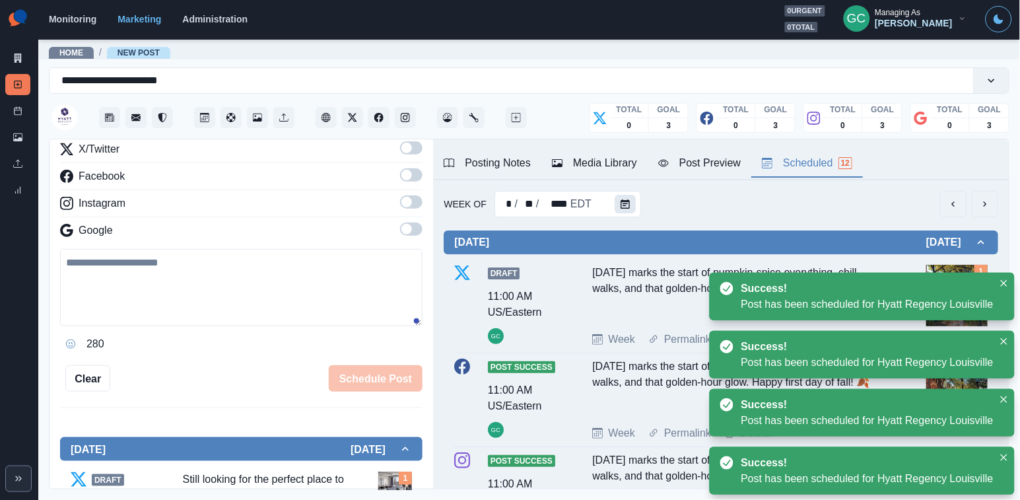
click at [627, 205] on icon "Calendar" at bounding box center [625, 203] width 9 height 9
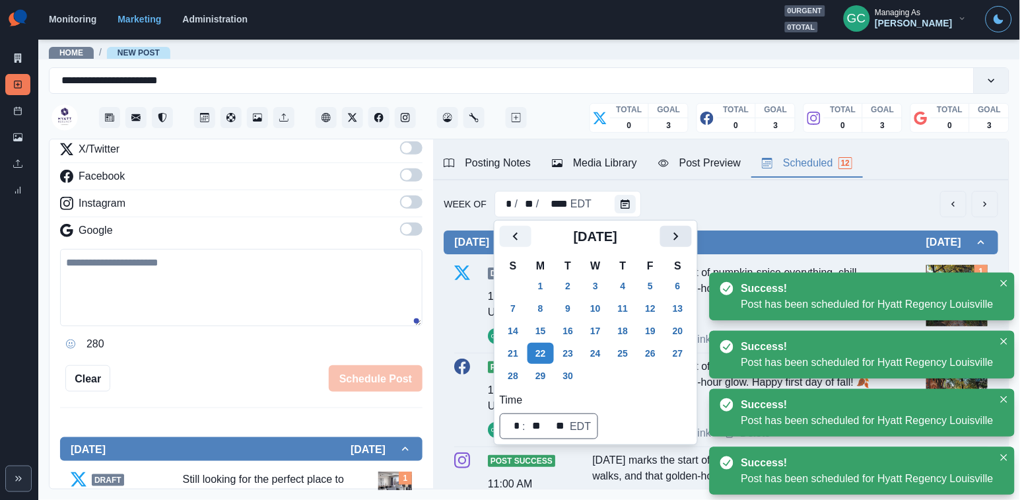
click at [684, 236] on icon "Next" at bounding box center [676, 236] width 16 height 16
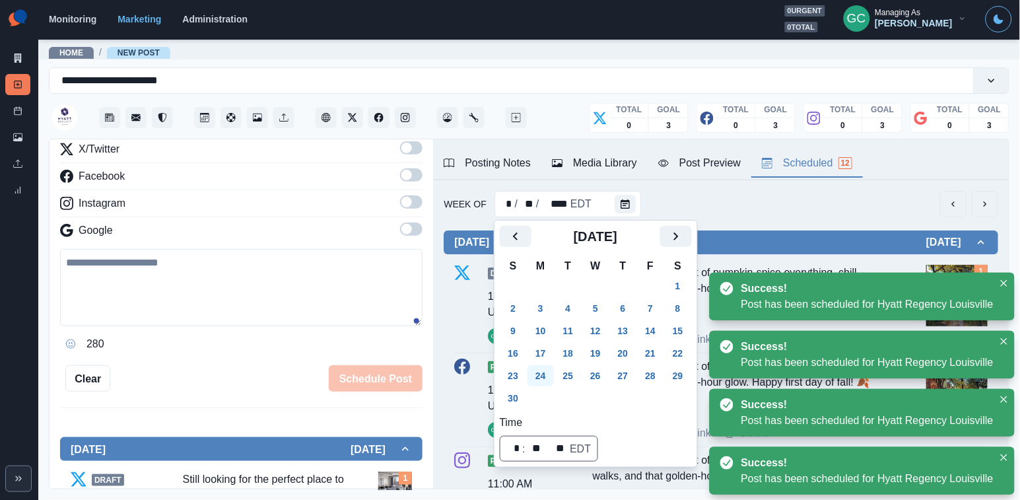
click at [538, 378] on button "24" at bounding box center [541, 375] width 26 height 21
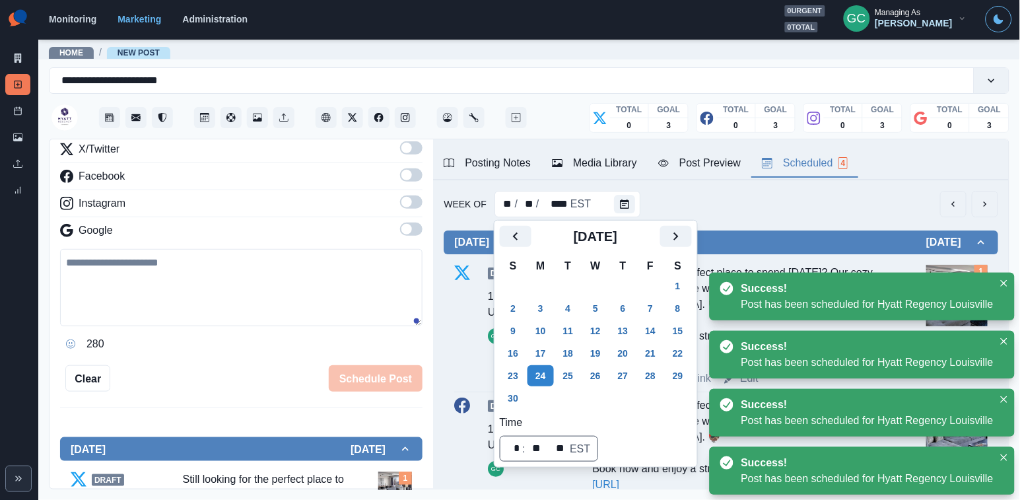
click at [755, 213] on div "Week Of ** / ** / **** EST" at bounding box center [721, 204] width 555 height 26
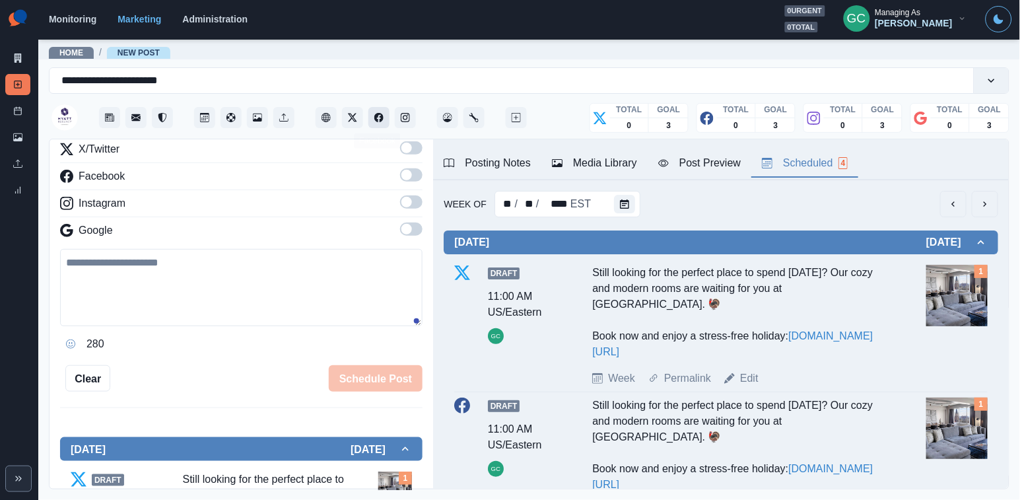
click at [372, 120] on button "Facebook" at bounding box center [378, 117] width 21 height 21
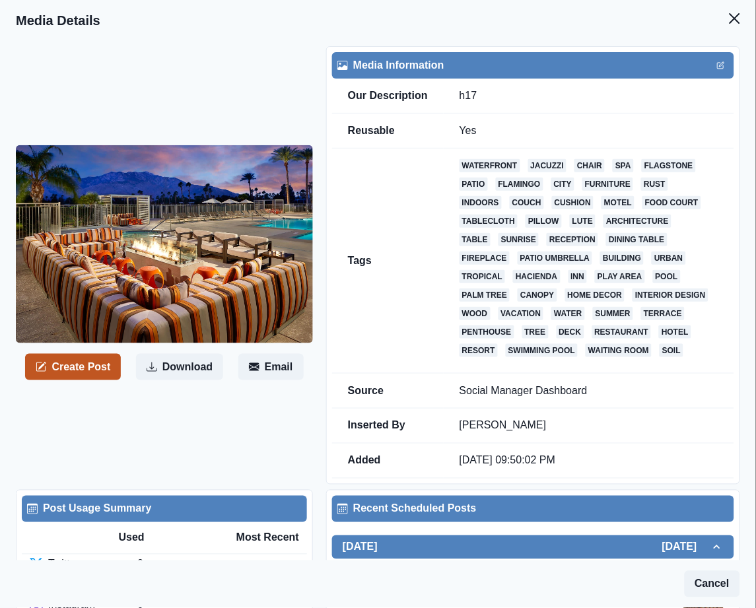
click at [91, 378] on button "Create Post" at bounding box center [73, 367] width 96 height 26
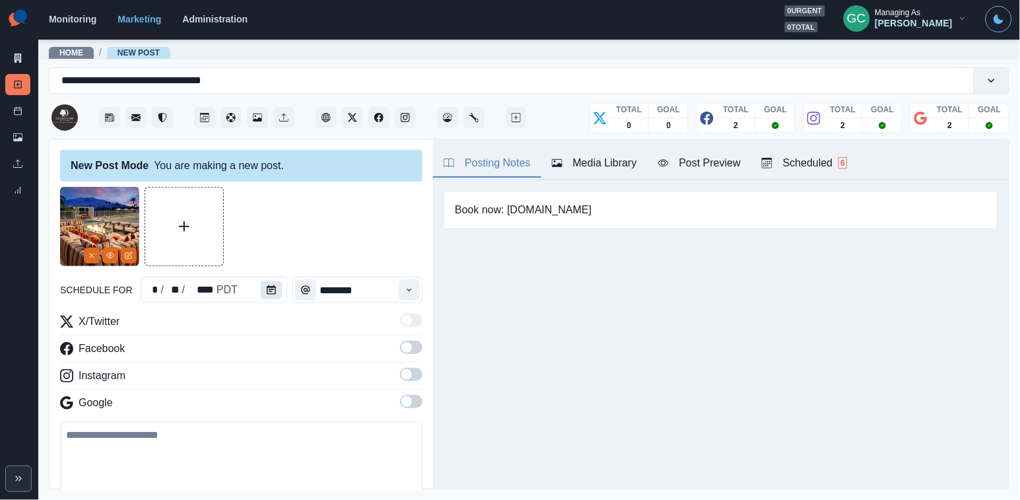
click at [267, 283] on button "Calendar" at bounding box center [271, 290] width 21 height 18
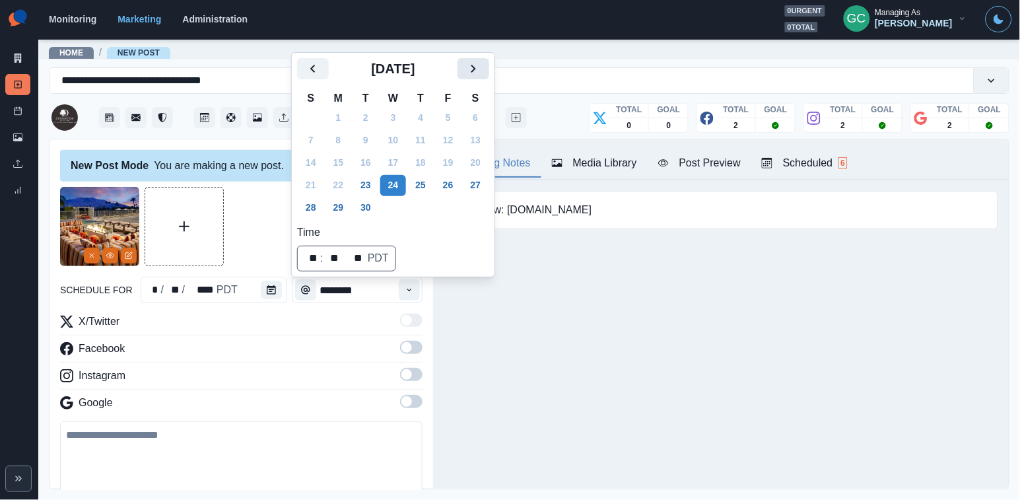
click at [481, 71] on icon "Next" at bounding box center [473, 69] width 16 height 16
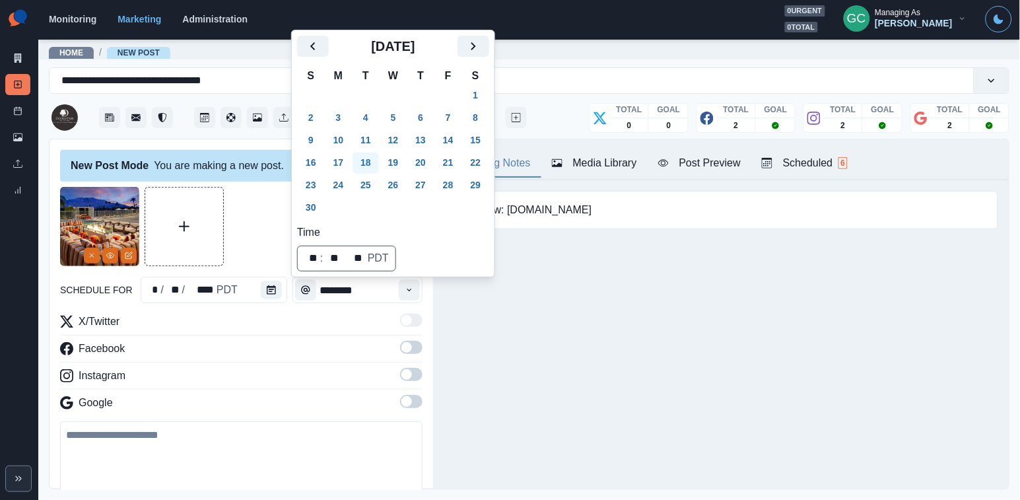
click at [368, 162] on button "18" at bounding box center [366, 163] width 26 height 21
click at [414, 407] on span at bounding box center [411, 401] width 22 height 13
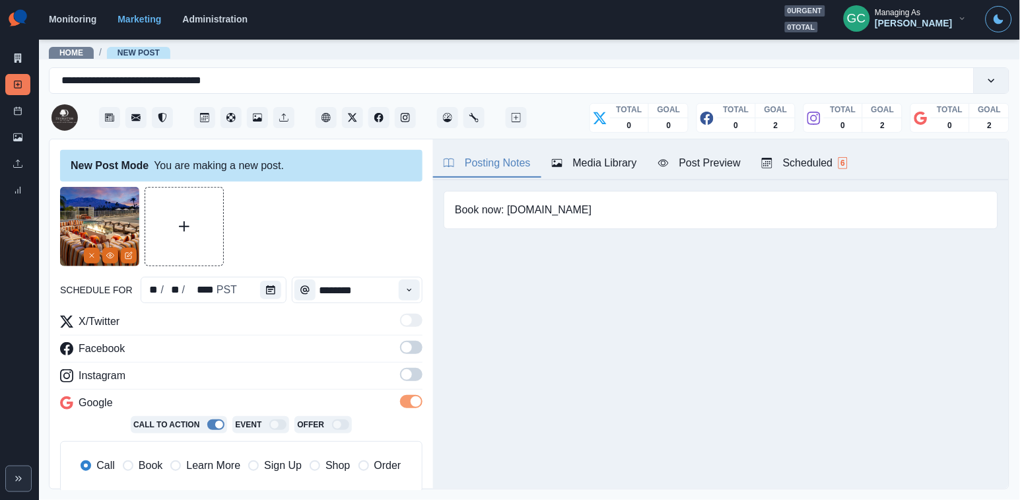
click at [412, 372] on span at bounding box center [411, 374] width 22 height 13
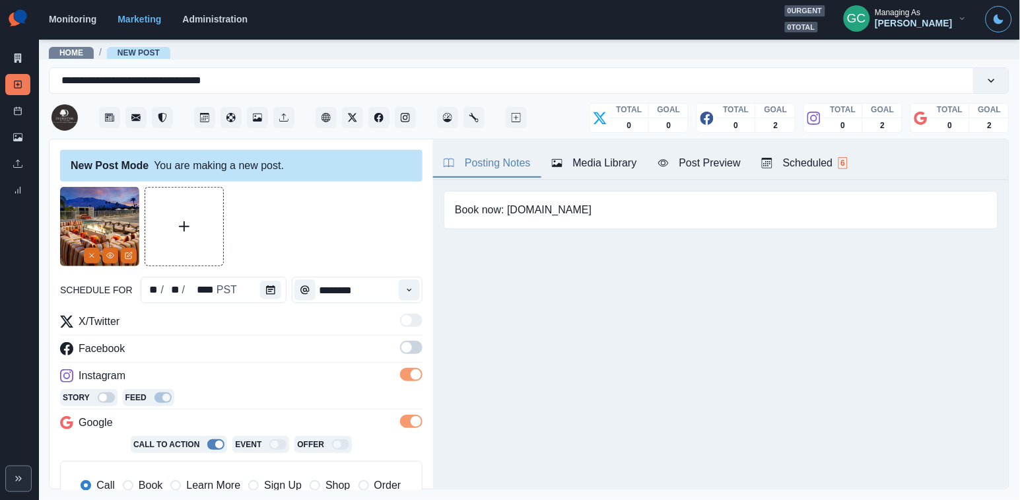
click at [412, 343] on span at bounding box center [411, 347] width 22 height 13
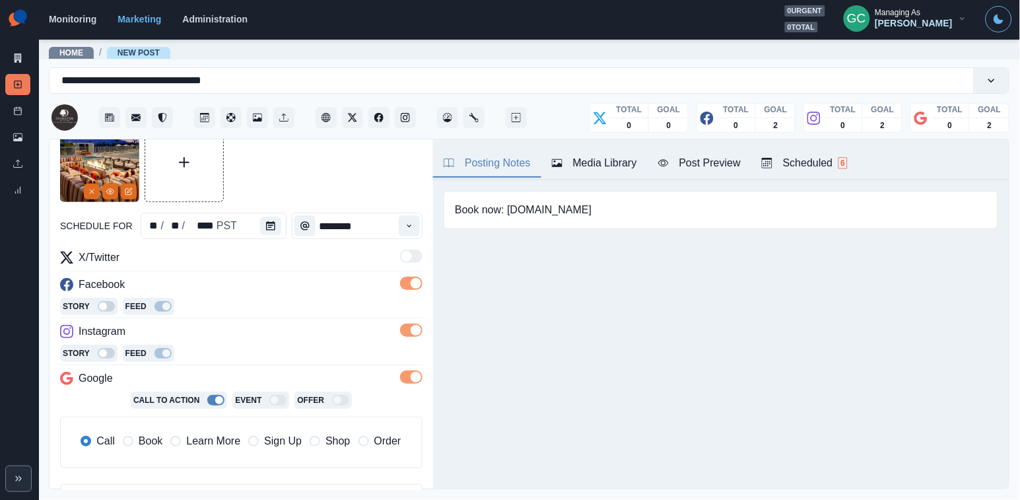
scroll to position [68, 0]
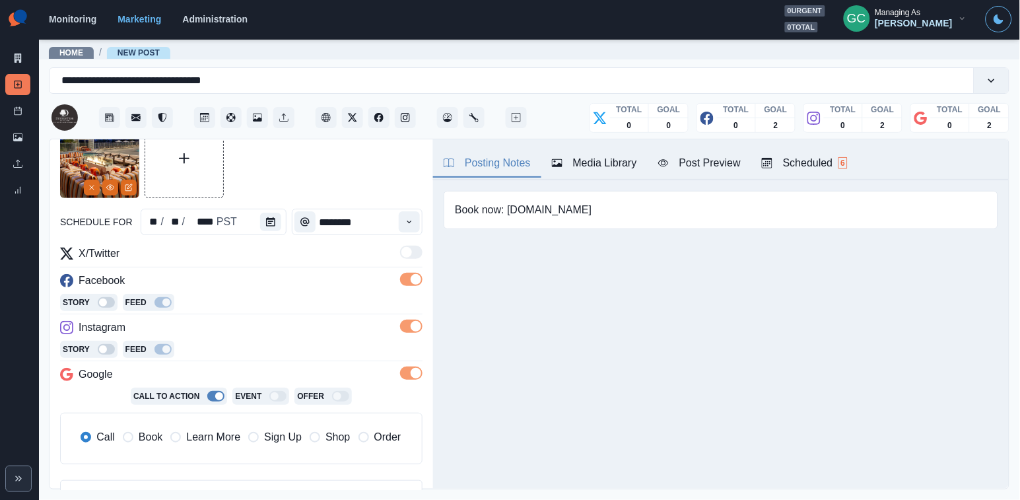
click at [224, 440] on span "Learn More" at bounding box center [213, 437] width 54 height 16
click at [271, 222] on icon "Calendar" at bounding box center [270, 221] width 9 height 9
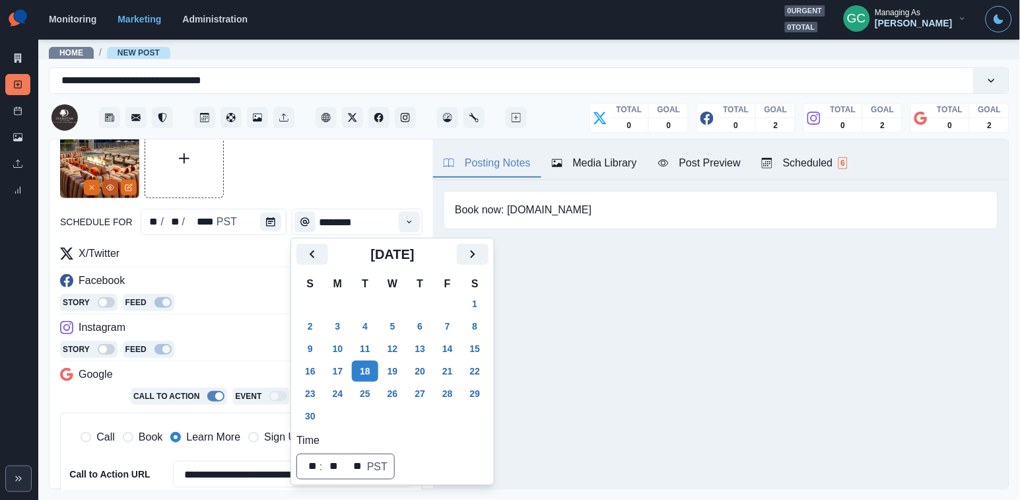
click at [112, 191] on icon "View Media" at bounding box center [110, 188] width 8 height 8
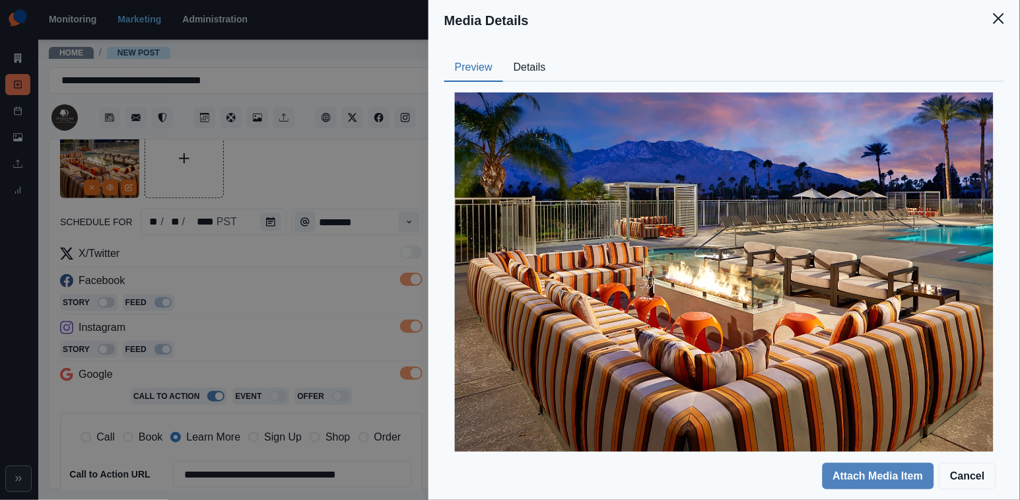
click at [345, 304] on div "Media Details Preview Details Our Description h17 Reusable Yes Tags waterfront …" at bounding box center [510, 250] width 1020 height 500
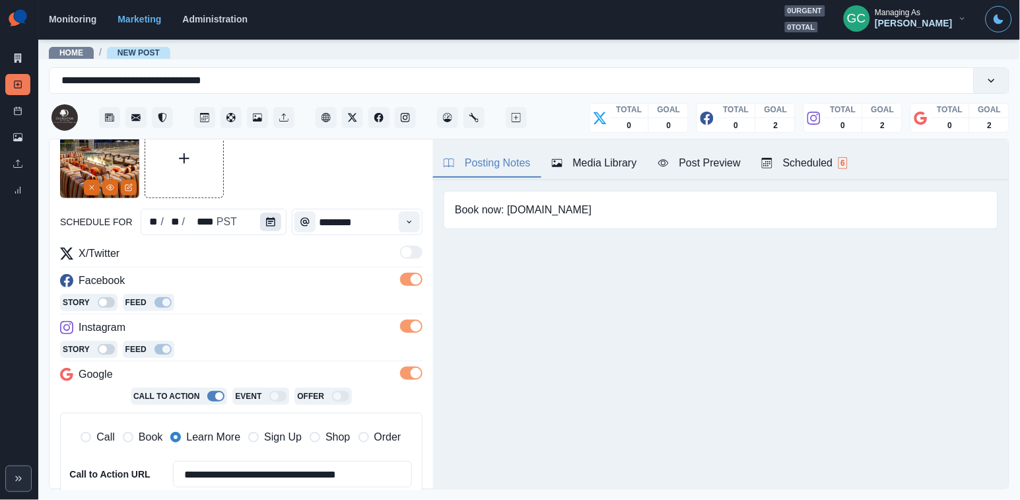
click at [272, 223] on icon "Calendar" at bounding box center [270, 221] width 9 height 9
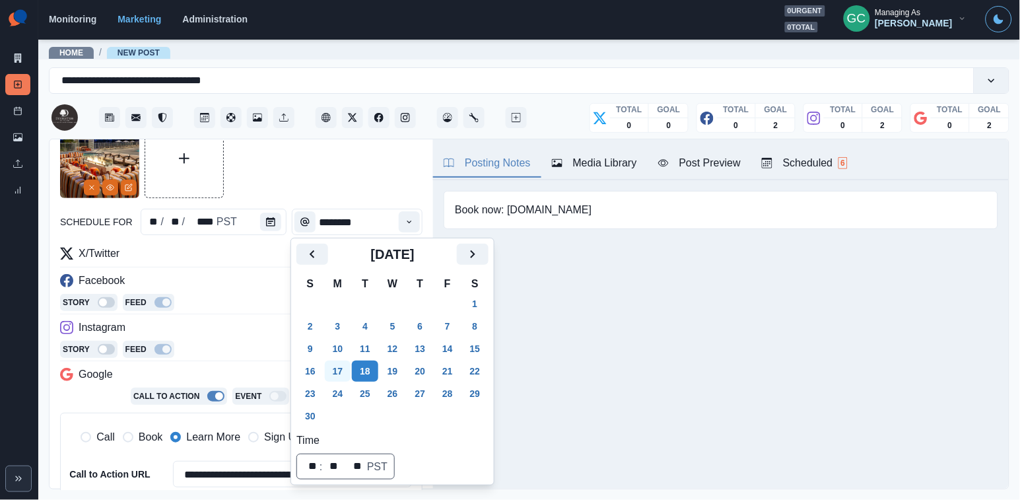
click at [339, 372] on button "17" at bounding box center [338, 371] width 26 height 21
click at [245, 327] on div "Instagram" at bounding box center [241, 330] width 362 height 21
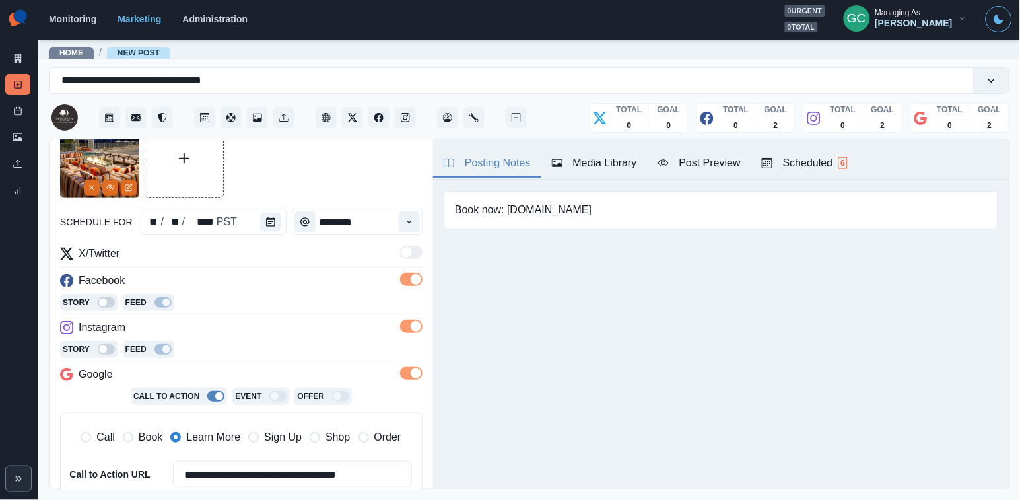
scroll to position [277, 0]
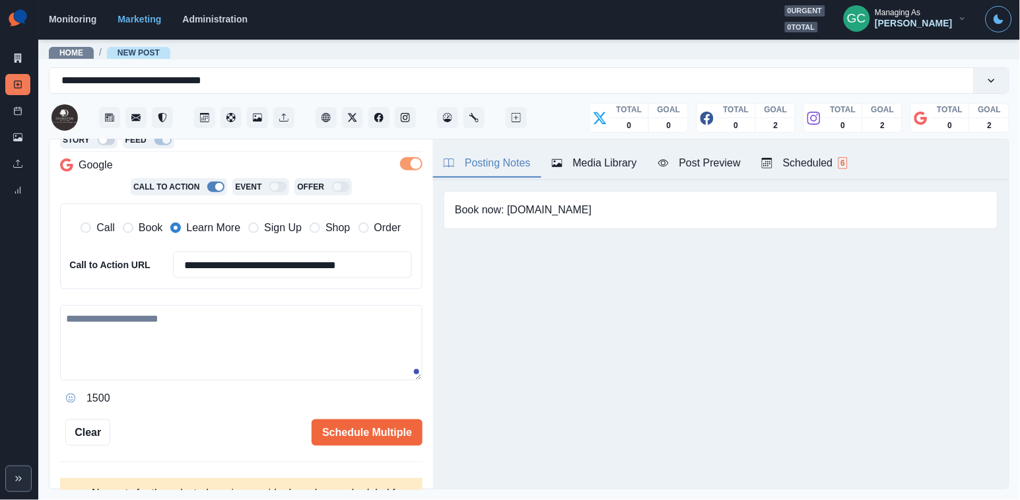
click at [293, 366] on textarea at bounding box center [241, 342] width 362 height 75
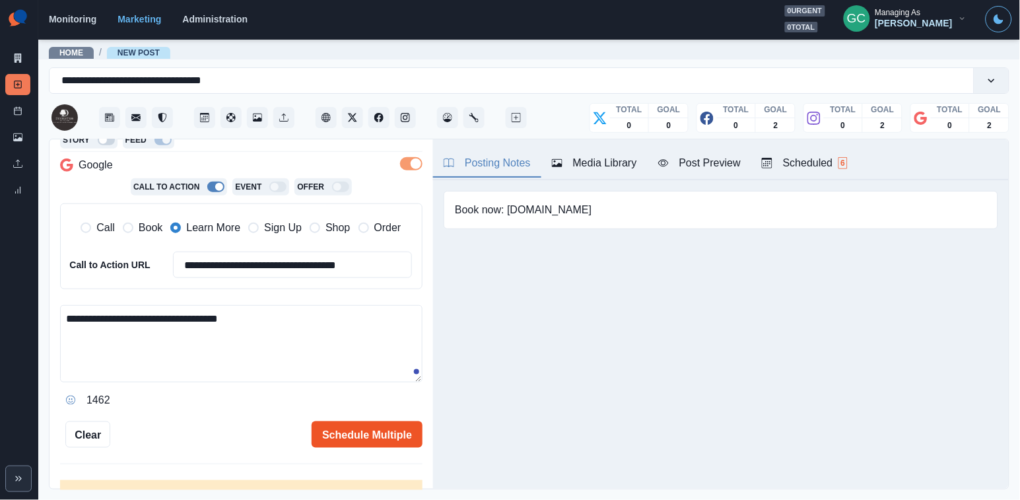
type textarea "**********"
click at [378, 433] on button "Schedule Multiple" at bounding box center [367, 434] width 111 height 26
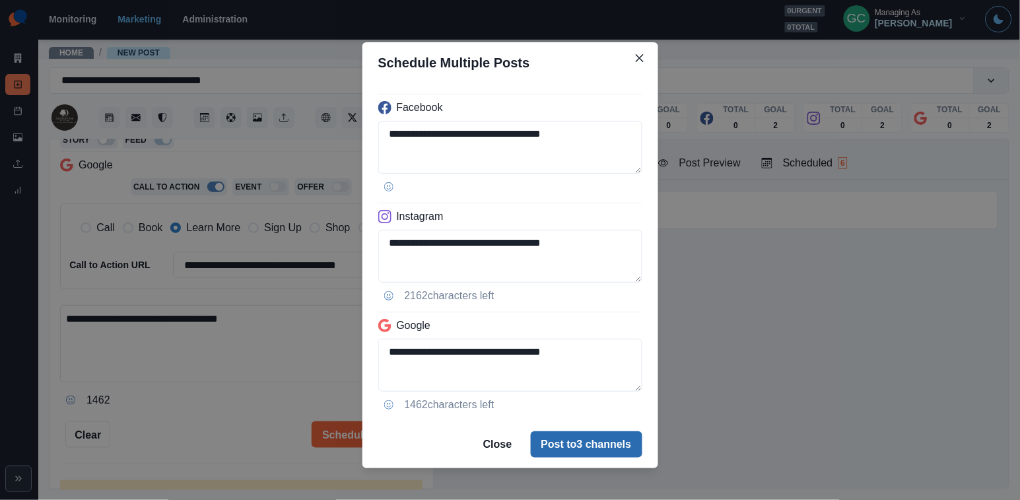
click at [599, 443] on button "Post to 3 channels" at bounding box center [587, 444] width 112 height 26
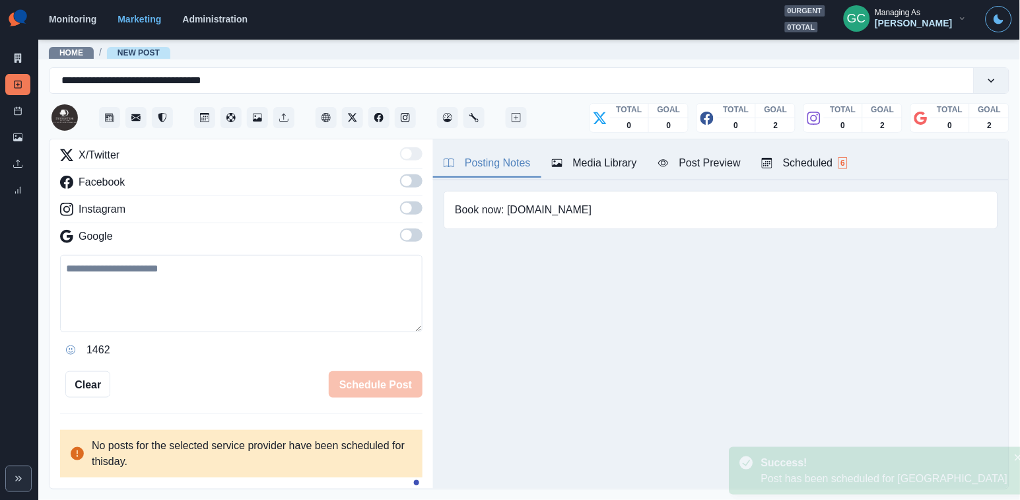
scroll to position [120, 0]
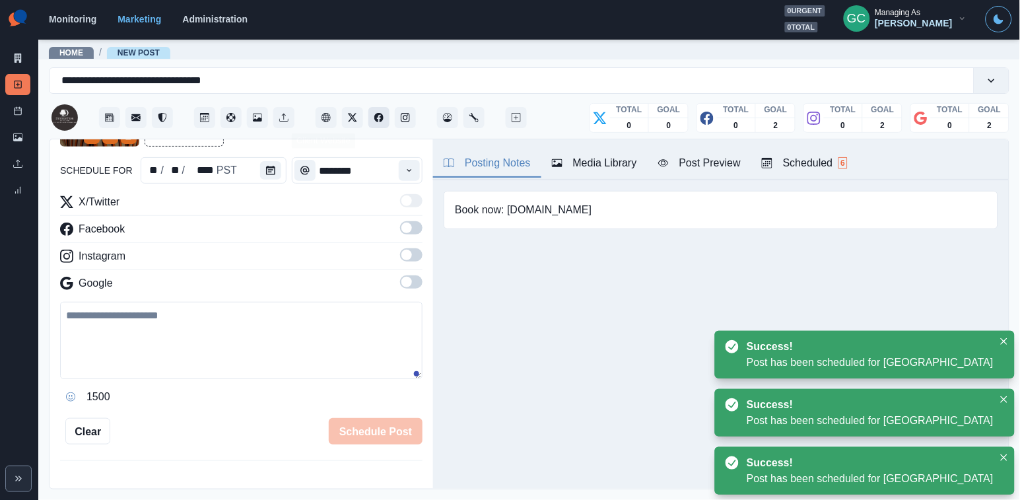
click at [382, 115] on icon "Facebook" at bounding box center [378, 117] width 9 height 9
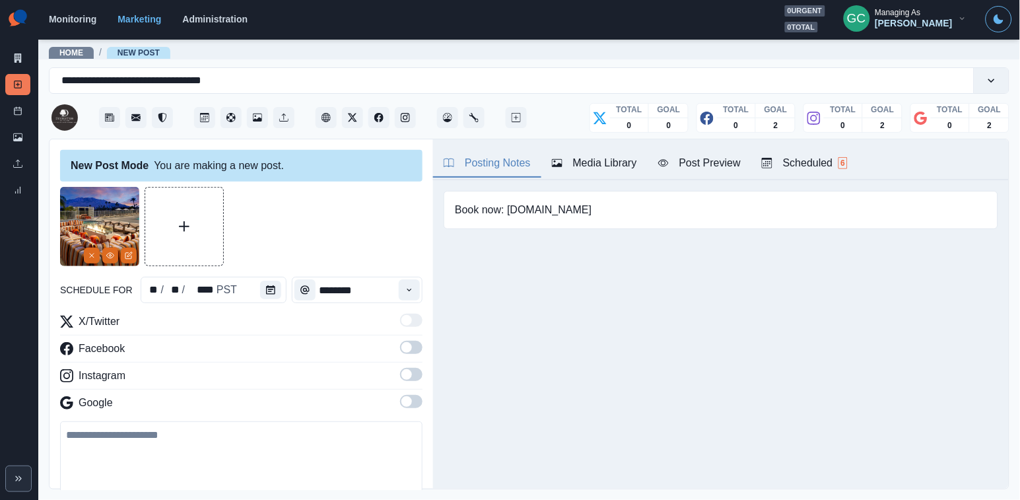
scroll to position [0, 0]
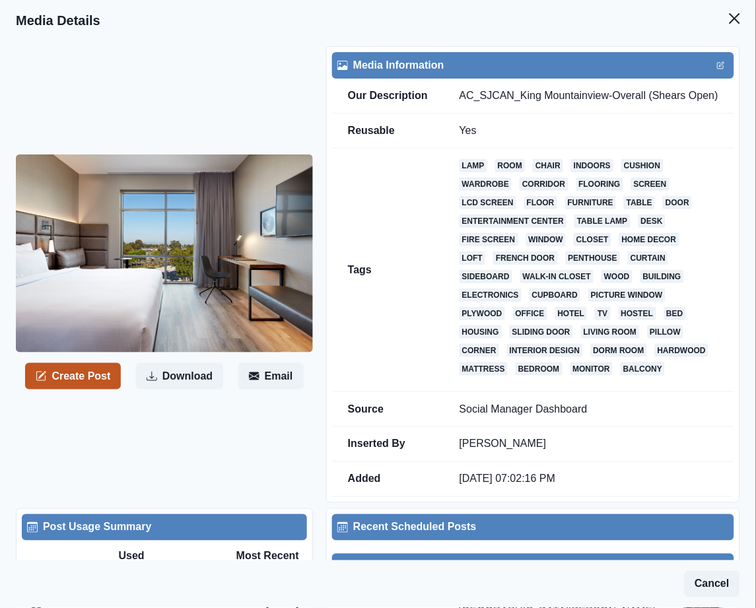
click at [80, 378] on button "Create Post" at bounding box center [73, 376] width 96 height 26
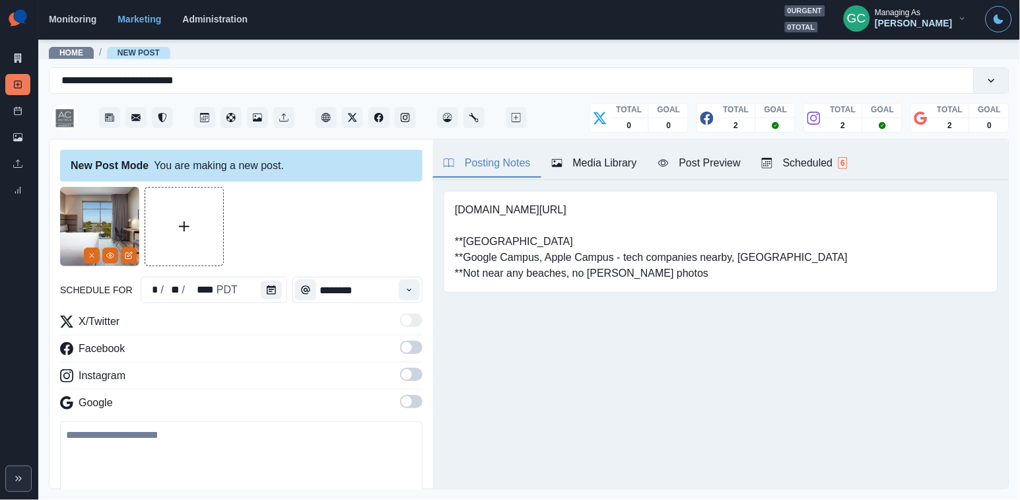
click at [204, 450] on textarea at bounding box center [241, 458] width 362 height 75
paste textarea "**********"
click at [100, 458] on textarea "**********" at bounding box center [241, 459] width 362 height 77
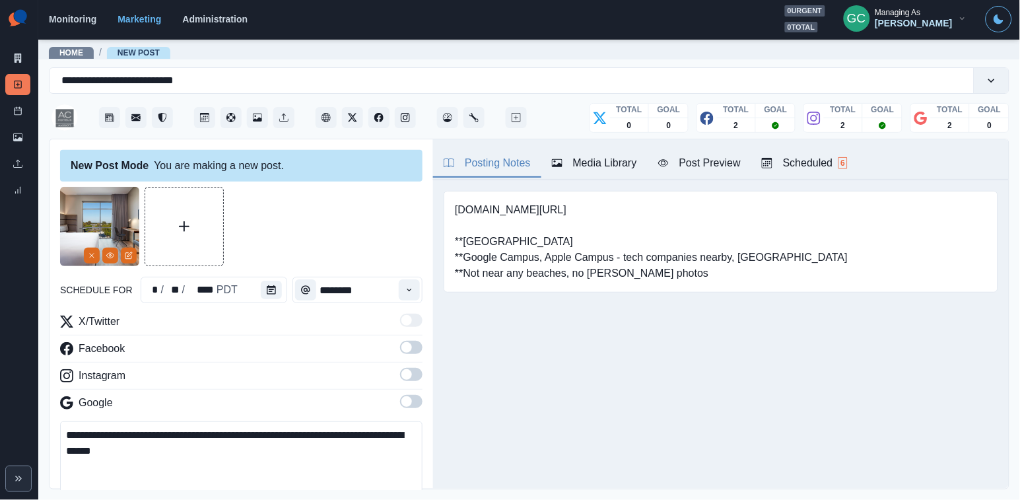
type textarea "**********"
click at [414, 399] on span at bounding box center [411, 401] width 22 height 13
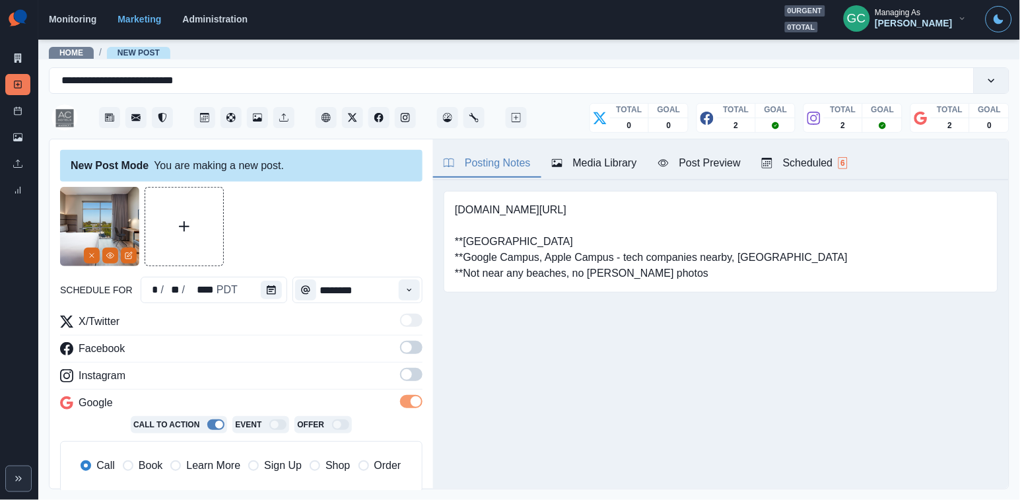
click at [411, 379] on span at bounding box center [406, 374] width 11 height 11
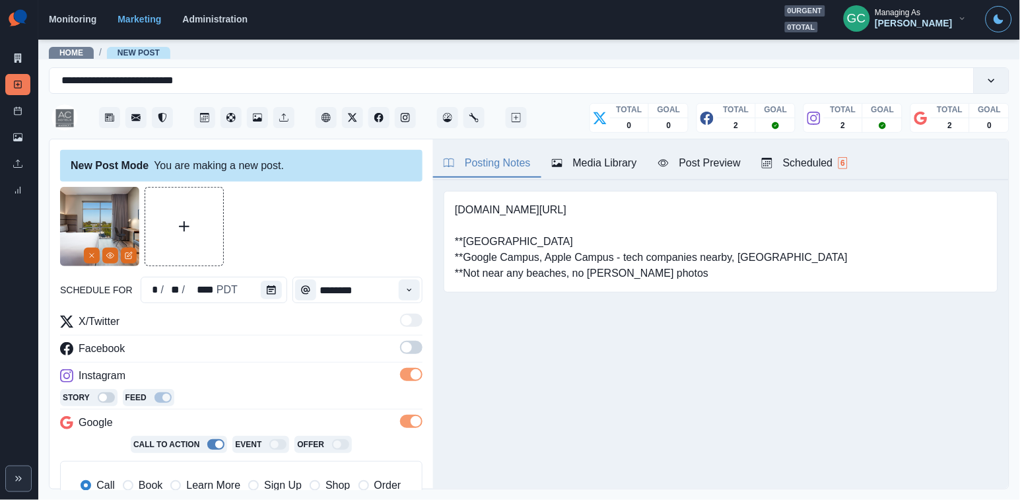
click at [411, 351] on span at bounding box center [406, 347] width 11 height 11
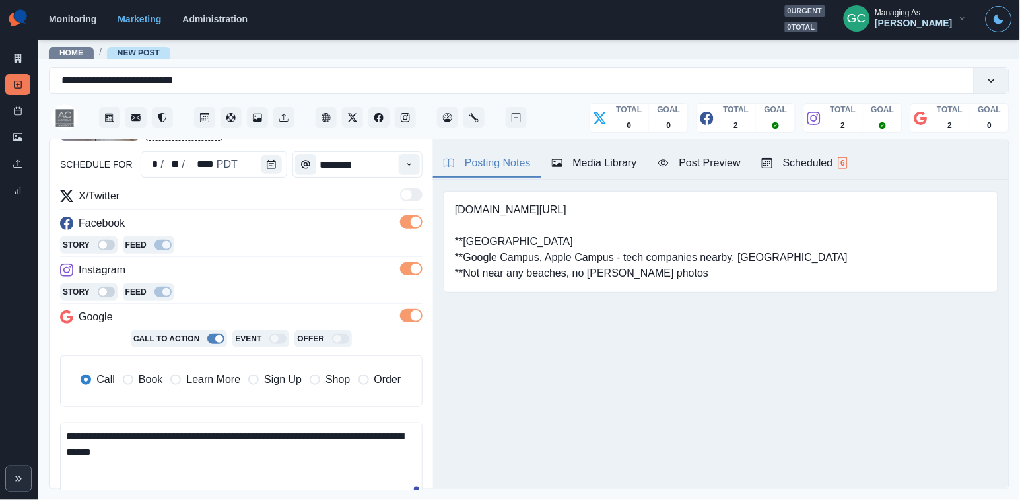
click at [232, 382] on span "Learn More" at bounding box center [213, 380] width 54 height 16
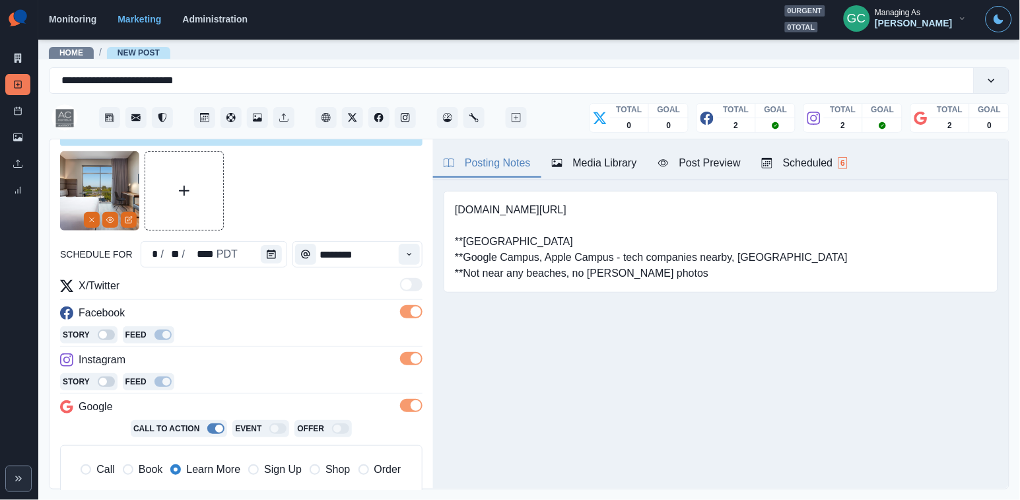
scroll to position [17, 0]
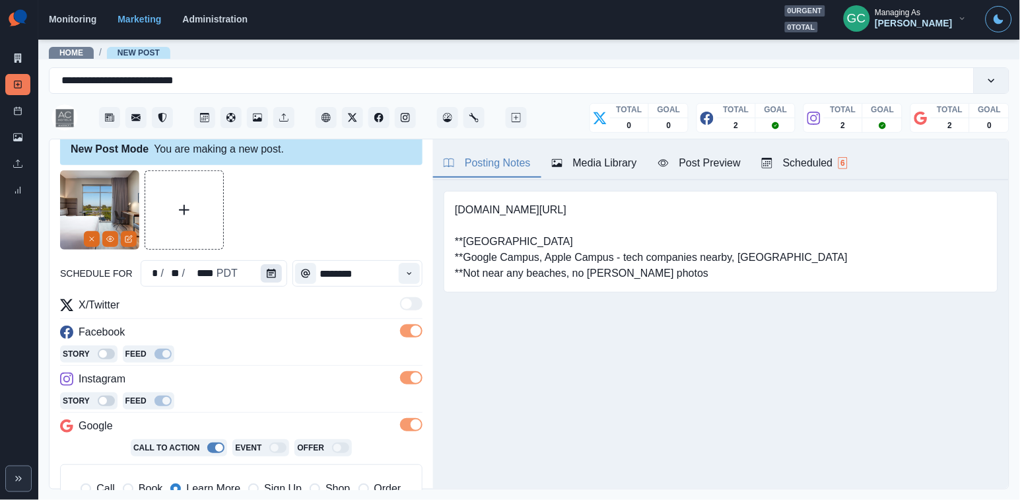
click at [271, 271] on icon "Calendar" at bounding box center [271, 273] width 9 height 9
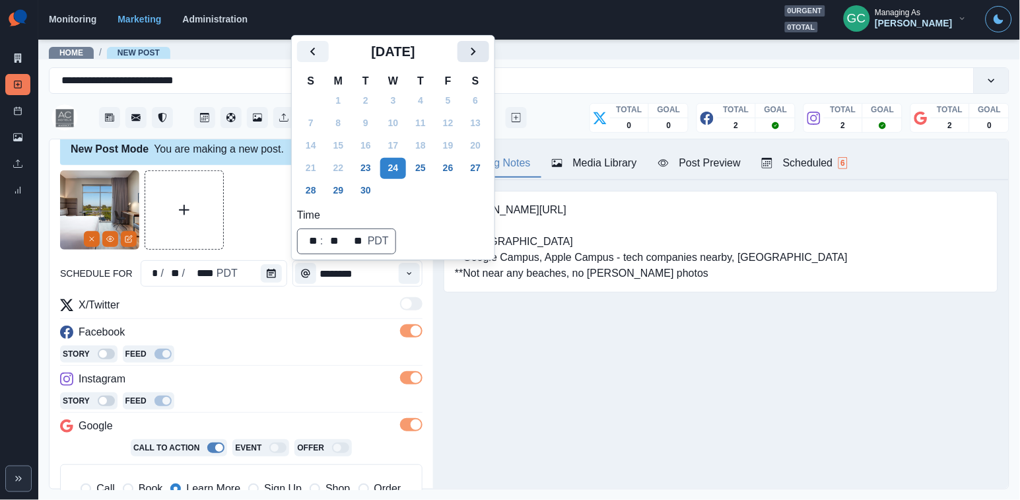
click at [481, 54] on icon "Next" at bounding box center [473, 52] width 16 height 16
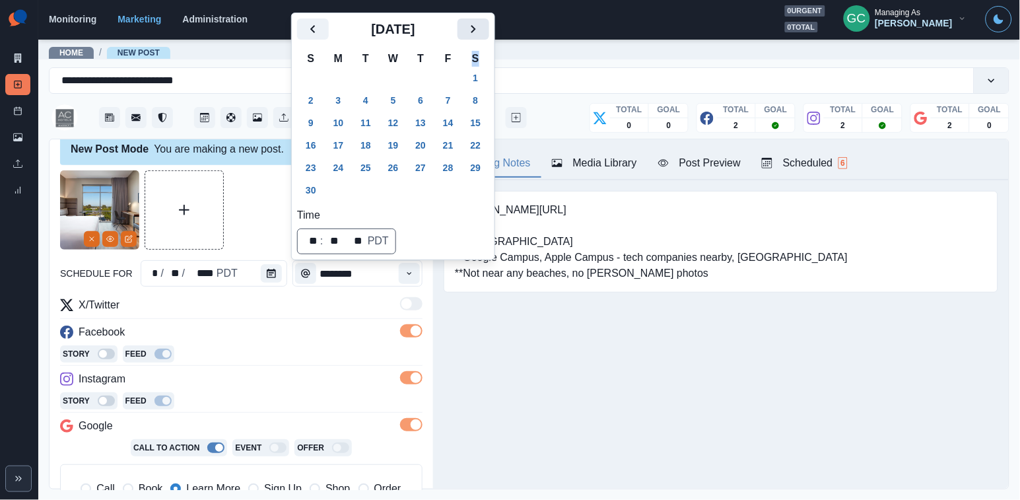
click at [481, 54] on th "S" at bounding box center [476, 58] width 28 height 17
click at [349, 170] on button "24" at bounding box center [339, 168] width 26 height 21
click at [298, 388] on div "Instagram" at bounding box center [241, 381] width 362 height 21
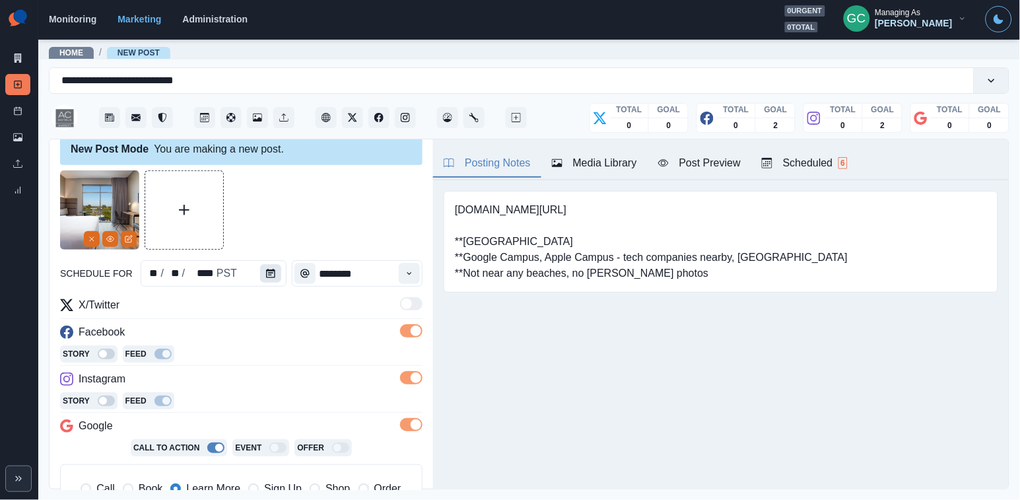
click at [275, 272] on button "Calendar" at bounding box center [270, 273] width 21 height 18
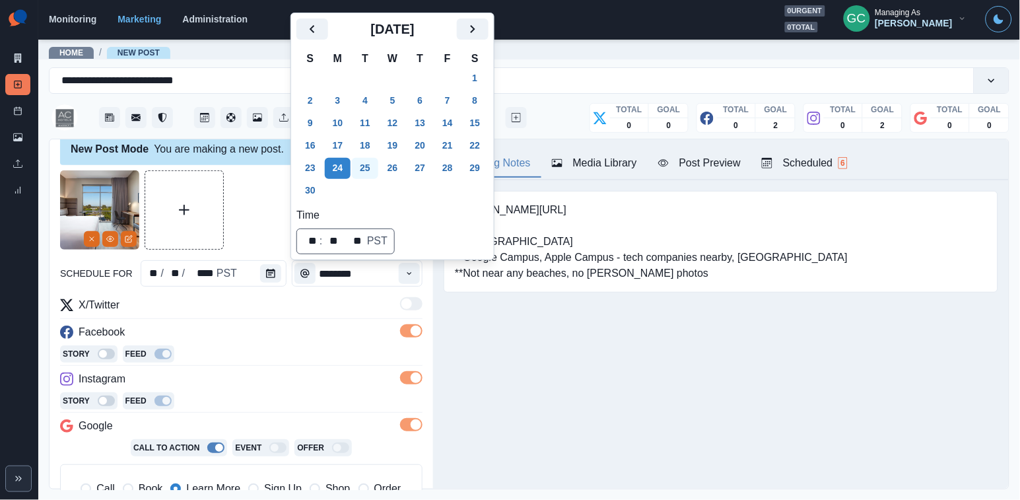
click at [363, 164] on button "25" at bounding box center [365, 168] width 26 height 21
click at [318, 361] on div "Story Feed" at bounding box center [241, 355] width 362 height 20
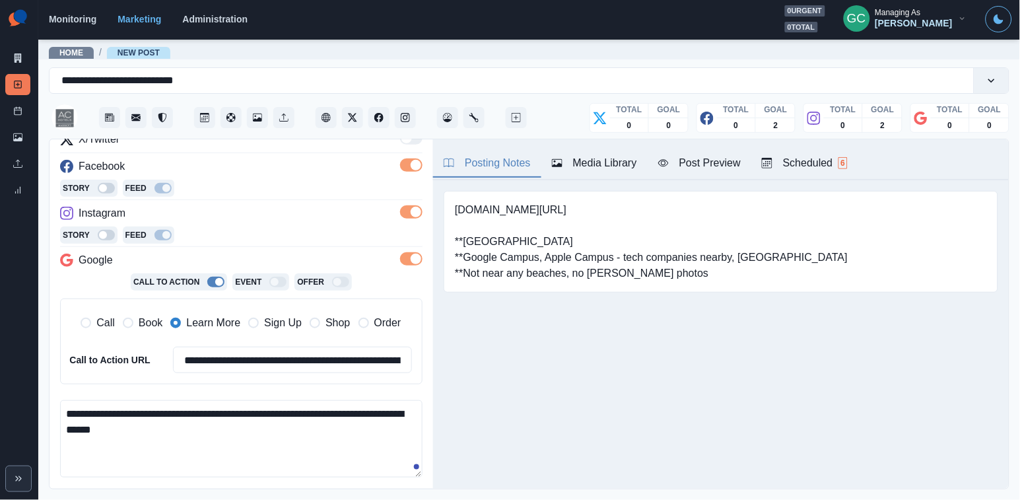
scroll to position [188, 0]
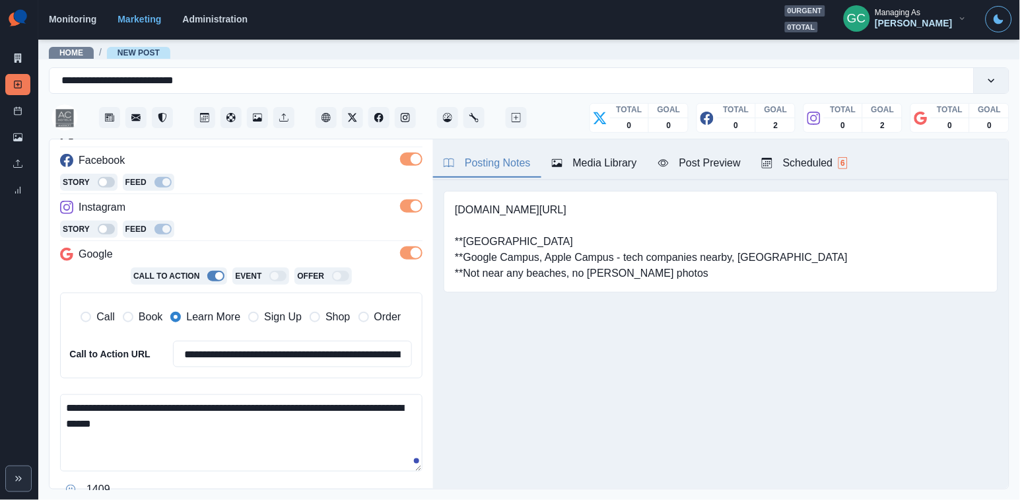
click at [216, 452] on textarea "**********" at bounding box center [241, 432] width 362 height 77
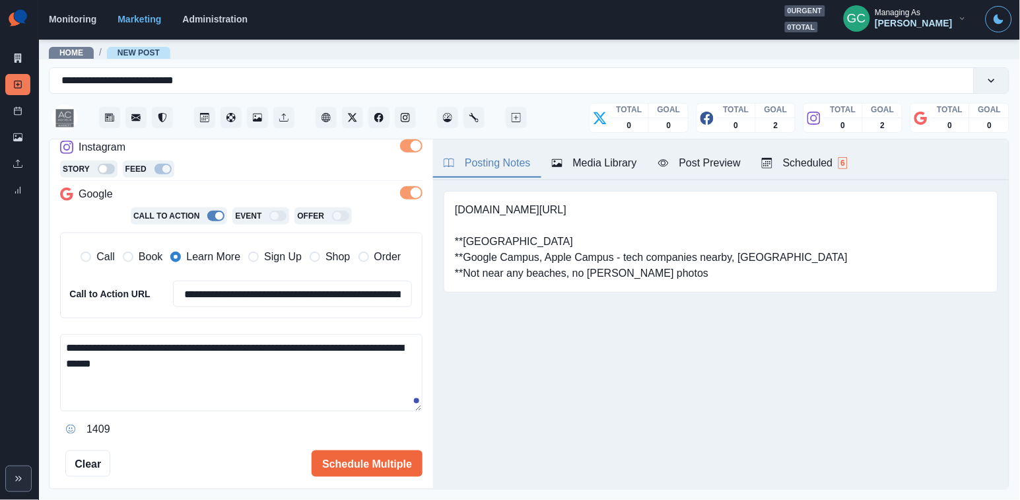
scroll to position [307, 0]
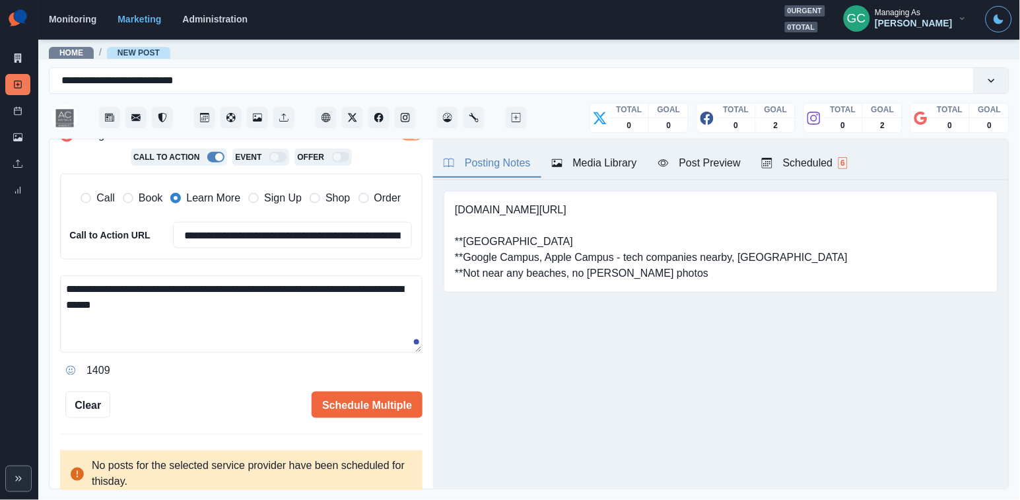
click at [324, 415] on div "**********" at bounding box center [242, 314] width 384 height 351
click at [363, 393] on button "Schedule Multiple" at bounding box center [367, 405] width 111 height 26
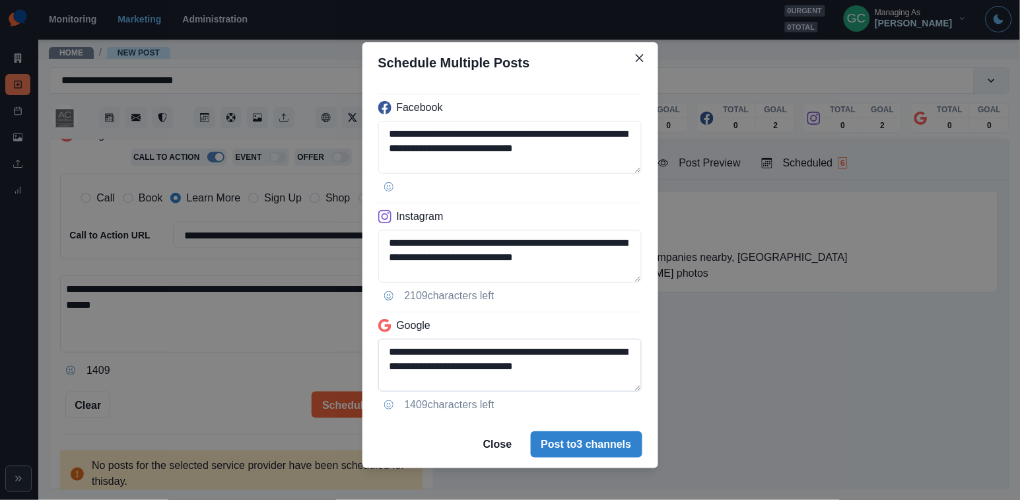
scroll to position [10, 0]
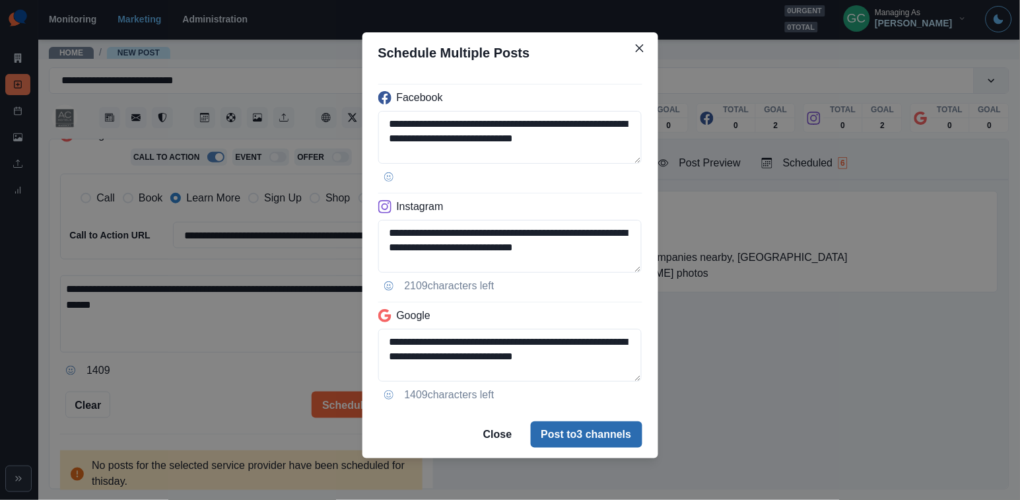
click at [560, 434] on button "Post to 3 channels" at bounding box center [587, 434] width 112 height 26
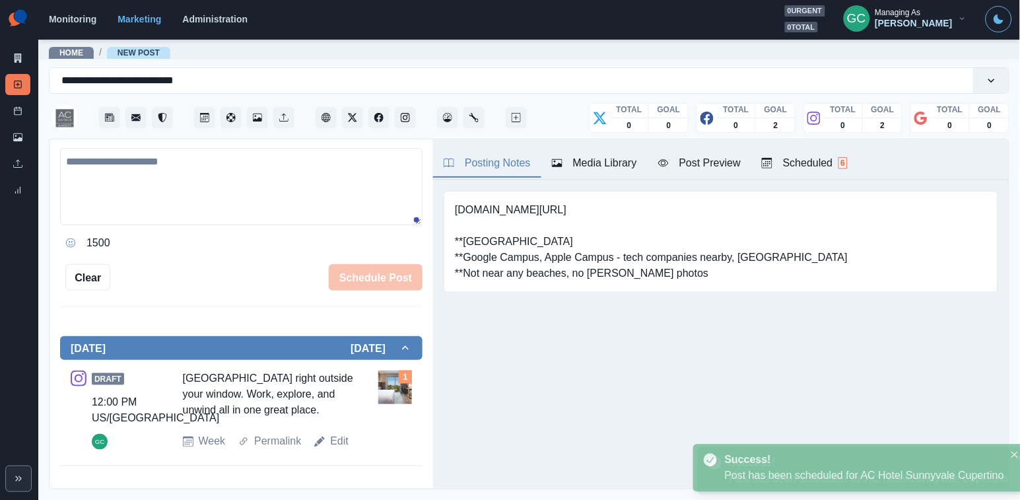
scroll to position [120, 0]
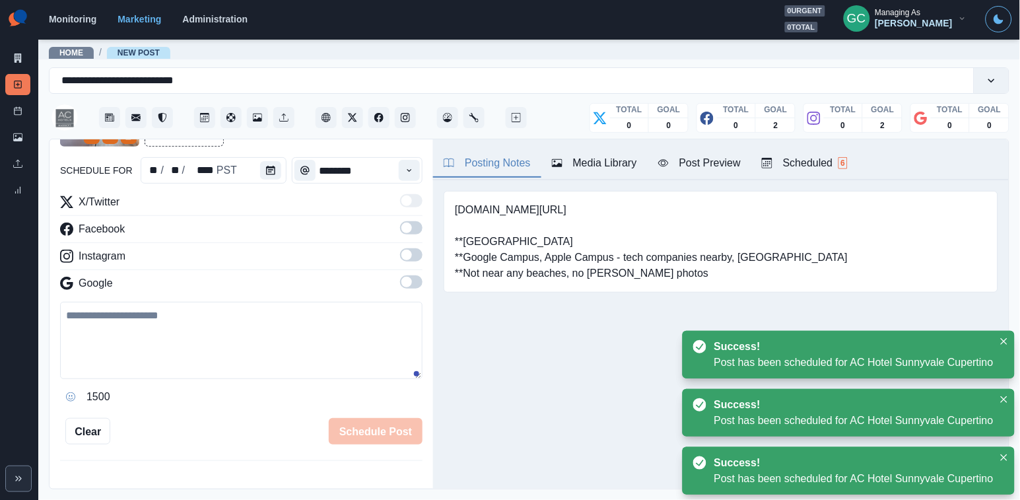
click at [755, 168] on div "Scheduled 6" at bounding box center [805, 163] width 86 height 16
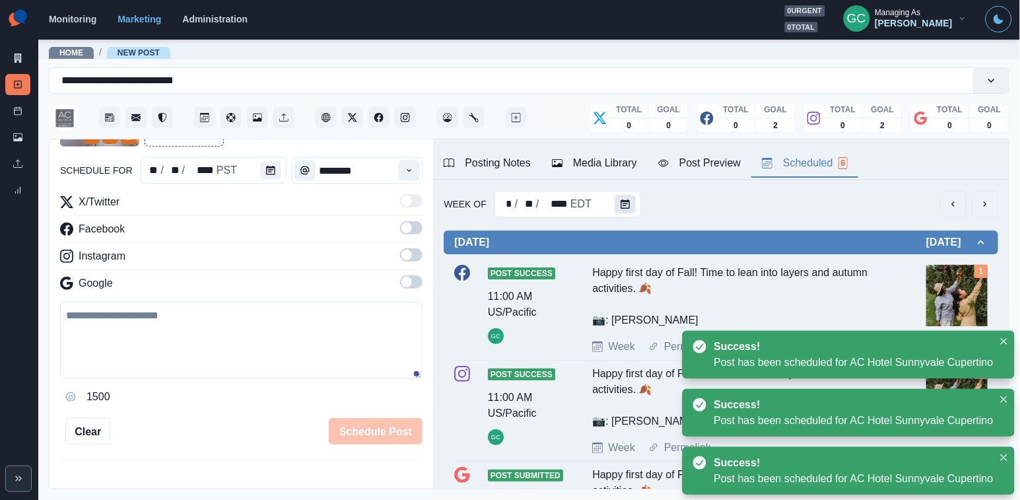
click at [622, 208] on icon "Calendar" at bounding box center [625, 203] width 9 height 9
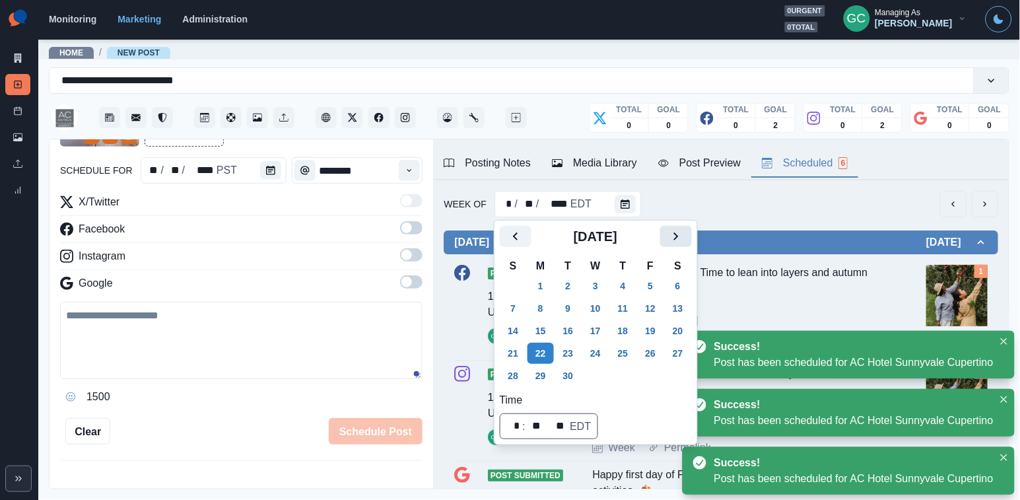
click at [679, 232] on icon "Next" at bounding box center [676, 236] width 16 height 16
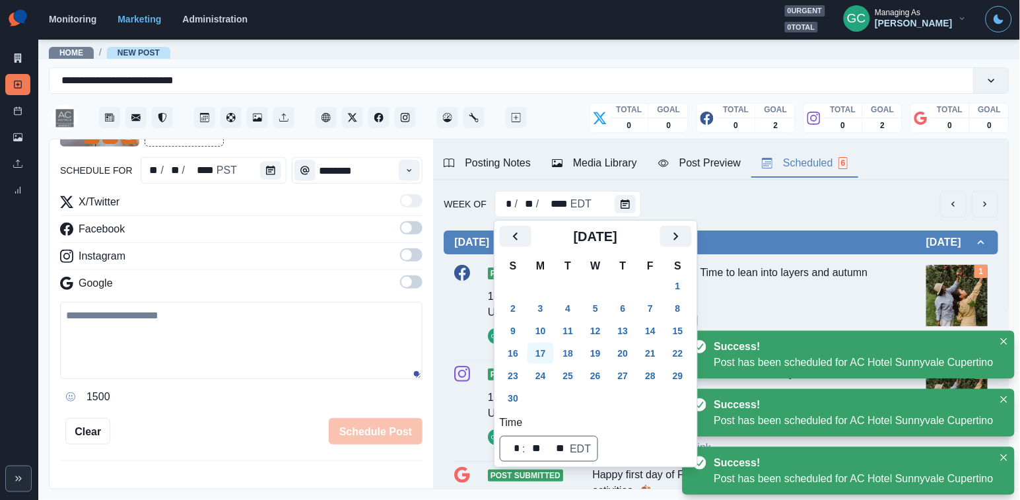
click at [541, 359] on button "17" at bounding box center [541, 353] width 26 height 21
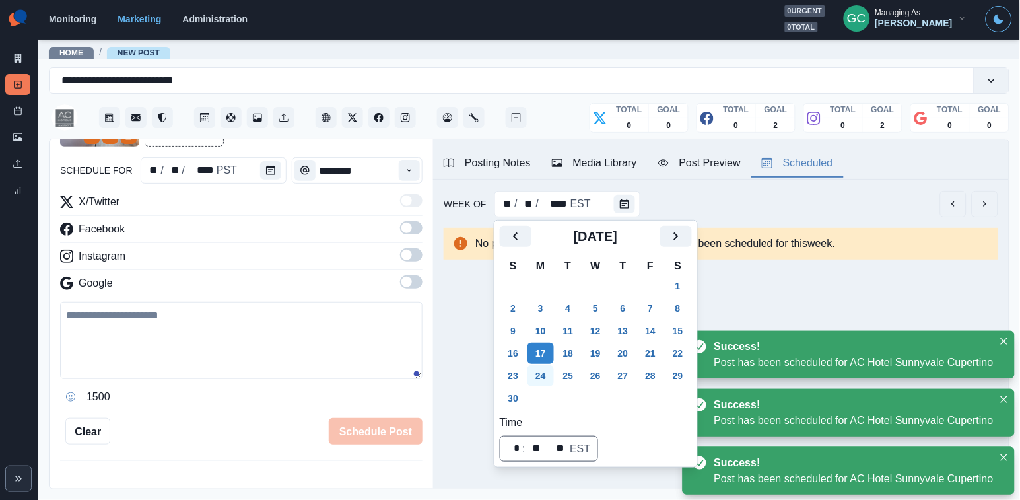
click at [543, 385] on button "24" at bounding box center [541, 375] width 26 height 21
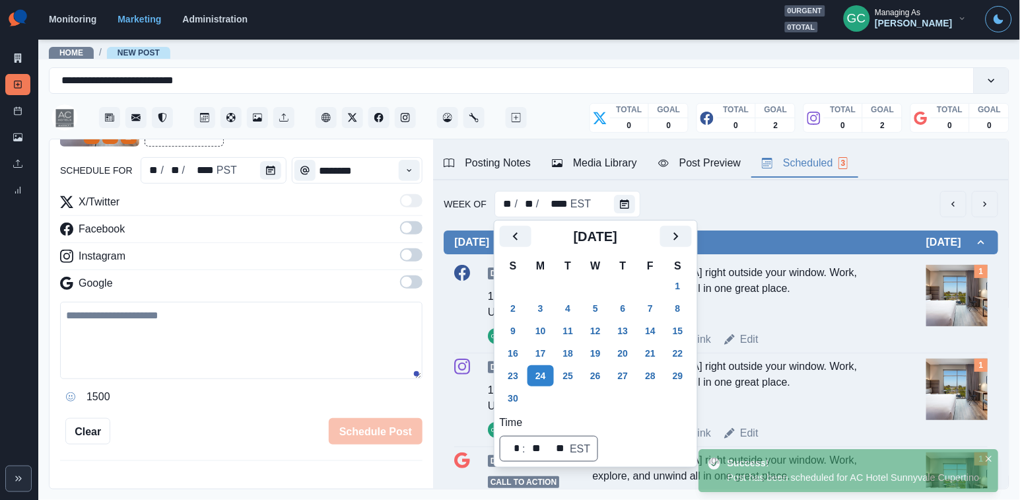
click at [755, 265] on div "Draft 12:00 PM US/Pacific GC [GEOGRAPHIC_DATA] right outside your window. Work,…" at bounding box center [721, 306] width 534 height 94
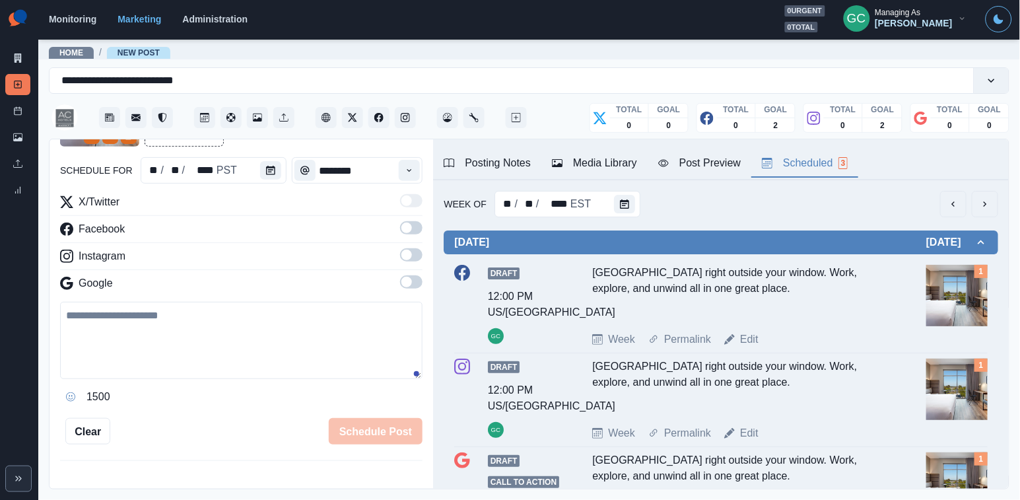
scroll to position [0, 0]
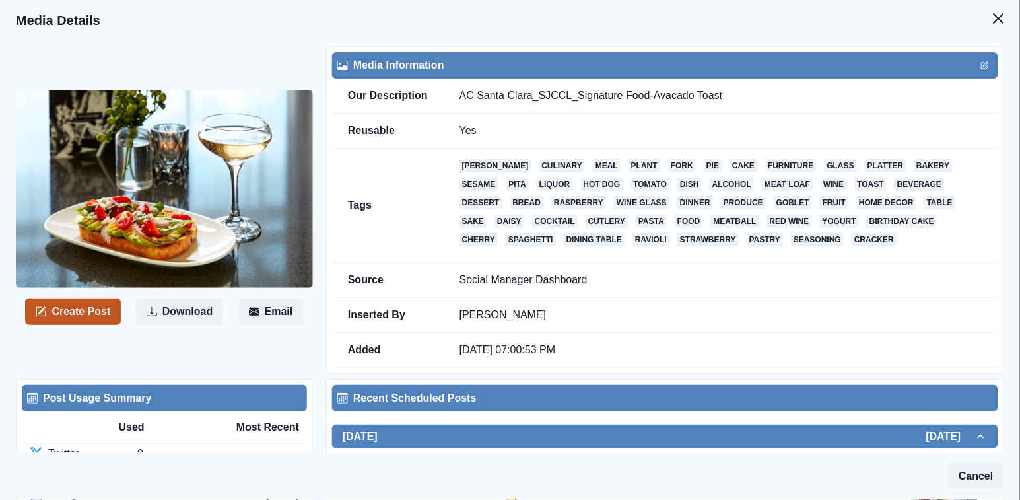
click at [90, 315] on button "Create Post" at bounding box center [73, 311] width 96 height 26
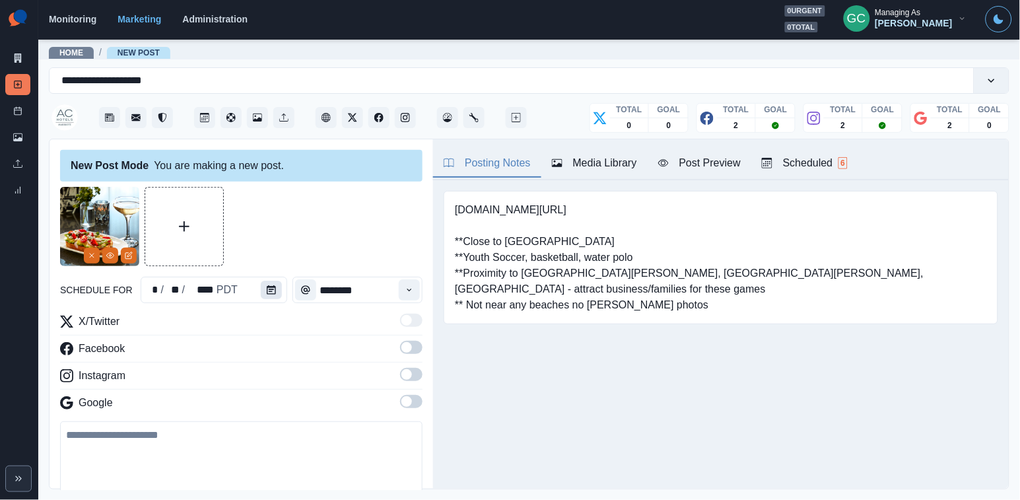
click at [269, 291] on icon "Calendar" at bounding box center [271, 289] width 9 height 9
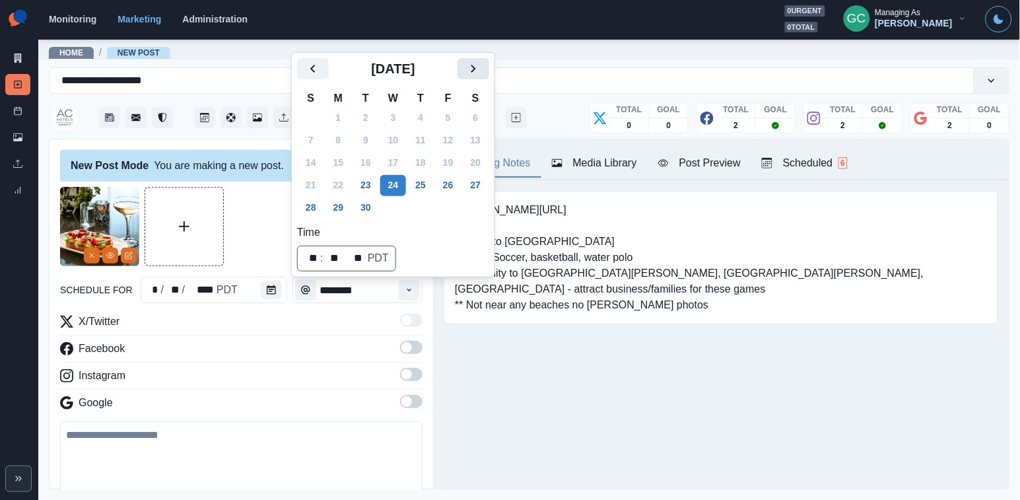
click at [481, 71] on icon "Next" at bounding box center [473, 69] width 16 height 16
click at [476, 71] on button "Next" at bounding box center [474, 68] width 32 height 21
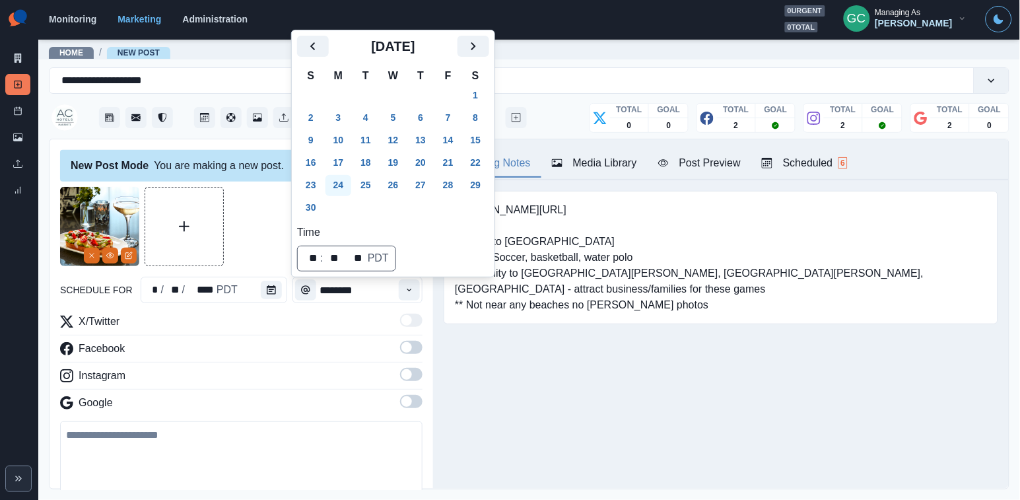
click at [344, 184] on button "24" at bounding box center [339, 185] width 26 height 21
click at [406, 294] on button "Time" at bounding box center [409, 289] width 21 height 21
click at [406, 294] on icon "Time" at bounding box center [409, 289] width 9 height 9
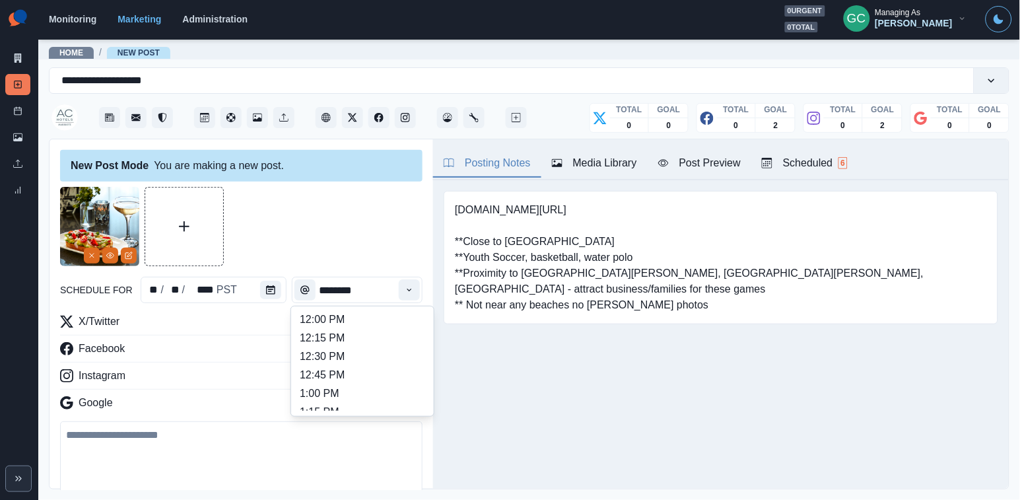
scroll to position [296, 0]
click at [369, 381] on li "12:45 PM" at bounding box center [362, 375] width 132 height 18
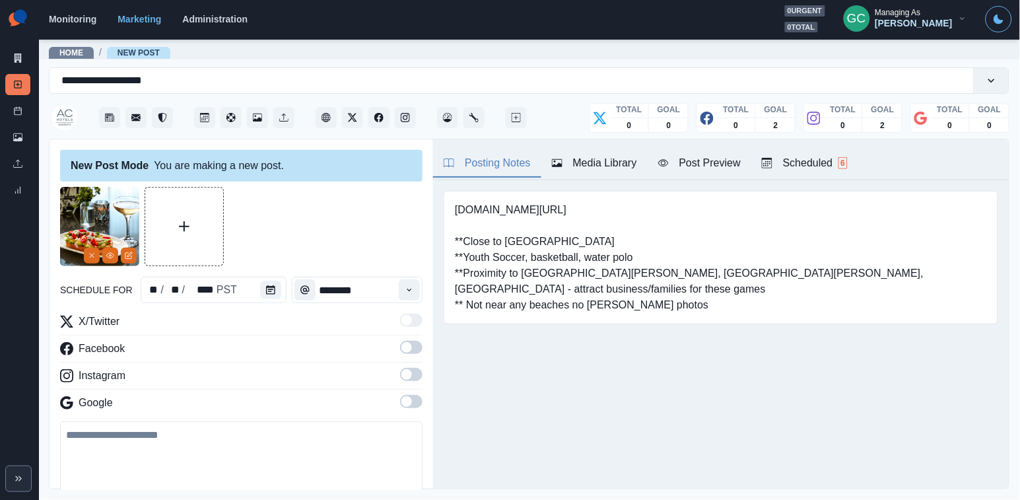
type input "********"
click at [409, 401] on span at bounding box center [406, 401] width 11 height 11
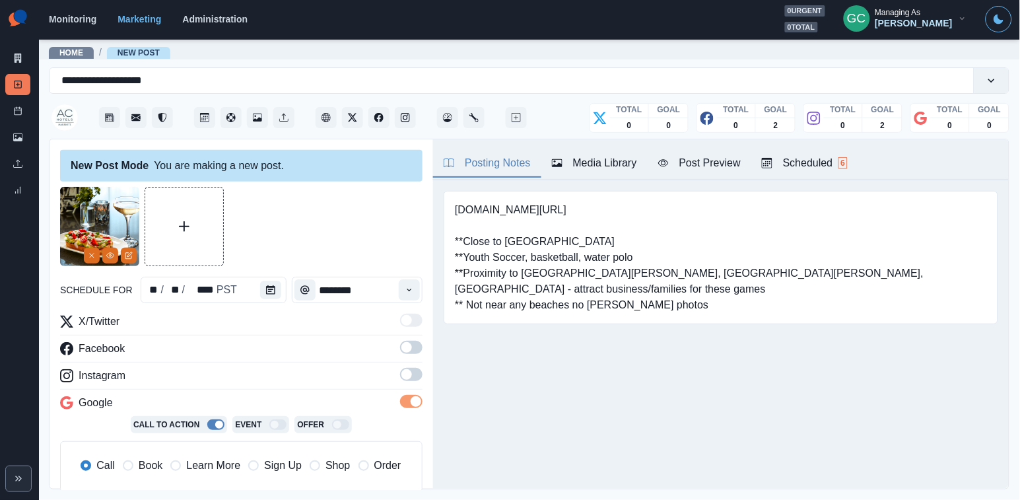
click at [410, 368] on div "X/Twitter Facebook Instagram Google Call To Action Event Offer Call Book Learn …" at bounding box center [241, 409] width 362 height 190
click at [411, 350] on span at bounding box center [406, 347] width 11 height 11
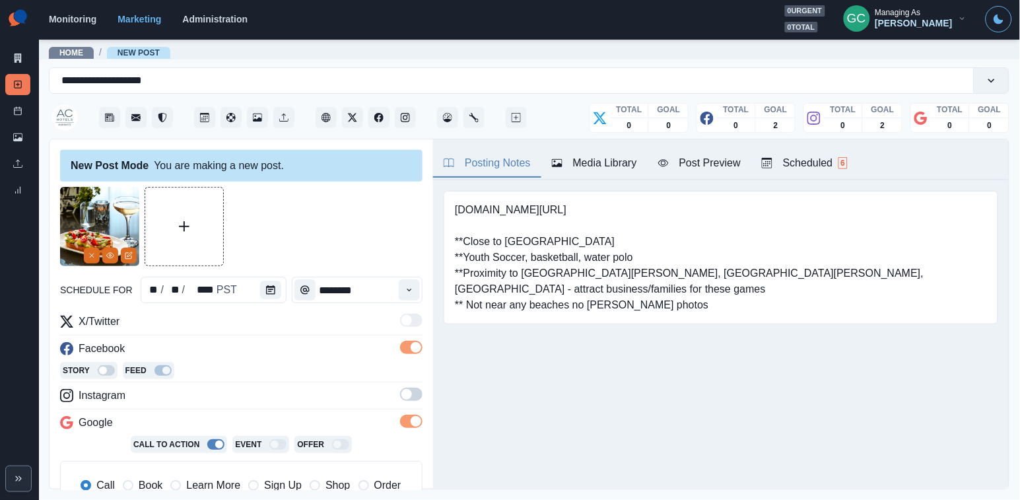
click at [409, 392] on span at bounding box center [406, 394] width 11 height 11
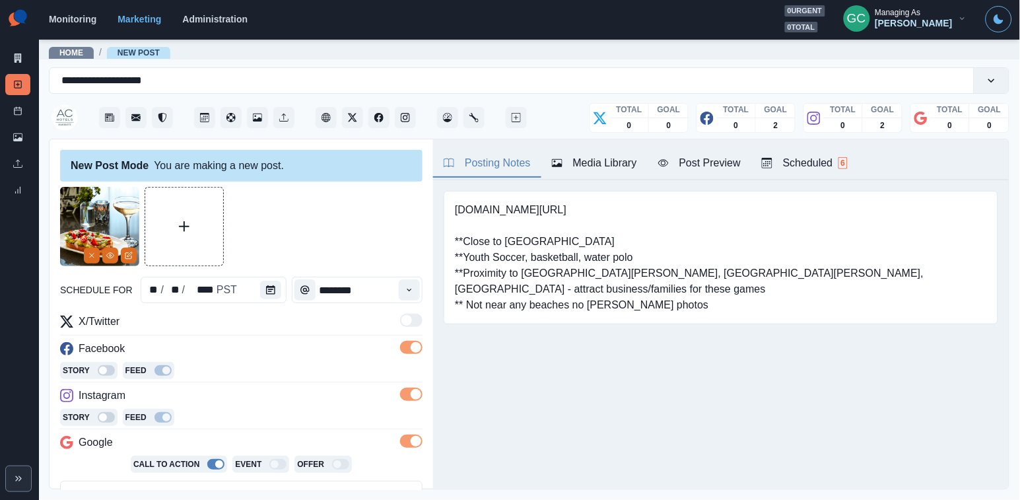
scroll to position [164, 0]
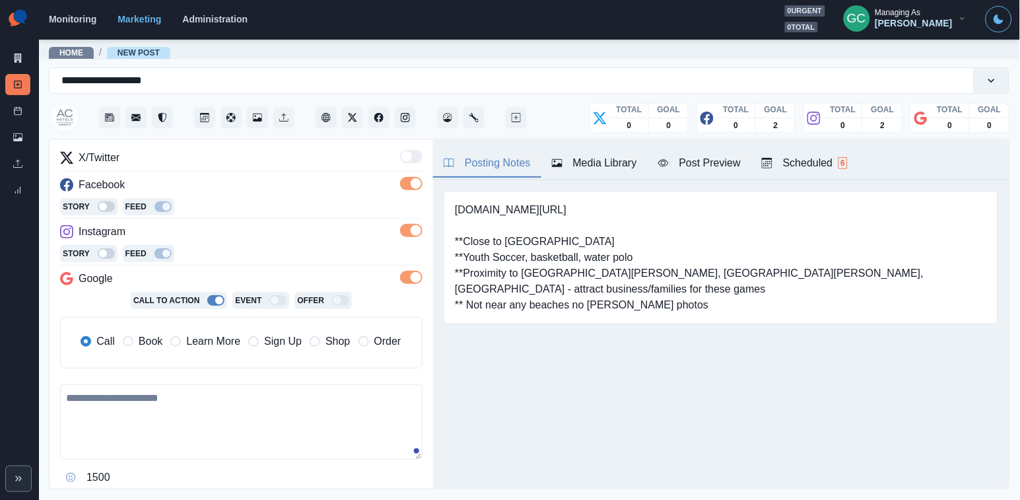
click at [226, 340] on span "Learn More" at bounding box center [213, 341] width 54 height 16
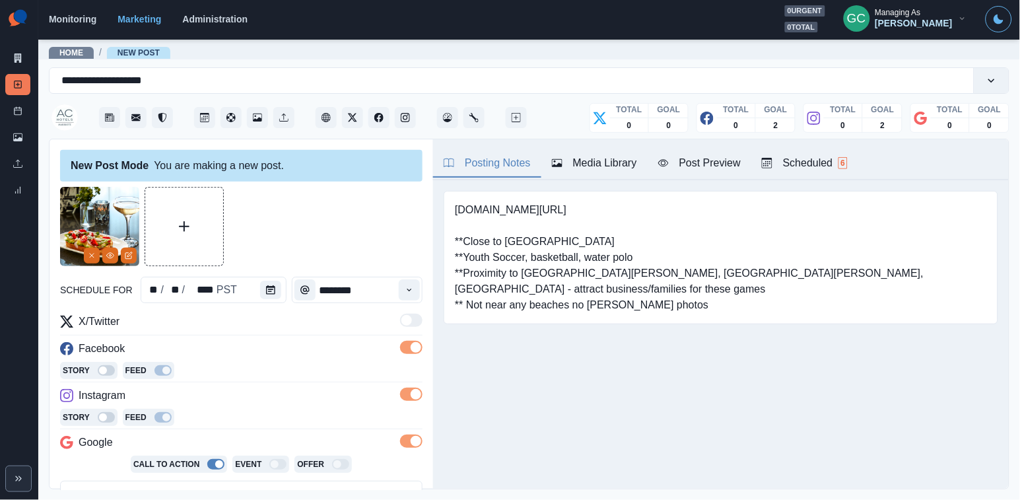
scroll to position [0, 0]
